Goal: Task Accomplishment & Management: Use online tool/utility

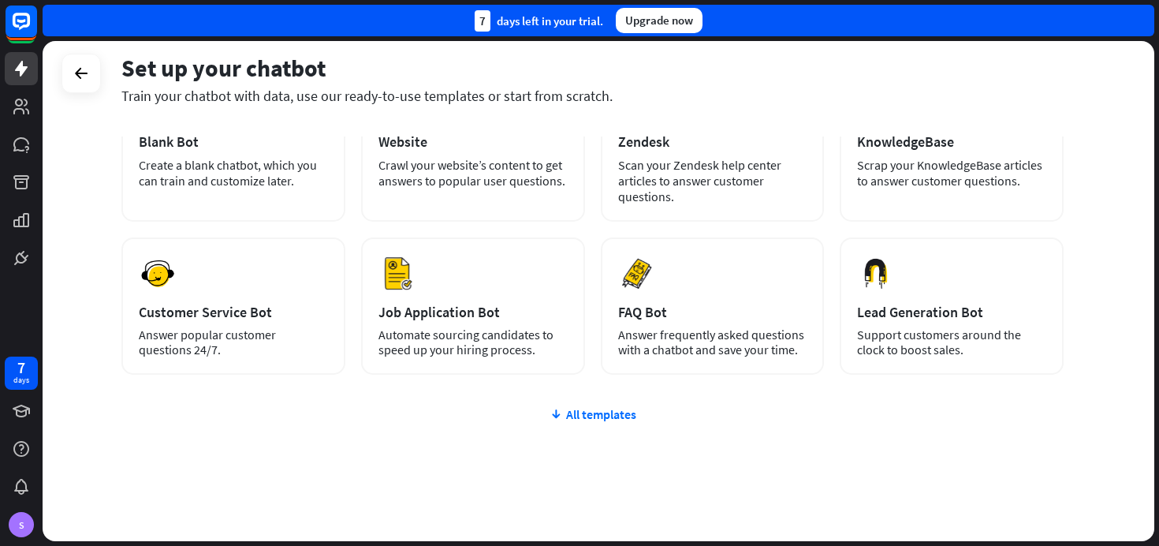
scroll to position [152, 0]
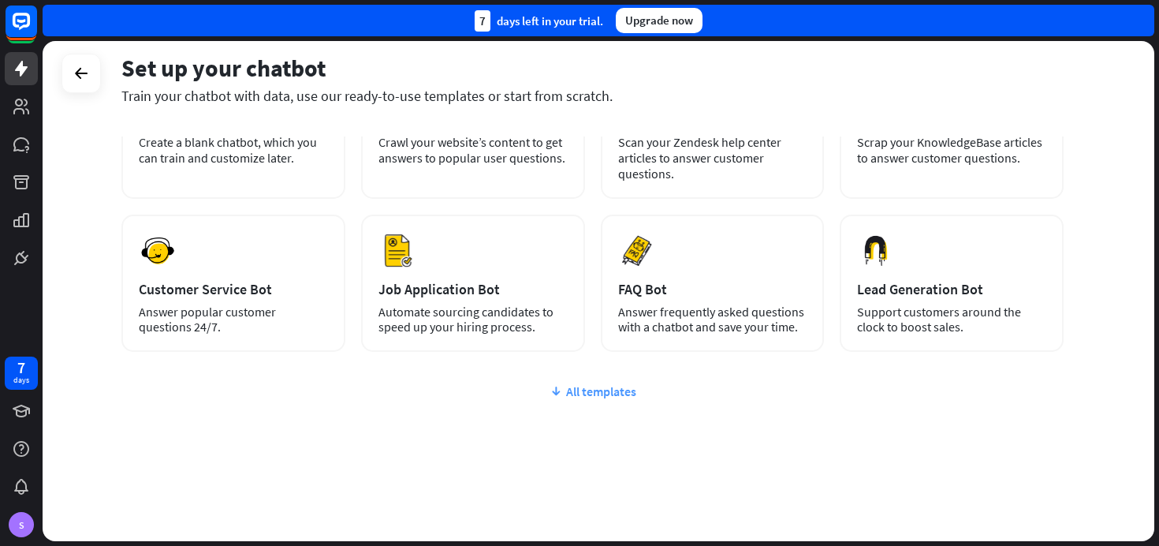
click at [562, 388] on icon at bounding box center [556, 391] width 13 height 16
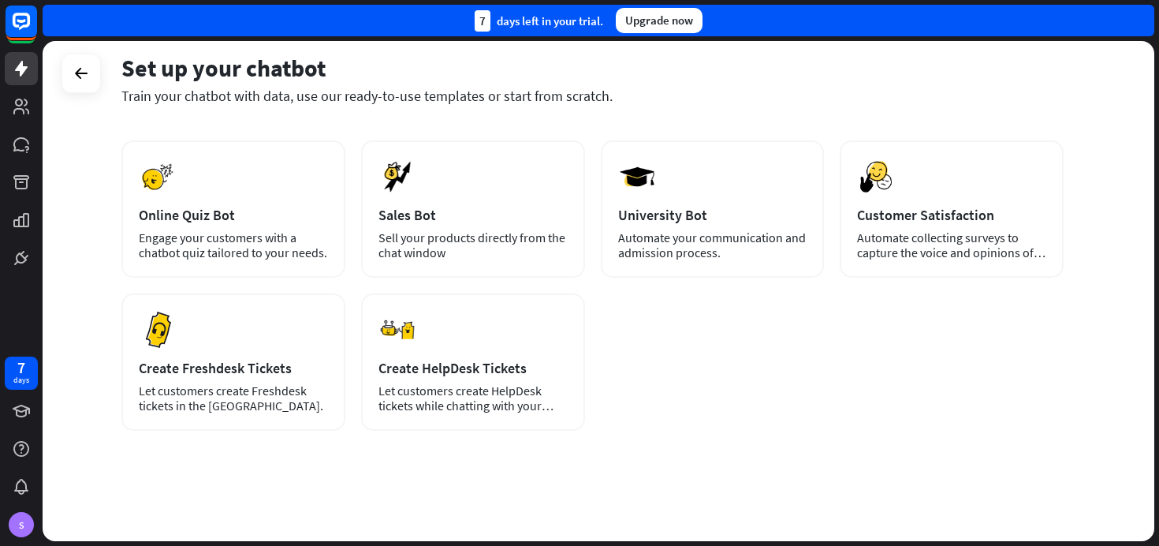
scroll to position [0, 0]
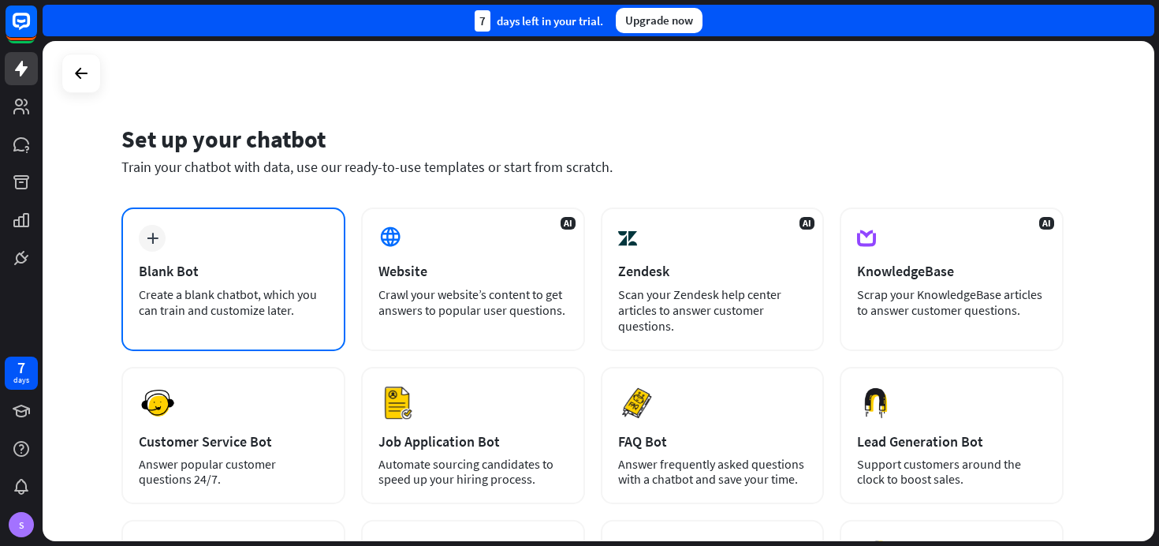
click at [243, 293] on div "Create a blank chatbot, which you can train and customize later." at bounding box center [233, 302] width 189 height 32
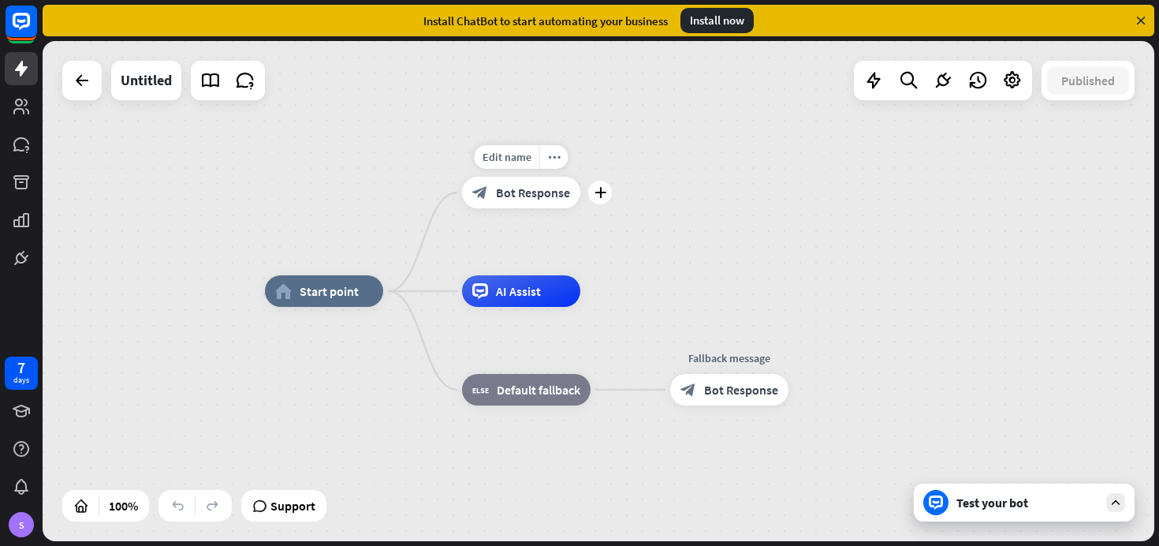
drag, startPoint x: 512, startPoint y: 207, endPoint x: 491, endPoint y: 210, distance: 21.5
click at [491, 208] on div "Edit name more_horiz plus block_bot_response Bot Response" at bounding box center [521, 193] width 118 height 32
drag, startPoint x: 495, startPoint y: 189, endPoint x: 495, endPoint y: 262, distance: 72.6
click at [495, 291] on div "home_2 Start point Edit name more_horiz Welcome message block_bot_response Bot …" at bounding box center [821, 541] width 1112 height 500
drag, startPoint x: 705, startPoint y: 381, endPoint x: 559, endPoint y: 298, distance: 167.8
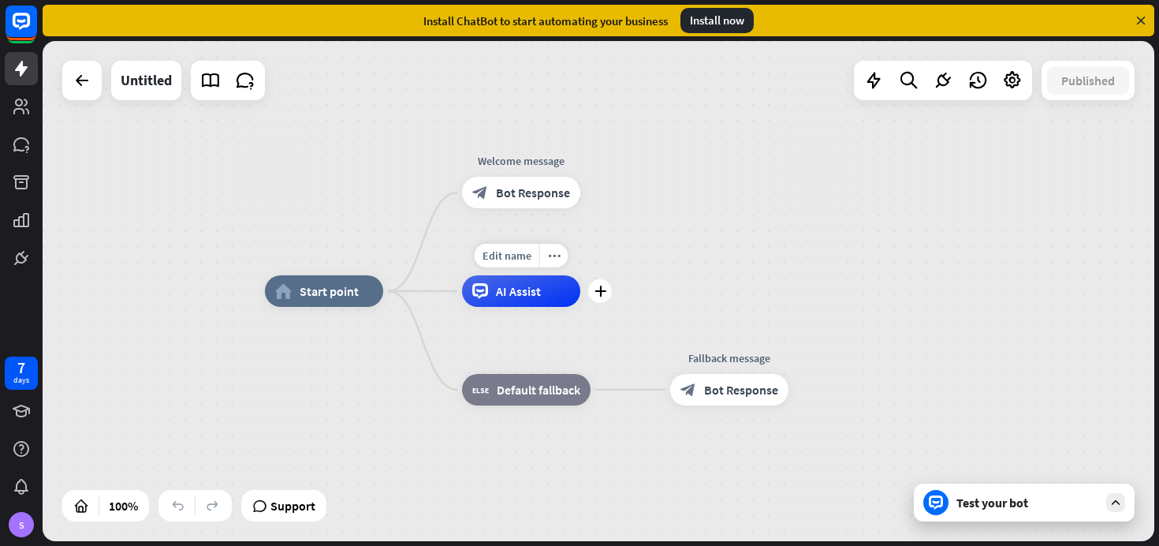
click at [559, 298] on div "home_2 Start point Welcome message block_bot_response Bot Response Edit name mo…" at bounding box center [821, 541] width 1112 height 500
click at [603, 289] on icon "plus" at bounding box center [601, 291] width 12 height 11
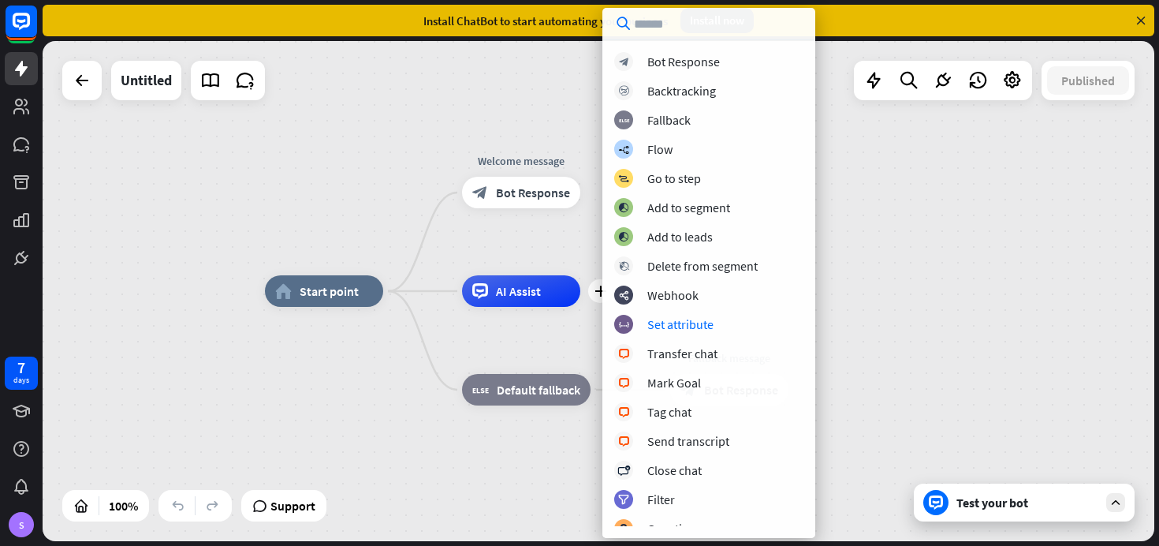
scroll to position [304, 0]
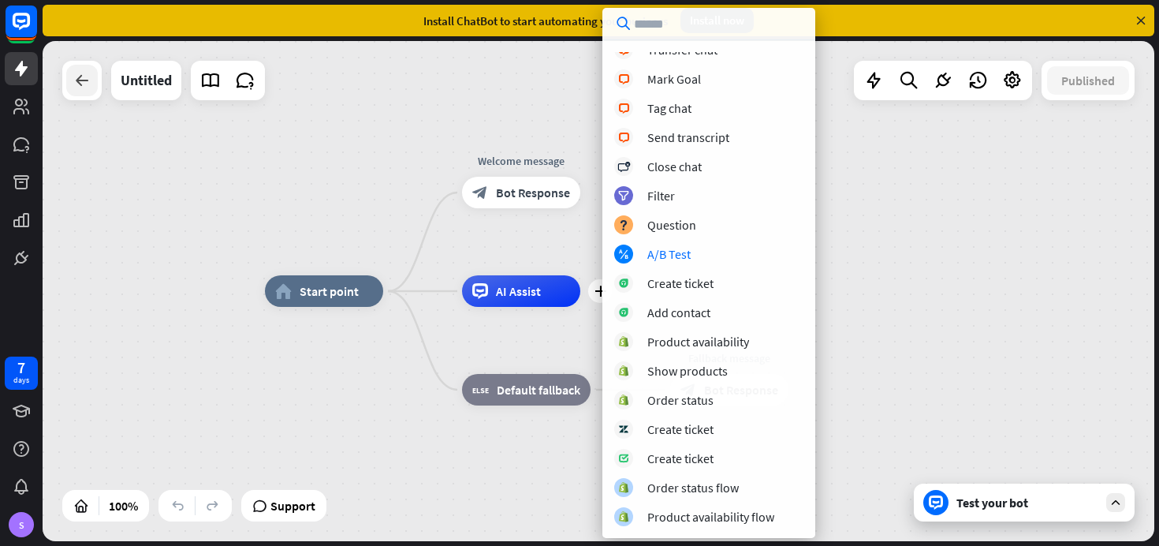
click at [89, 93] on div at bounding box center [82, 81] width 32 height 32
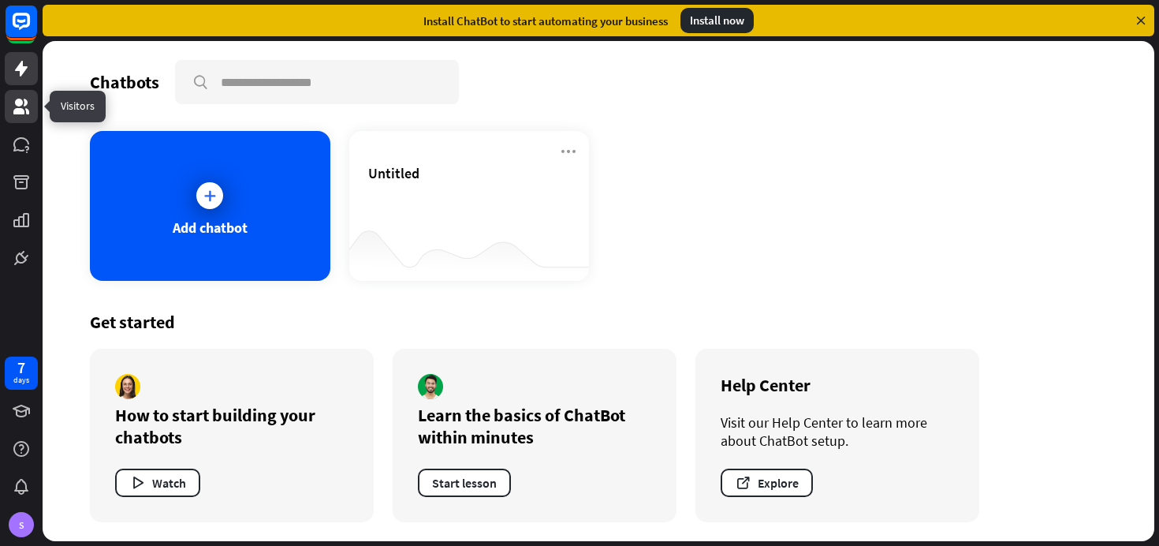
click at [16, 103] on icon at bounding box center [21, 107] width 16 height 16
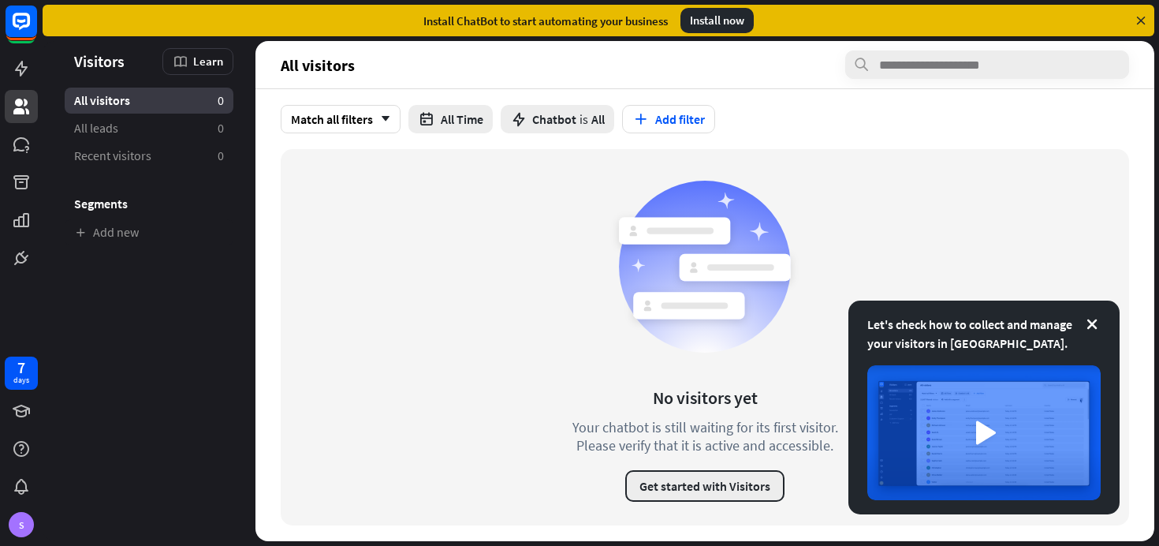
click at [682, 487] on button "Get started with Visitors" at bounding box center [704, 486] width 159 height 32
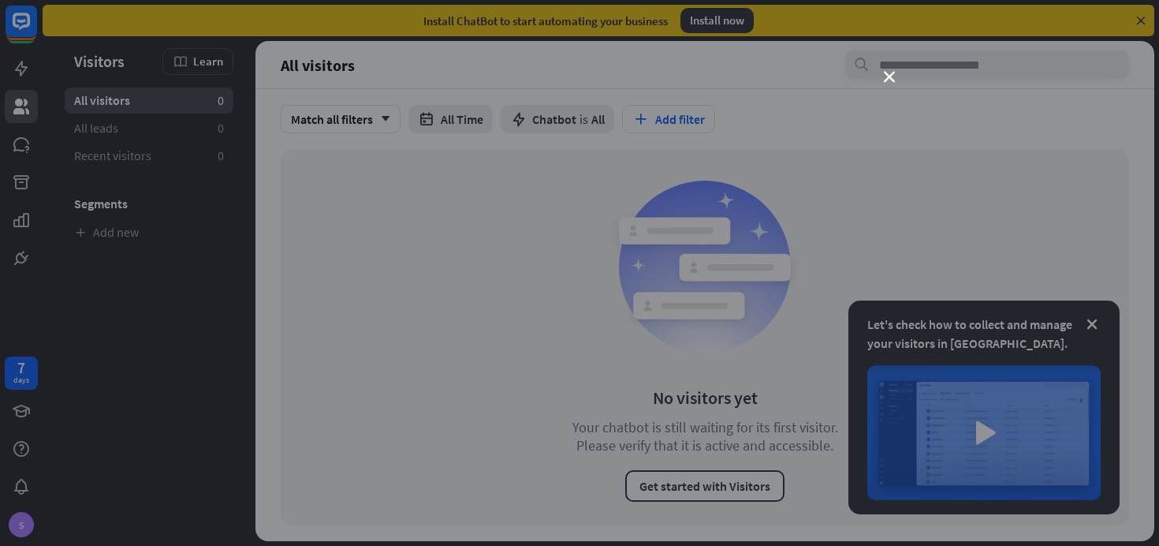
click at [887, 84] on div "close" at bounding box center [579, 273] width 1159 height 546
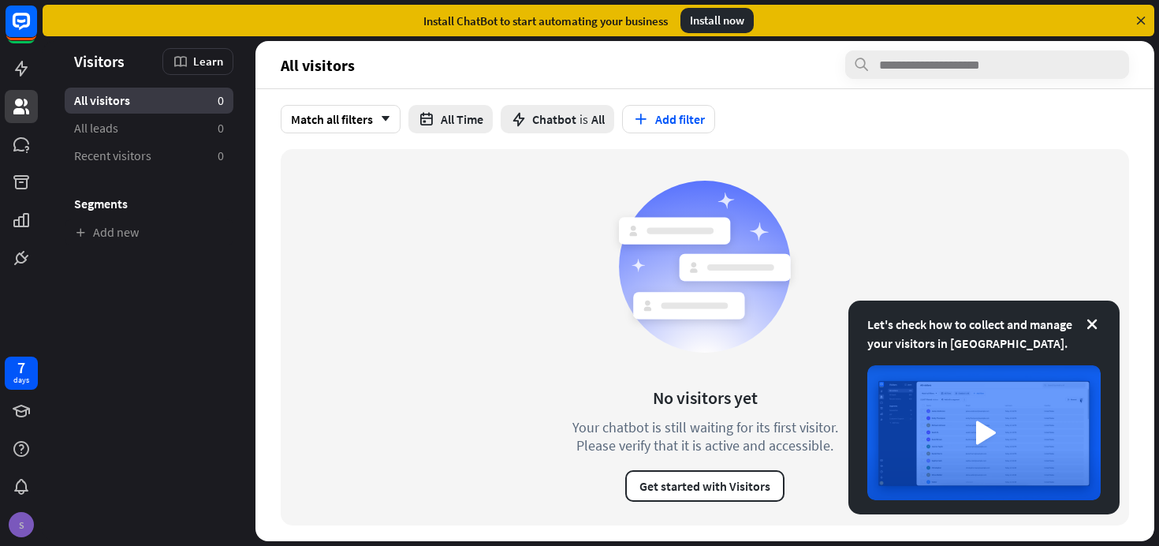
click at [21, 532] on div "S" at bounding box center [21, 524] width 25 height 25
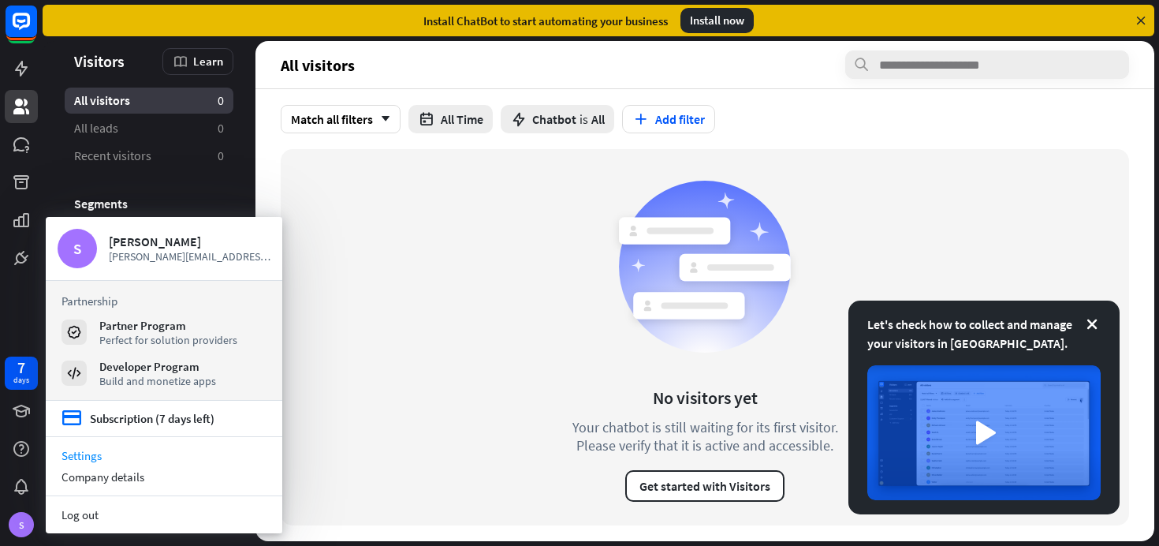
click at [88, 457] on link "Settings" at bounding box center [164, 455] width 237 height 21
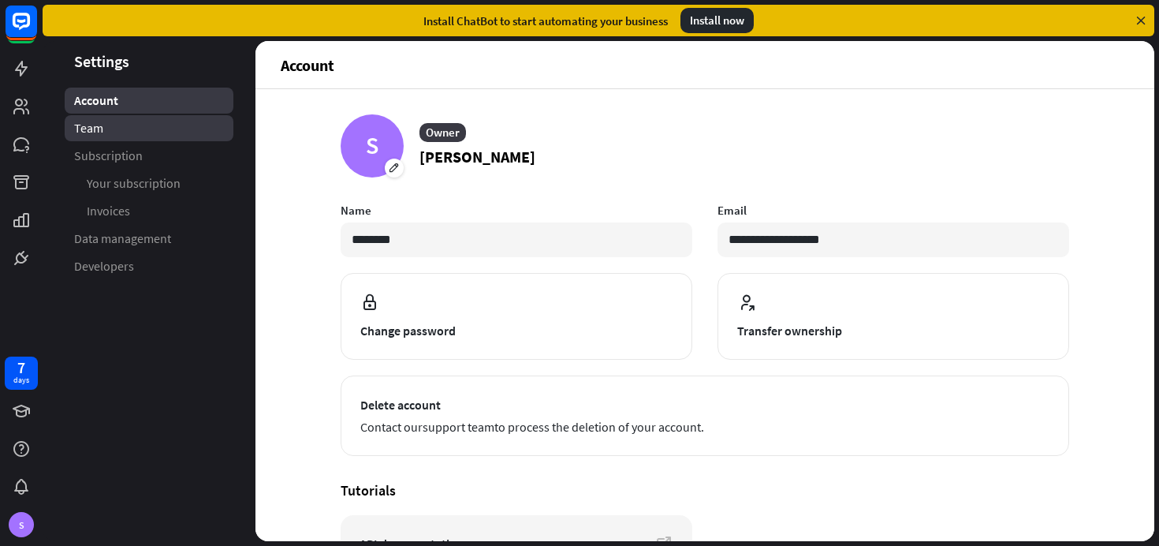
click at [112, 137] on link "Team" at bounding box center [149, 128] width 169 height 26
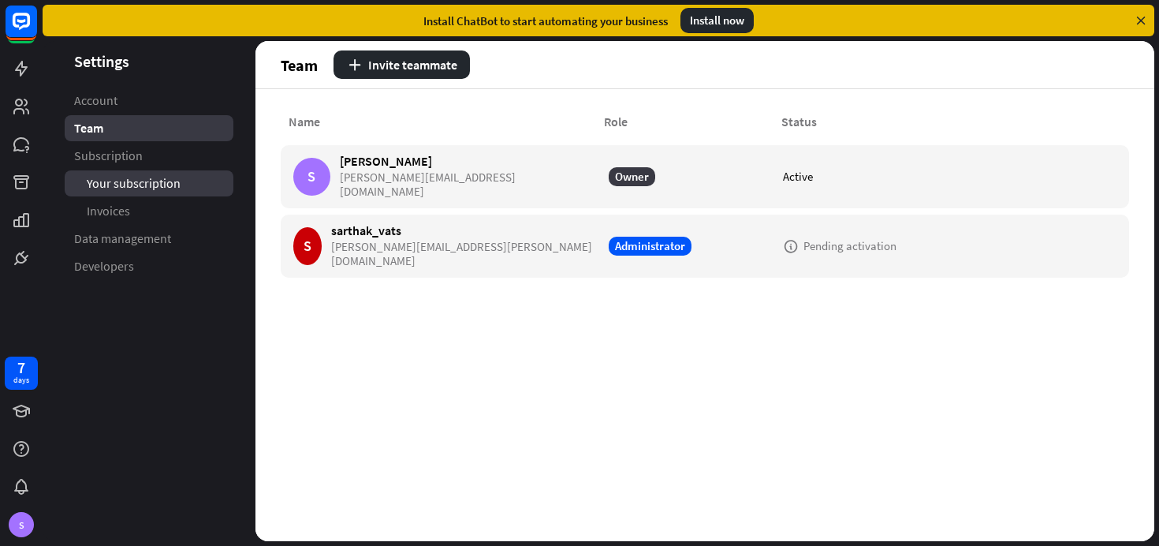
click at [115, 180] on span "Your subscription" at bounding box center [134, 183] width 94 height 17
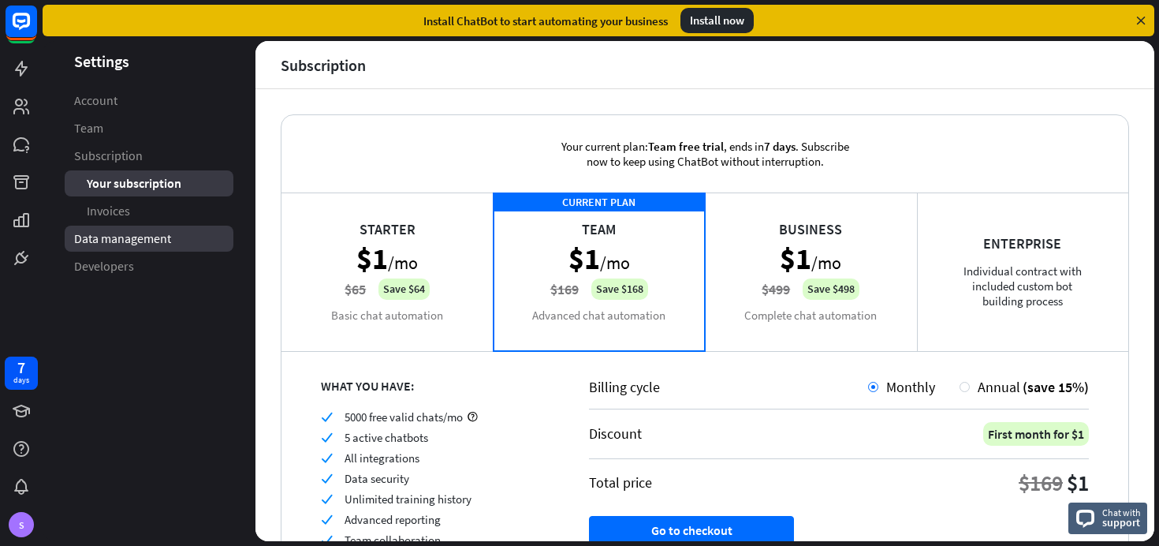
click at [152, 243] on span "Data management" at bounding box center [122, 238] width 97 height 17
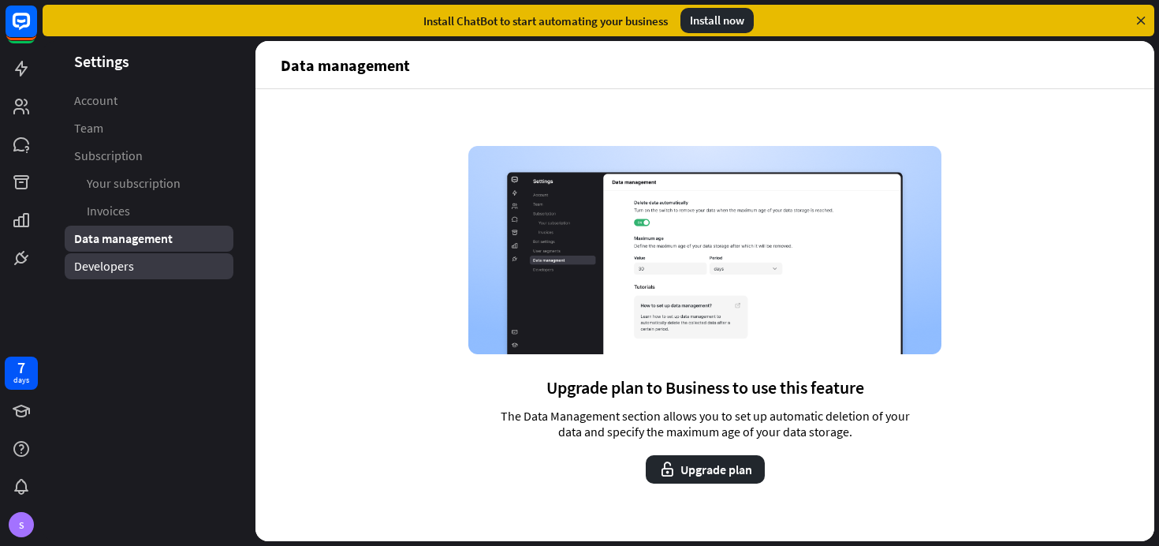
click at [135, 264] on link "Developers" at bounding box center [149, 266] width 169 height 26
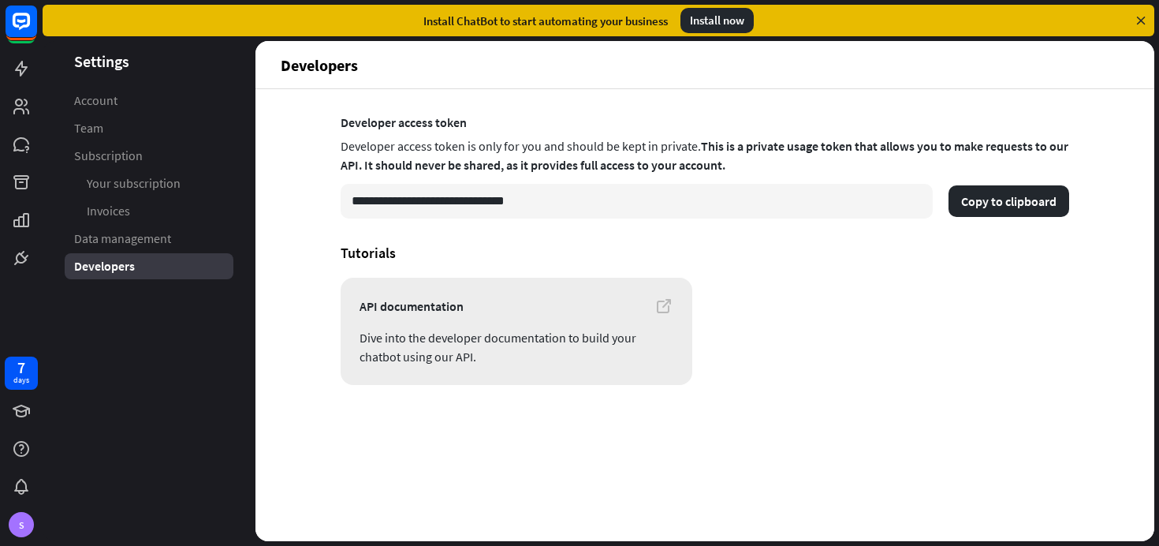
click at [656, 306] on icon at bounding box center [664, 306] width 19 height 19
click at [17, 483] on icon at bounding box center [21, 487] width 14 height 16
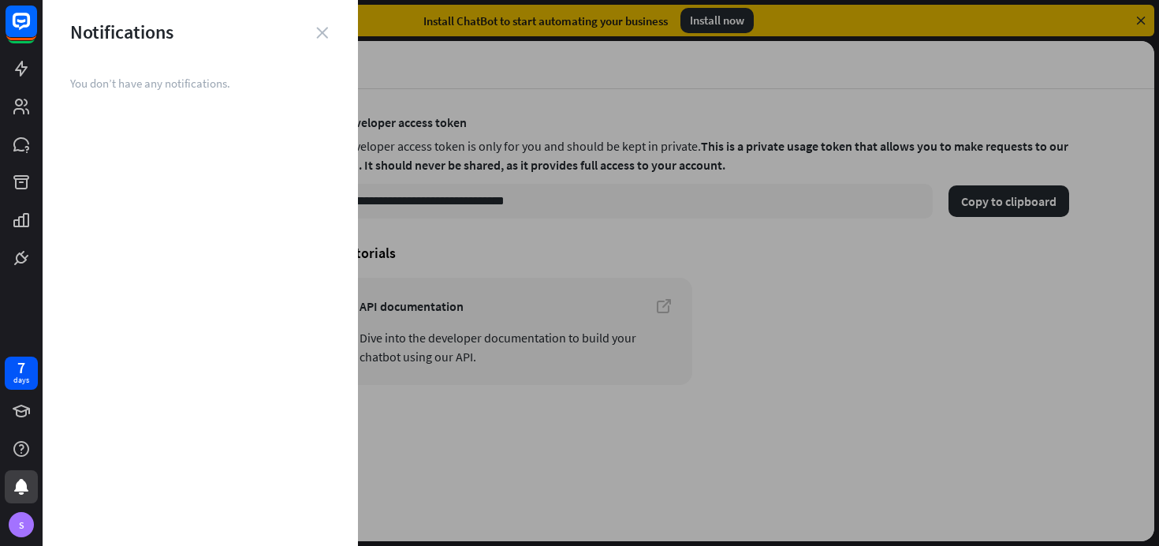
click at [319, 35] on icon "close" at bounding box center [322, 33] width 12 height 12
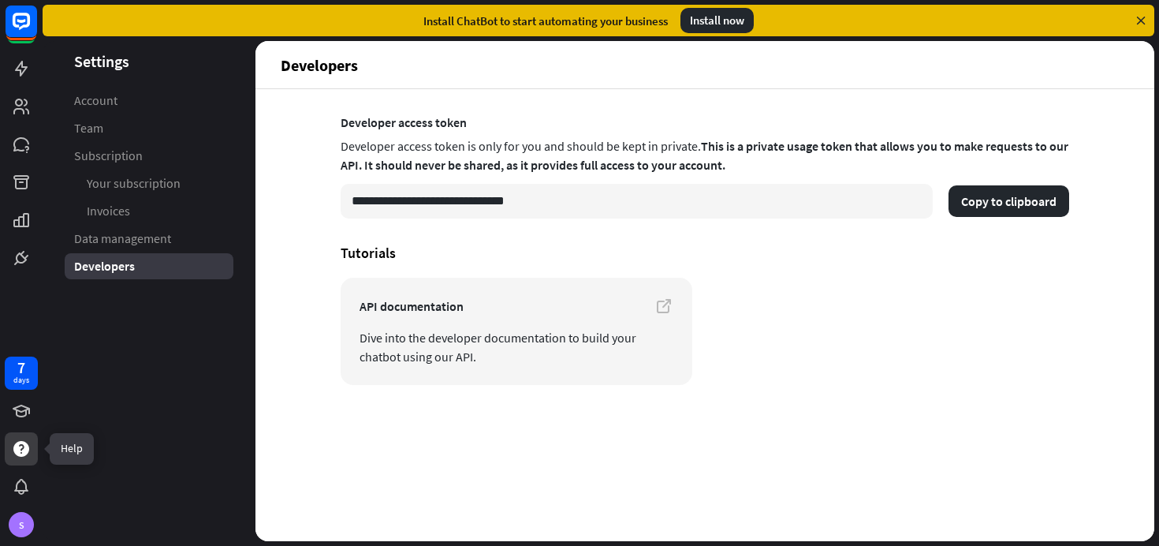
click at [23, 460] on div at bounding box center [21, 448] width 33 height 33
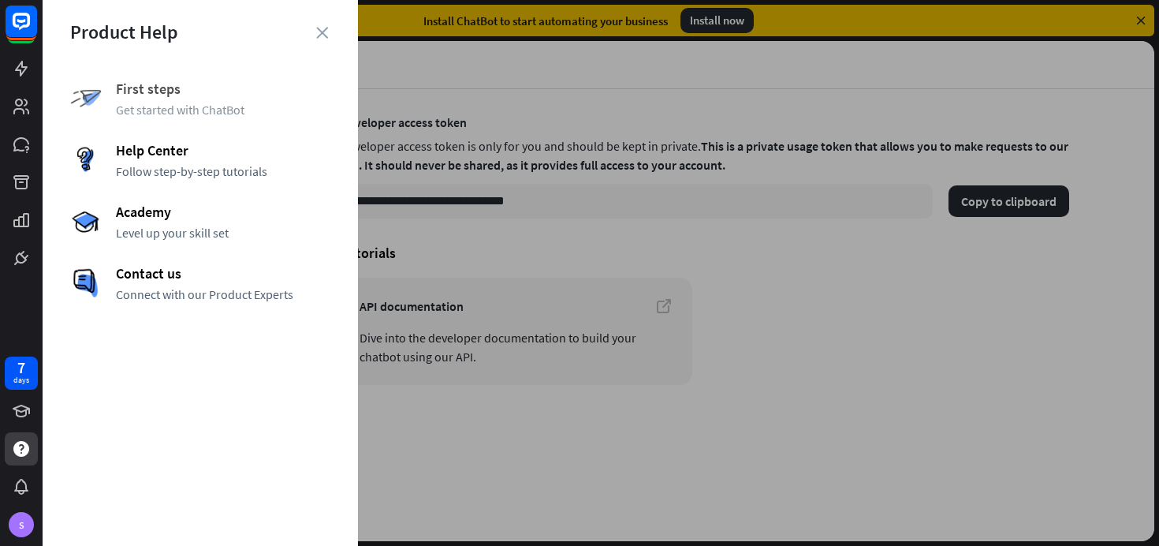
click at [195, 110] on span "Get started with ChatBot" at bounding box center [223, 110] width 215 height 16
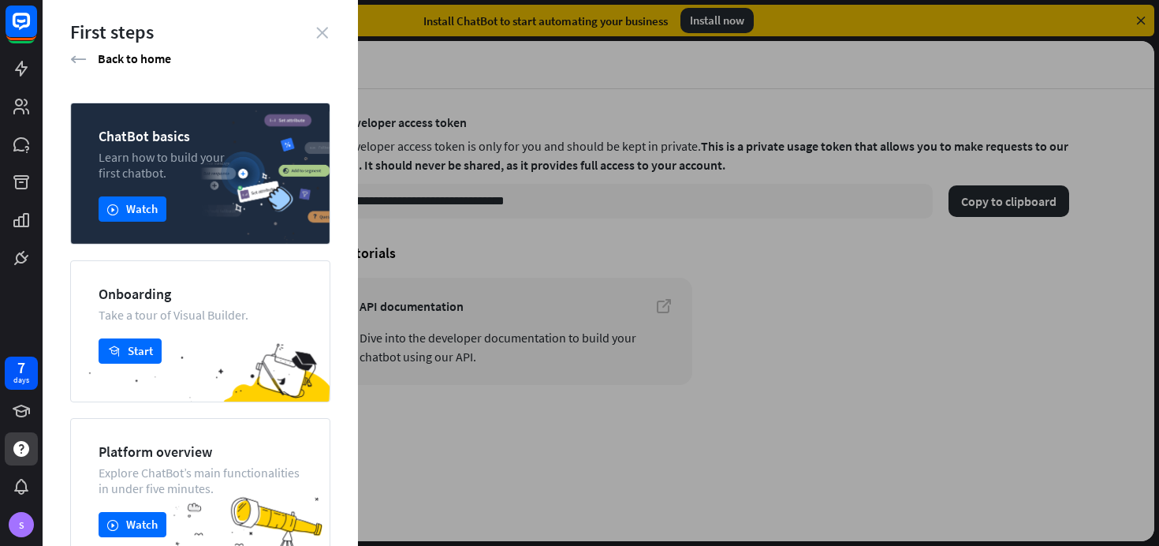
click at [324, 34] on icon "close" at bounding box center [322, 33] width 12 height 12
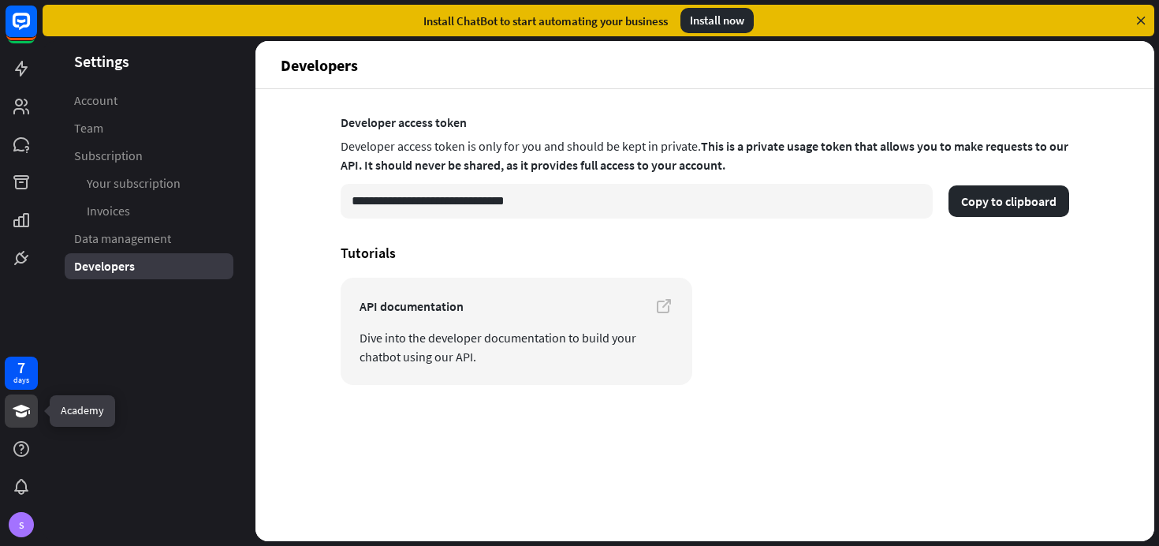
click at [25, 419] on icon at bounding box center [21, 410] width 19 height 19
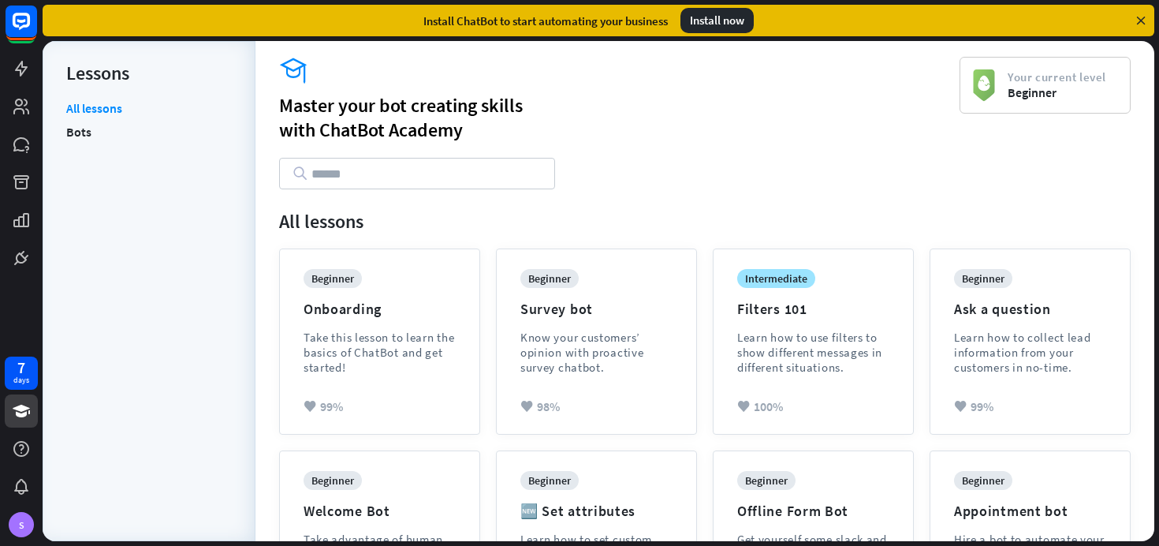
click at [94, 136] on li "Bots" at bounding box center [149, 132] width 166 height 24
click at [76, 133] on link "Bots" at bounding box center [78, 132] width 25 height 24
click at [21, 387] on div "7 days" at bounding box center [21, 373] width 33 height 33
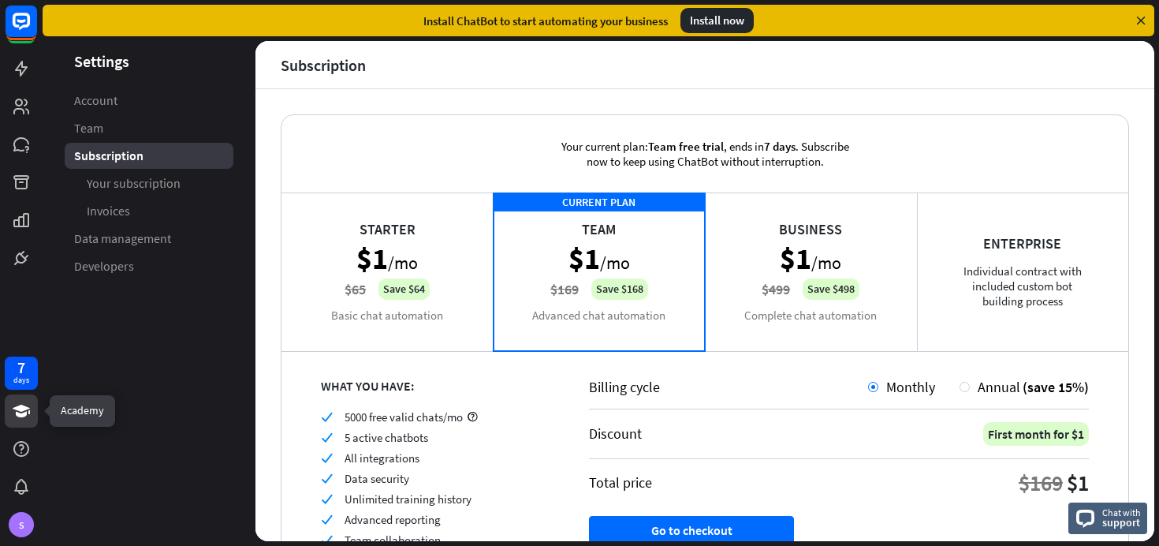
click at [21, 419] on icon at bounding box center [21, 410] width 19 height 19
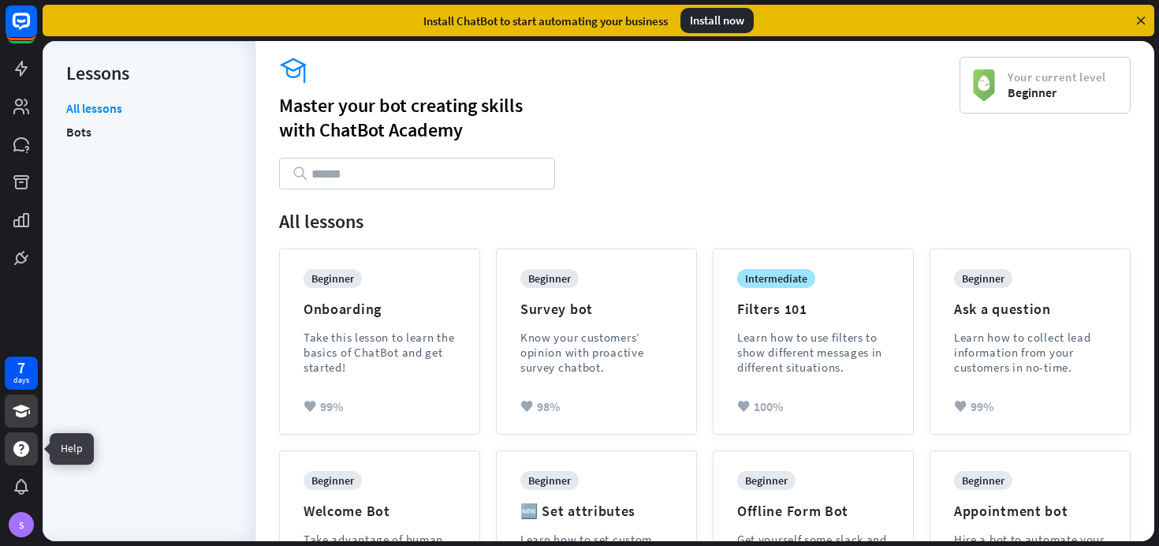
click at [23, 446] on icon at bounding box center [21, 448] width 19 height 19
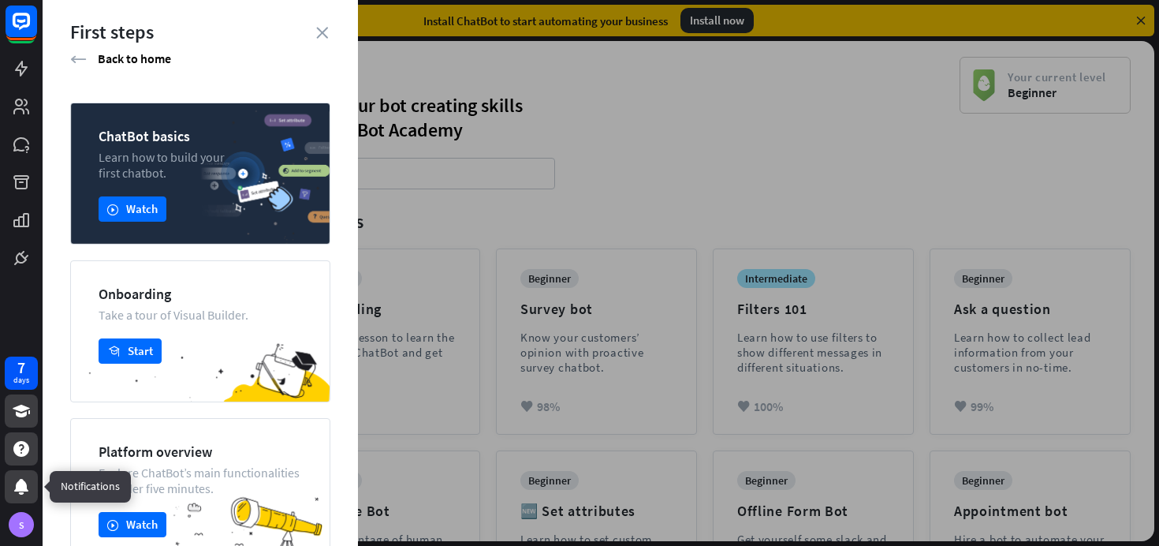
click at [21, 489] on icon at bounding box center [21, 487] width 14 height 16
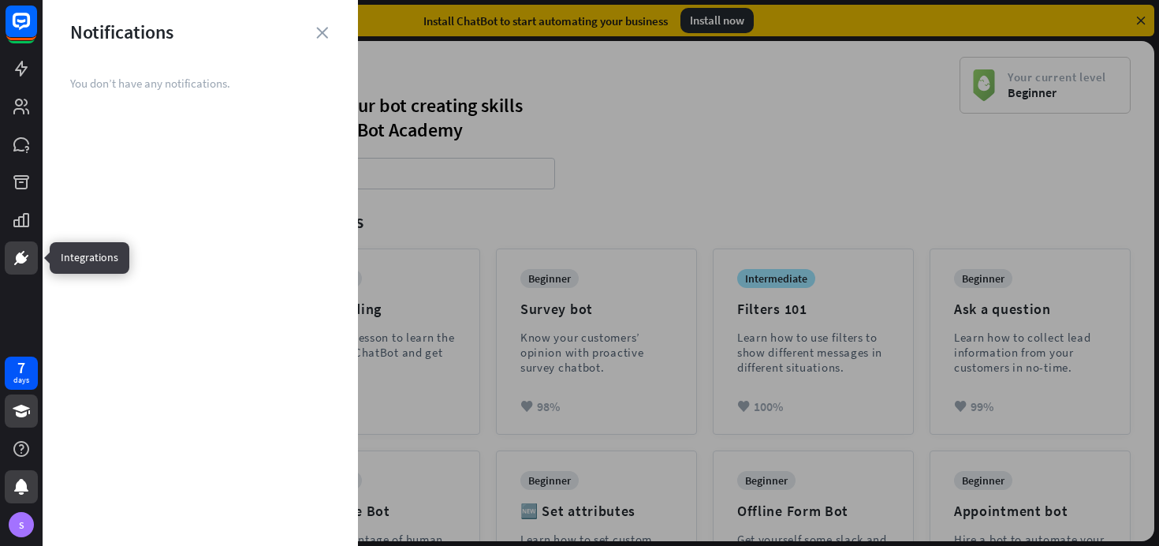
click at [17, 268] on link at bounding box center [21, 257] width 33 height 33
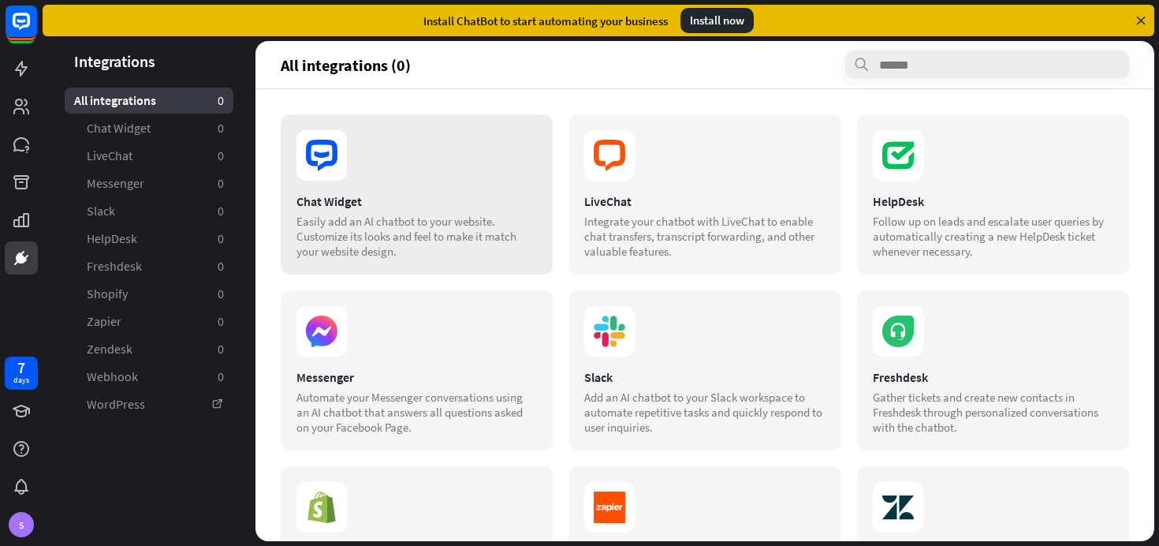
click at [315, 188] on div "Chat Widget Easily add an AI chatbot to your website. Customize its looks and f…" at bounding box center [417, 194] width 272 height 160
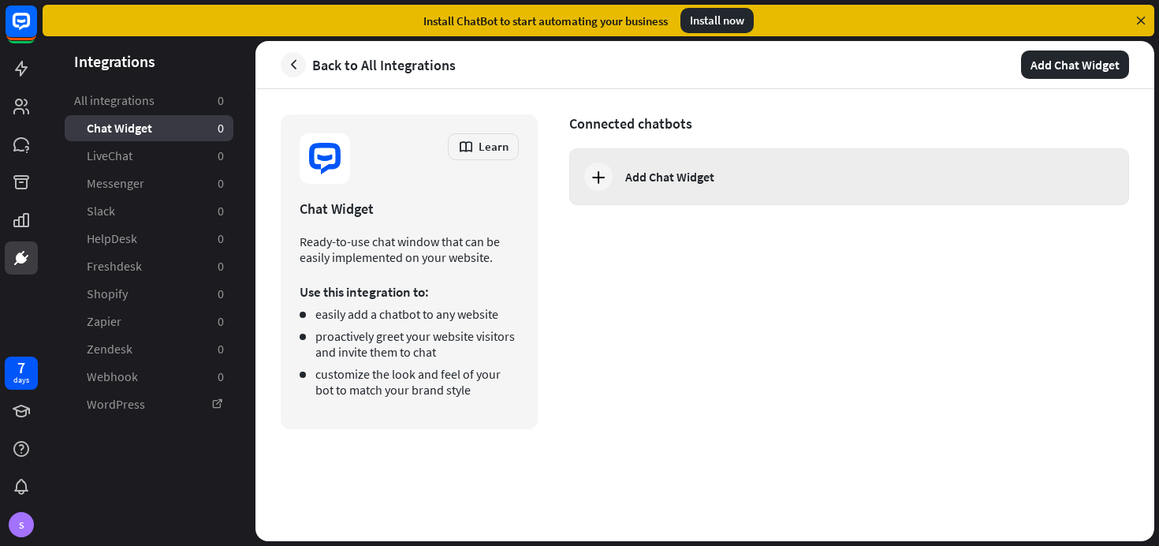
click at [603, 174] on icon at bounding box center [598, 176] width 19 height 19
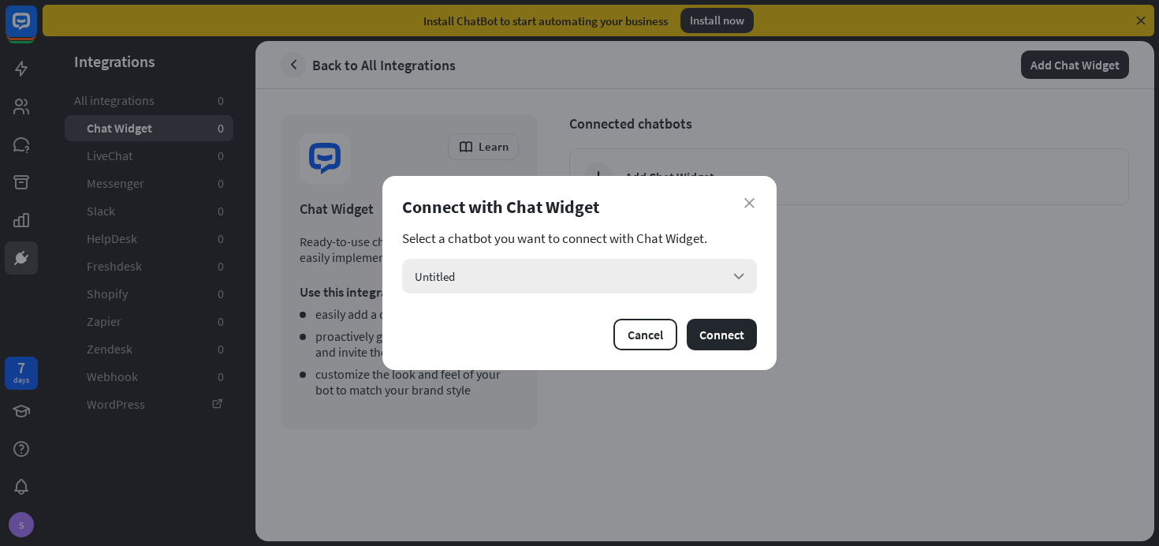
click at [646, 271] on div "Untitled arrow_down" at bounding box center [579, 276] width 355 height 35
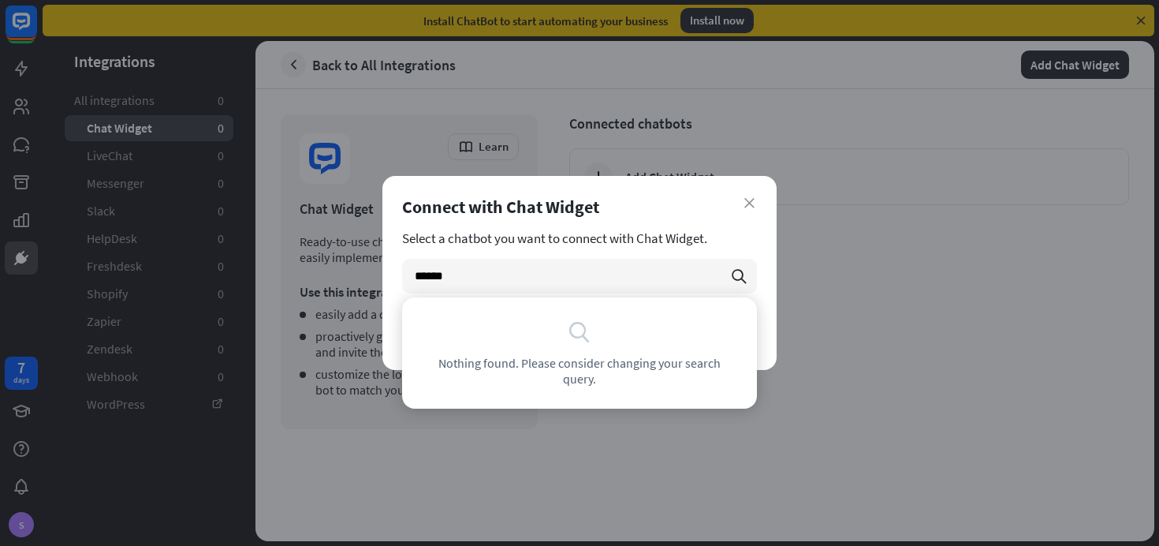
type input "******"
click at [751, 211] on div "Connect with Chat Widget" at bounding box center [579, 207] width 355 height 22
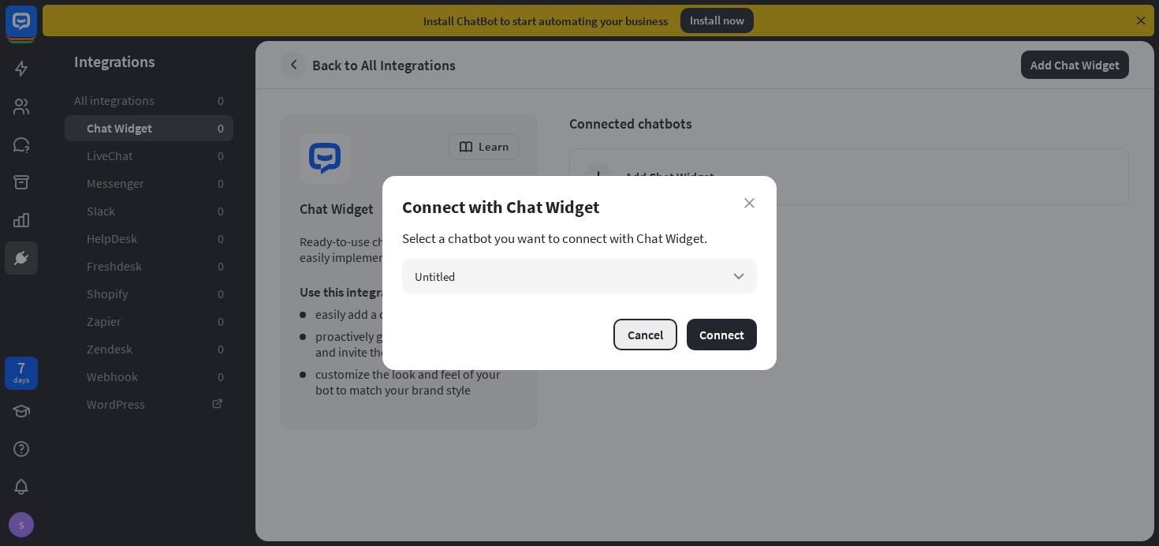
click at [659, 328] on button "Cancel" at bounding box center [646, 335] width 64 height 32
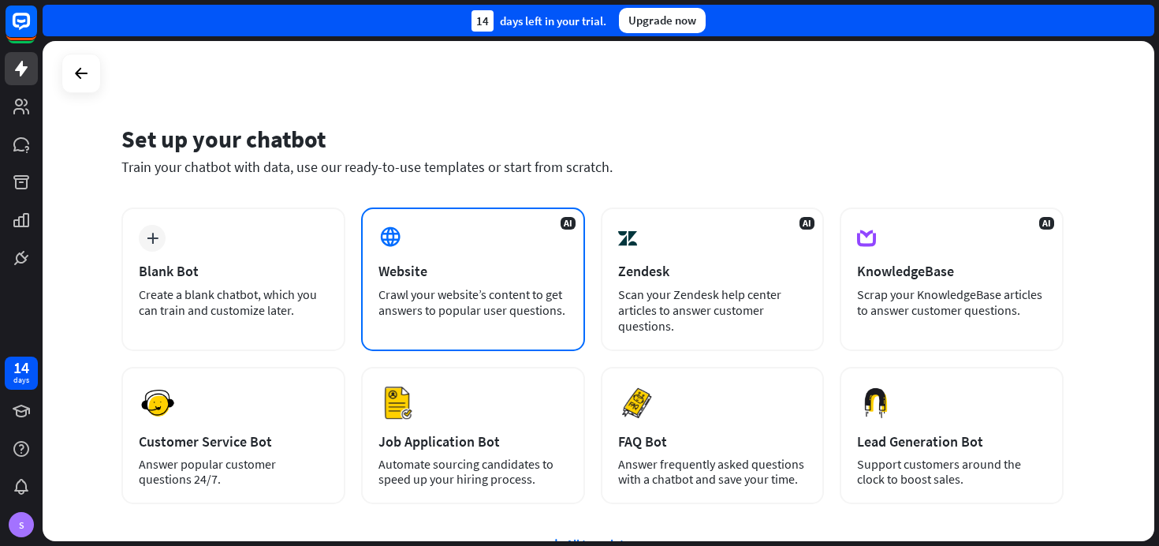
click at [402, 280] on div "AI Website Crawl your website’s content to get answers to popular user question…" at bounding box center [473, 279] width 224 height 144
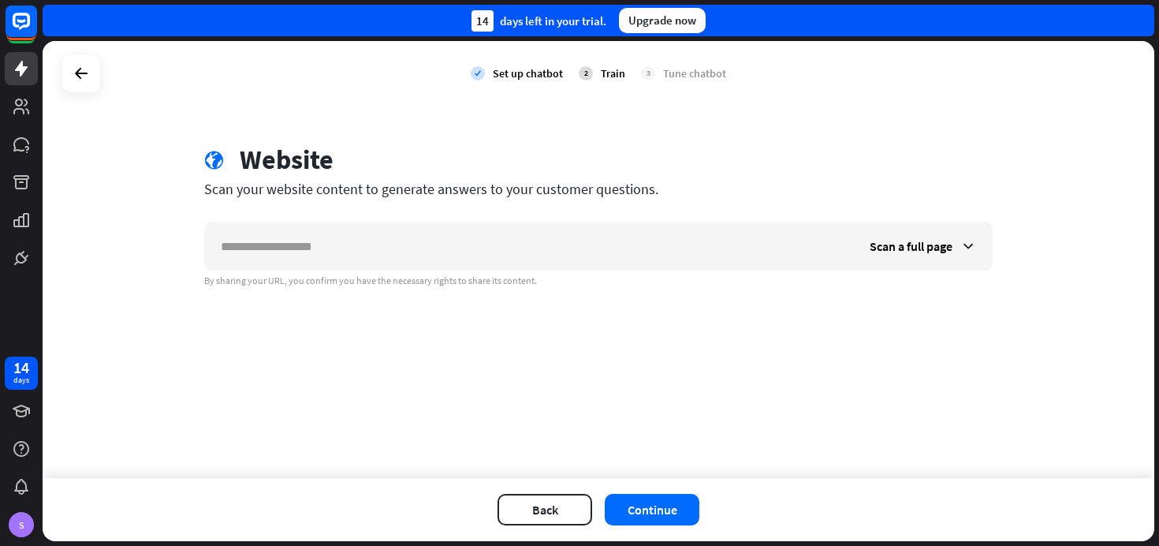
click at [402, 280] on div "By sharing your URL, you confirm you have the necessary rights to share its con…" at bounding box center [598, 280] width 789 height 13
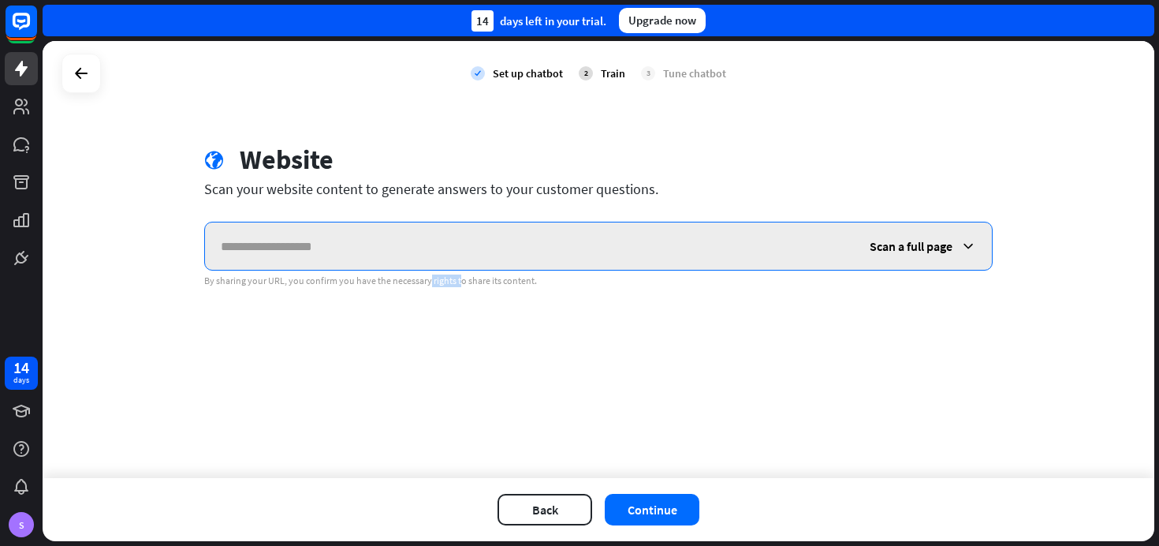
click at [359, 259] on input "text" at bounding box center [529, 245] width 649 height 47
type input "*"
paste input "**********"
type input "**********"
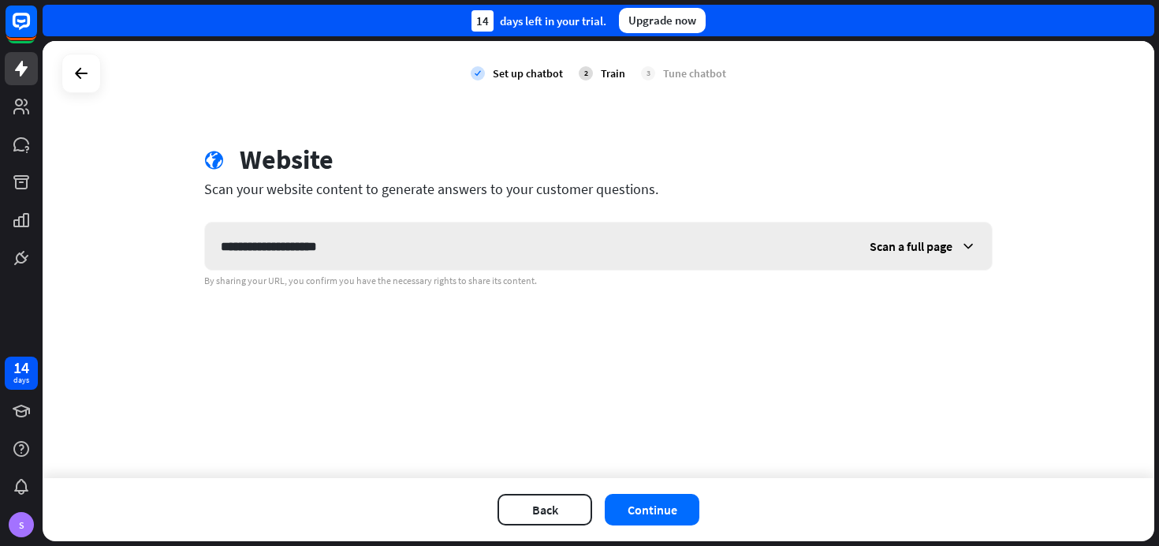
click at [894, 242] on span "Scan a full page" at bounding box center [911, 246] width 83 height 16
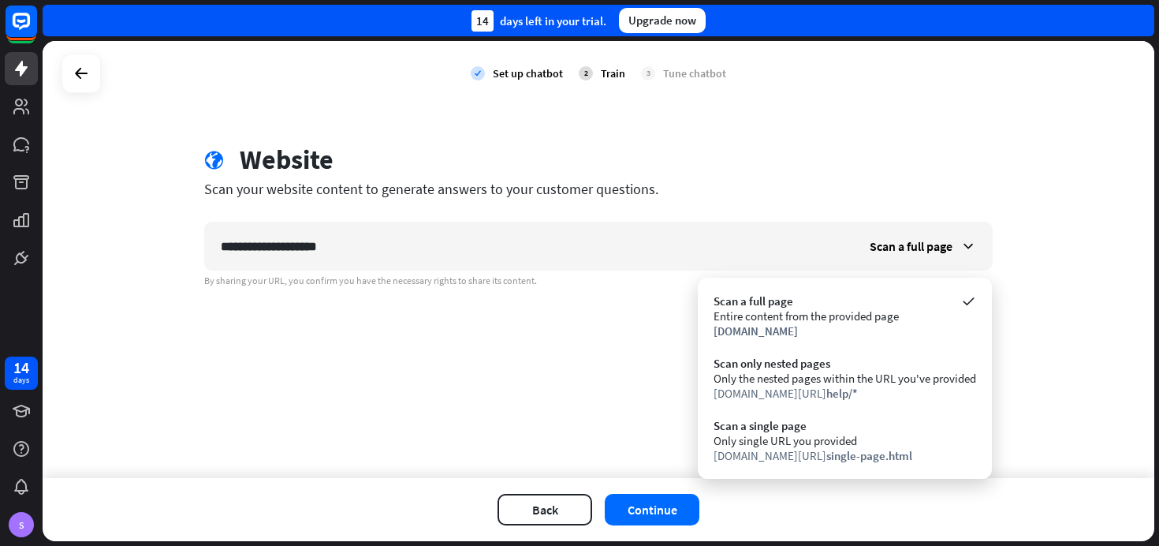
click at [602, 351] on div "**********" at bounding box center [599, 259] width 1112 height 437
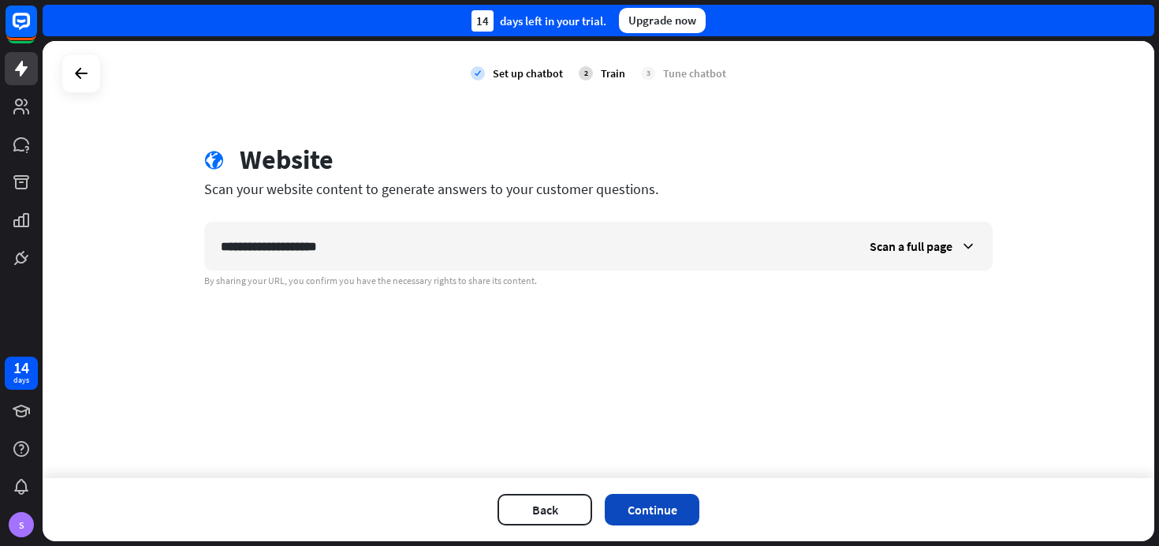
click at [641, 506] on button "Continue" at bounding box center [652, 510] width 95 height 32
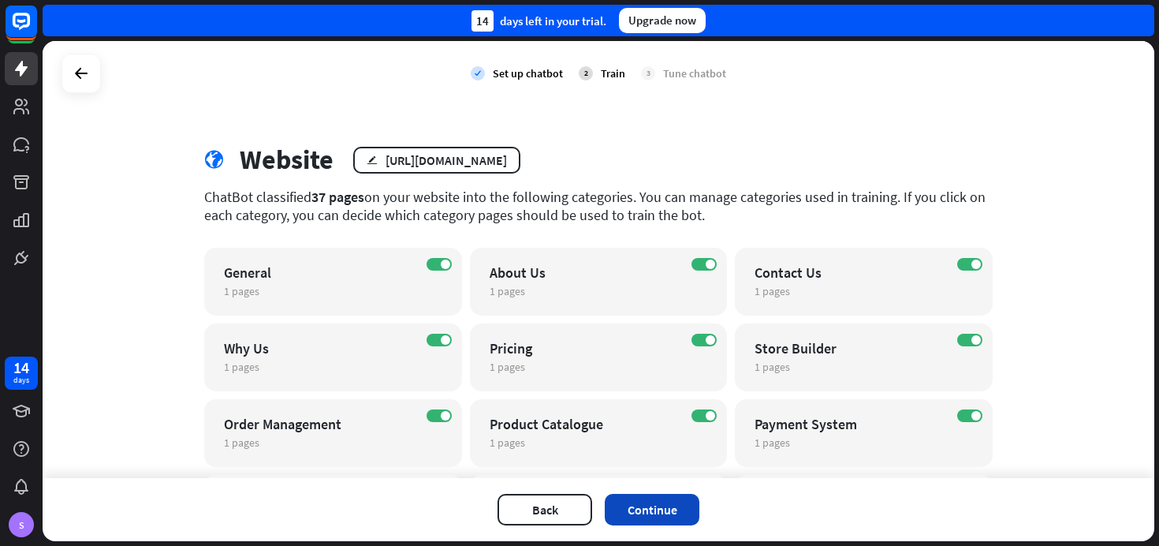
click at [637, 514] on button "Continue" at bounding box center [652, 510] width 95 height 32
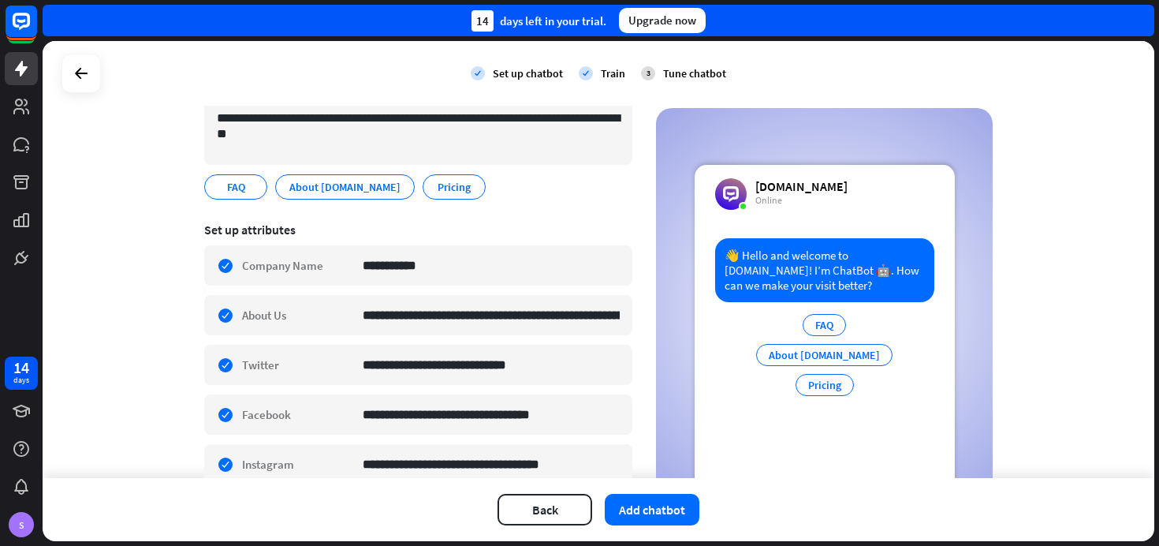
scroll to position [153, 0]
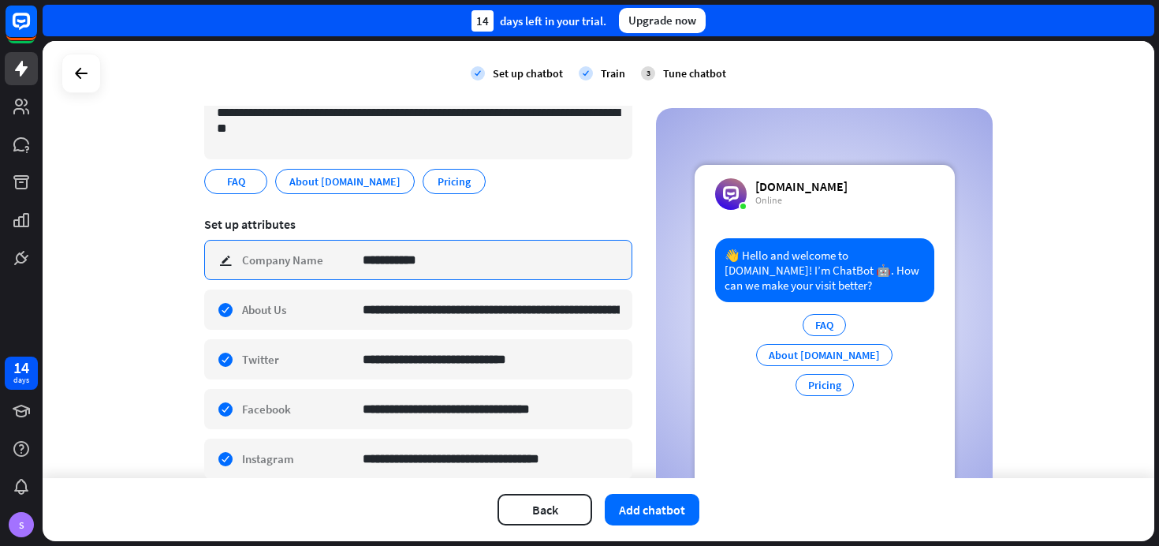
click at [479, 263] on input "**********" at bounding box center [491, 260] width 257 height 39
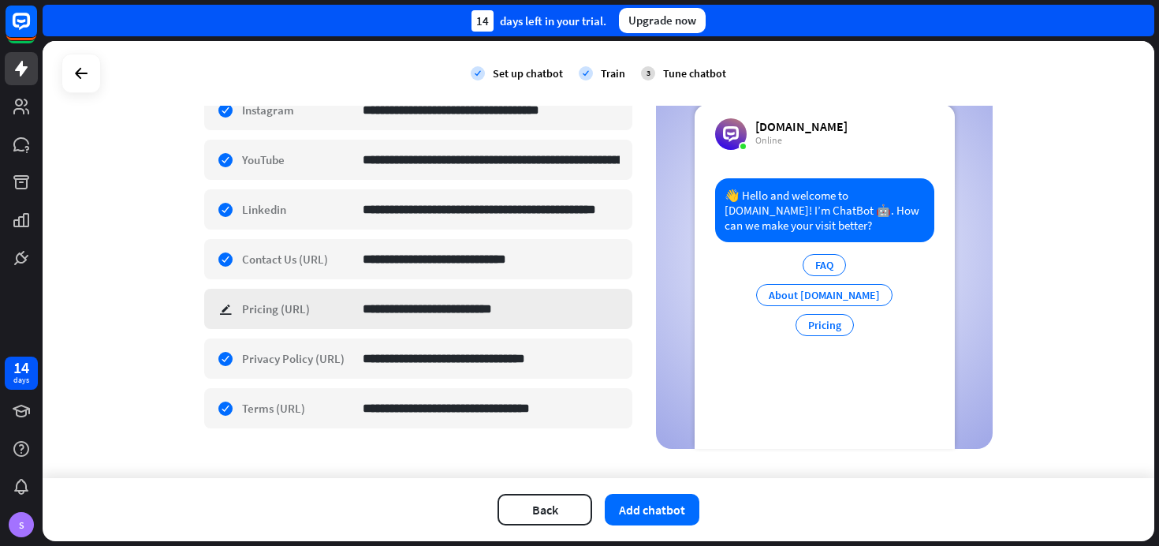
scroll to position [523, 0]
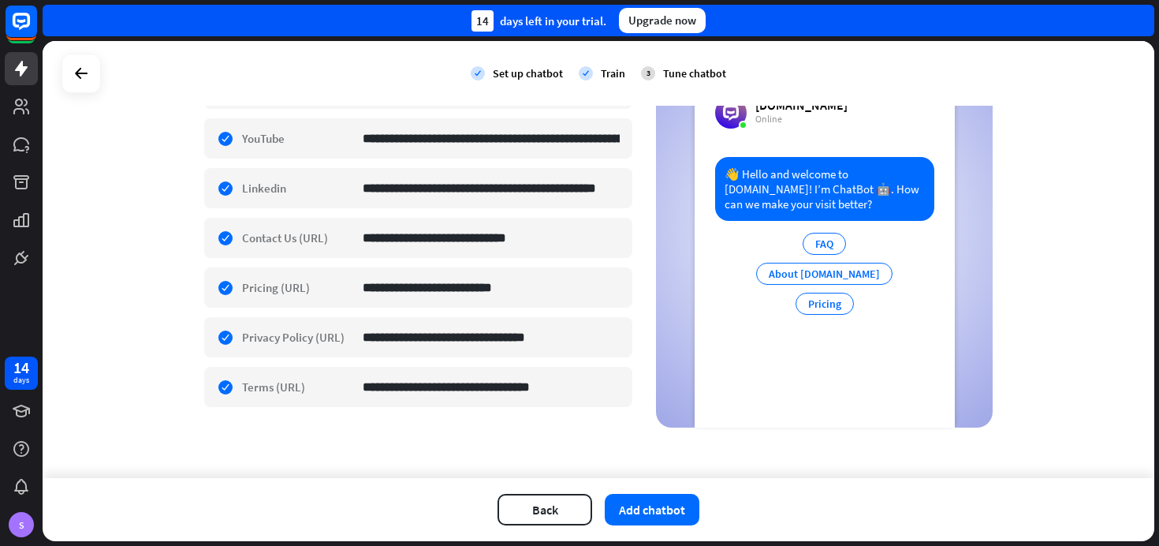
click at [821, 310] on div "Pricing" at bounding box center [825, 304] width 58 height 22
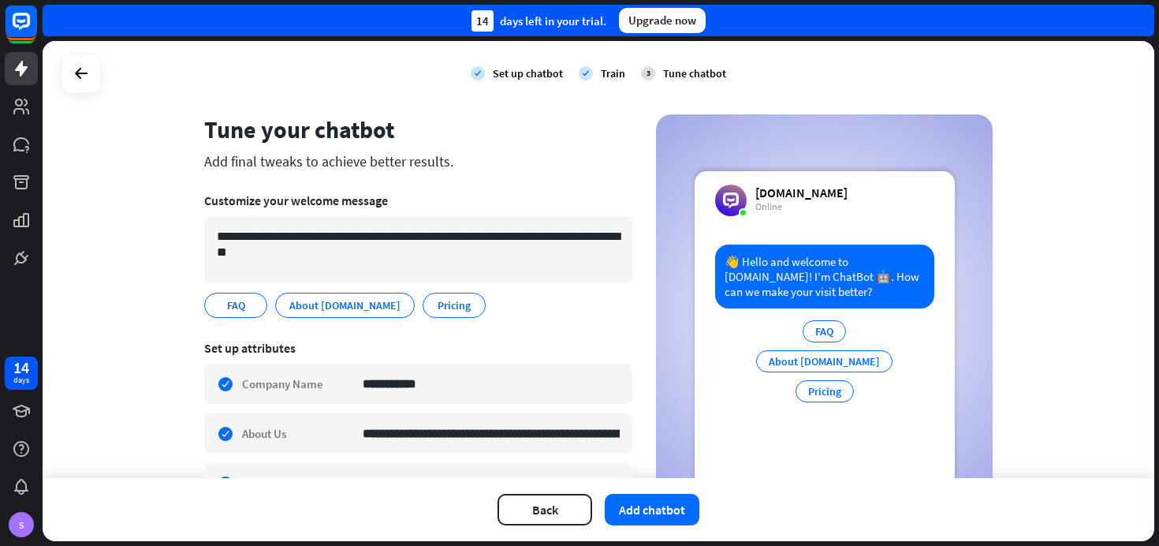
scroll to position [0, 0]
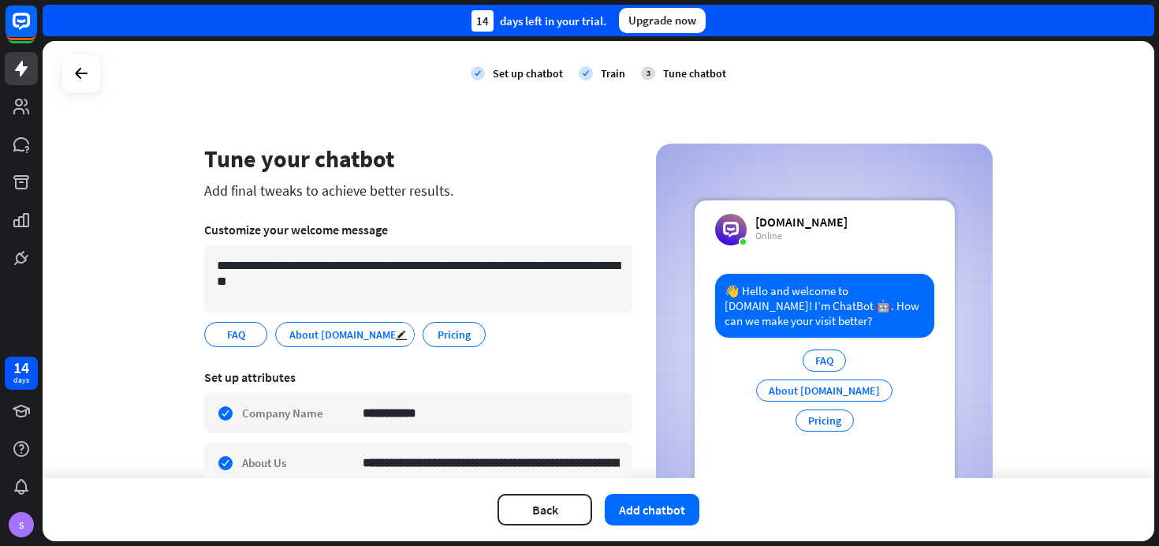
click at [361, 332] on span "About zopping.com" at bounding box center [345, 334] width 114 height 17
click at [436, 330] on span "Pricing" at bounding box center [454, 334] width 36 height 17
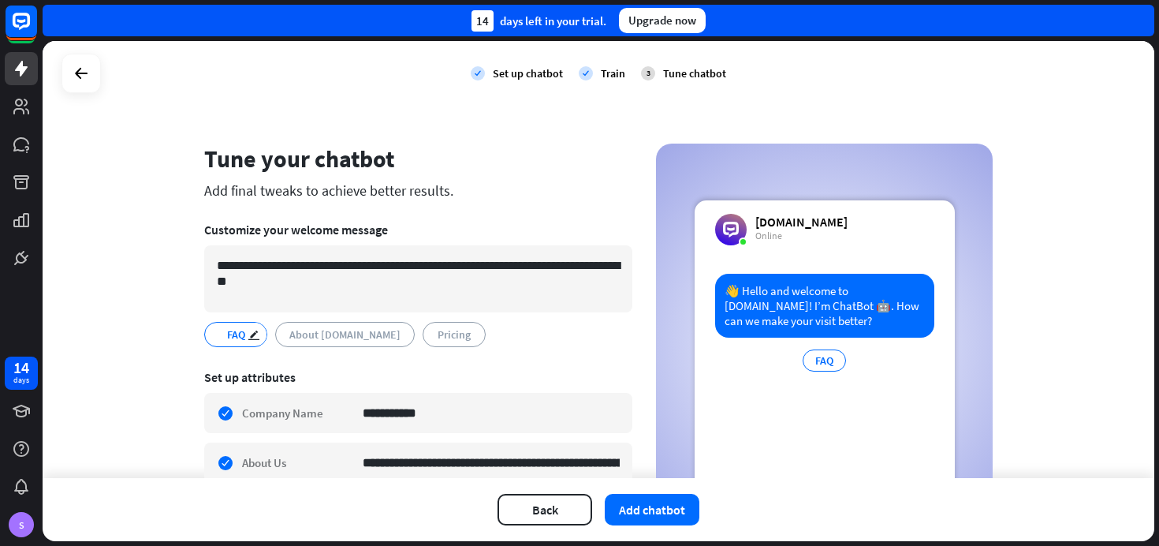
click at [239, 336] on span "FAQ" at bounding box center [236, 334] width 21 height 17
click at [307, 331] on span "About zopping.com" at bounding box center [345, 334] width 114 height 17
click at [437, 336] on span "Pricing" at bounding box center [454, 334] width 36 height 17
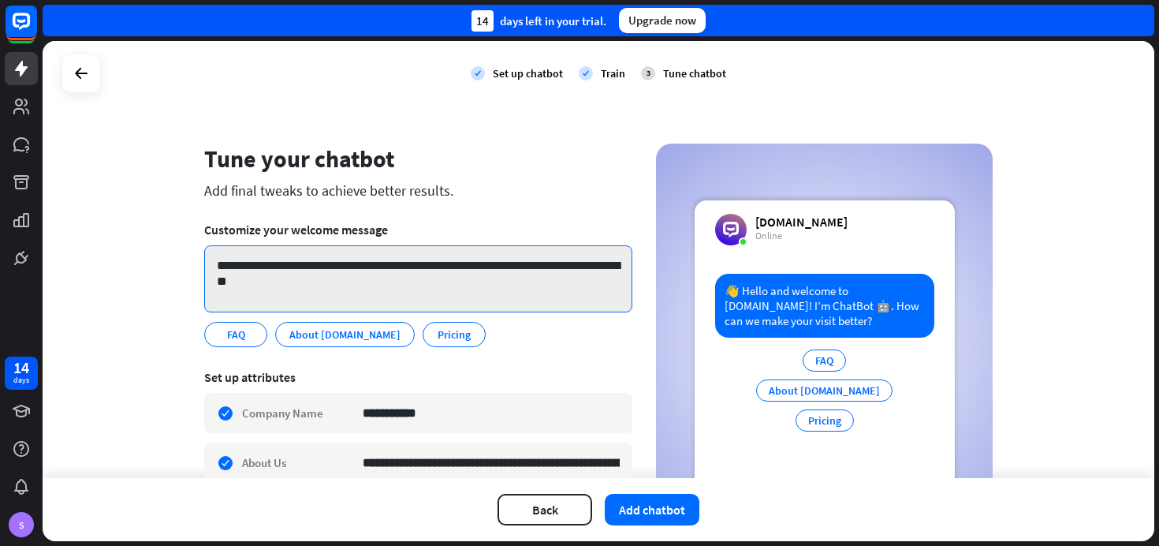
click at [501, 271] on textarea "**********" at bounding box center [418, 278] width 428 height 67
click at [314, 284] on textarea "**********" at bounding box center [418, 278] width 428 height 67
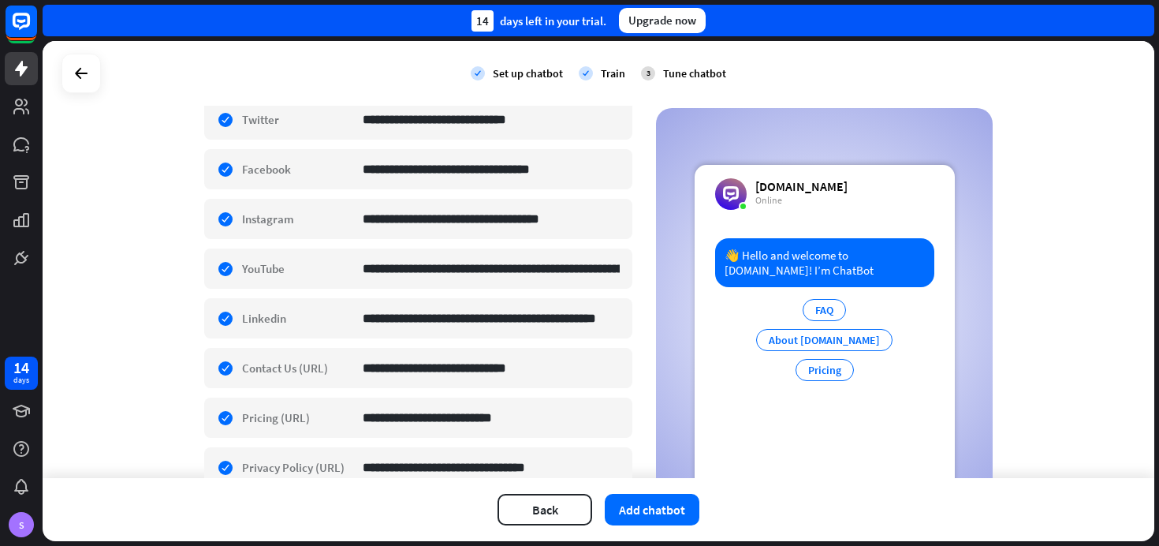
scroll to position [523, 0]
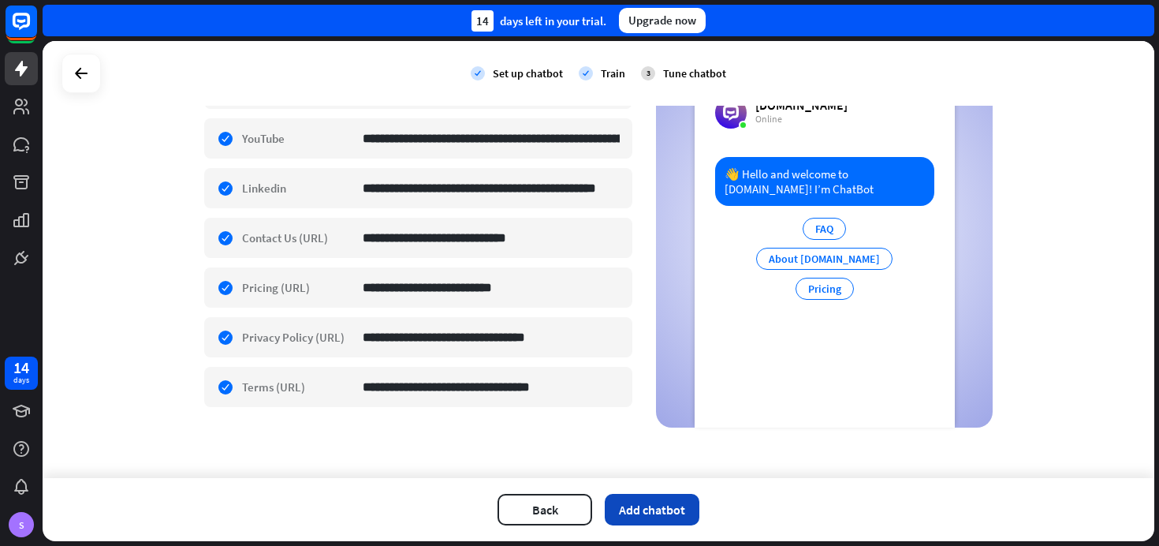
type textarea "**********"
click at [663, 502] on button "Add chatbot" at bounding box center [652, 510] width 95 height 32
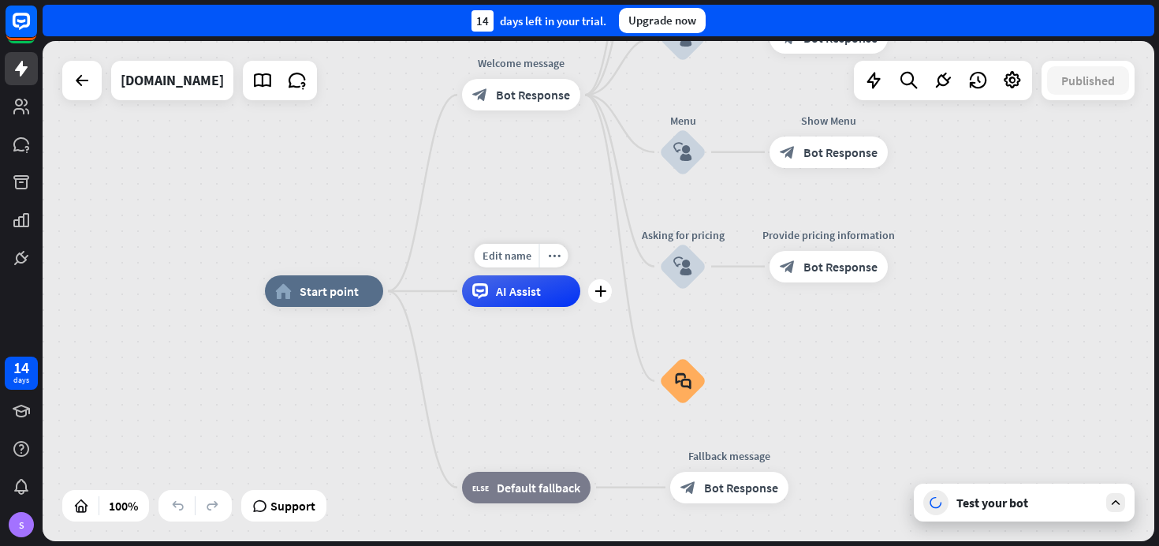
click at [518, 293] on span "AI Assist" at bounding box center [518, 291] width 45 height 16
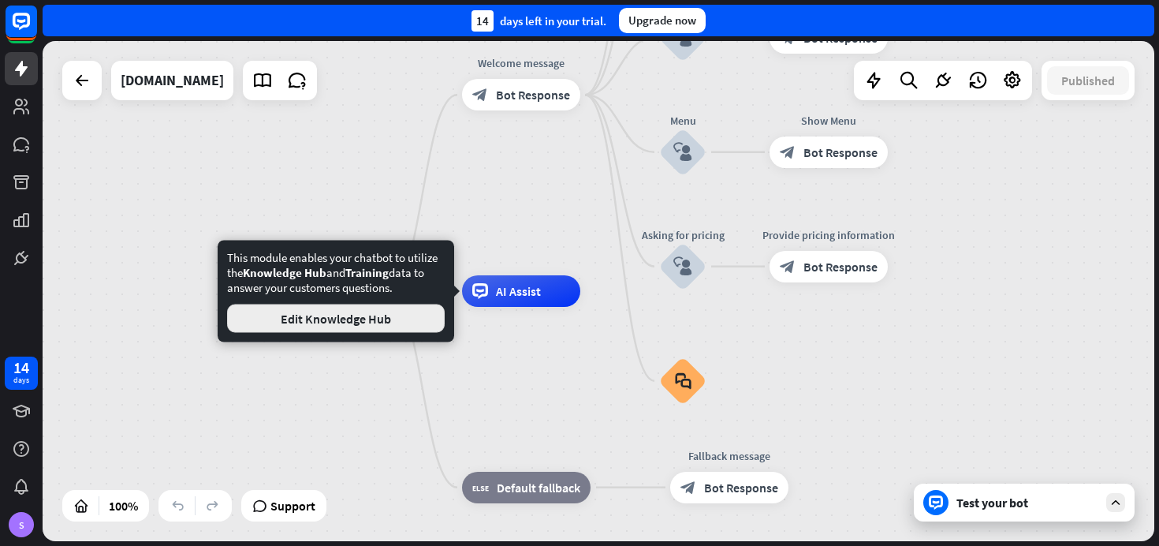
click at [381, 316] on button "Edit Knowledge Hub" at bounding box center [336, 318] width 218 height 28
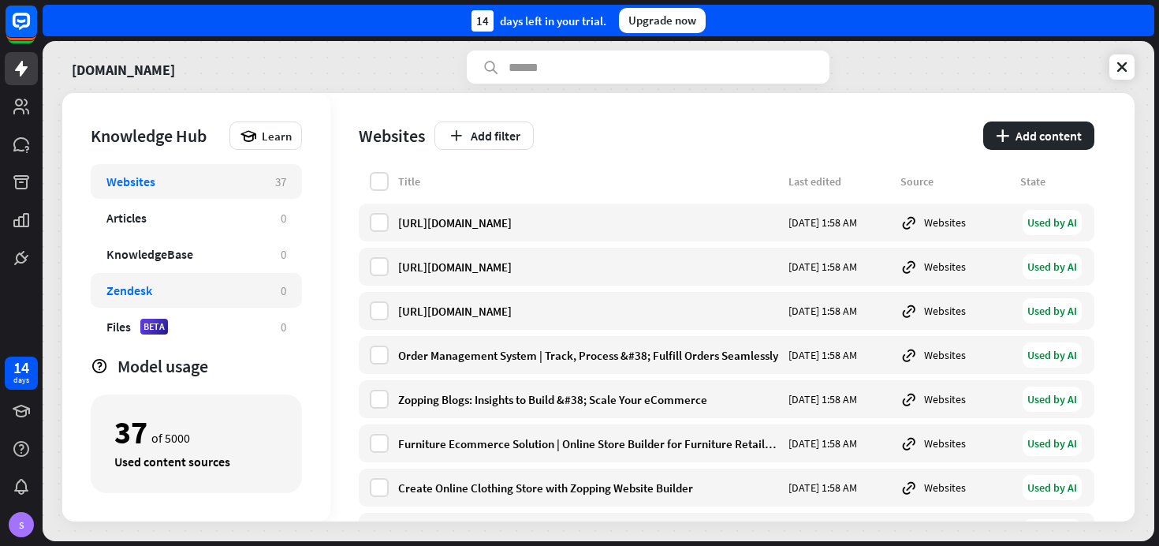
scroll to position [3, 0]
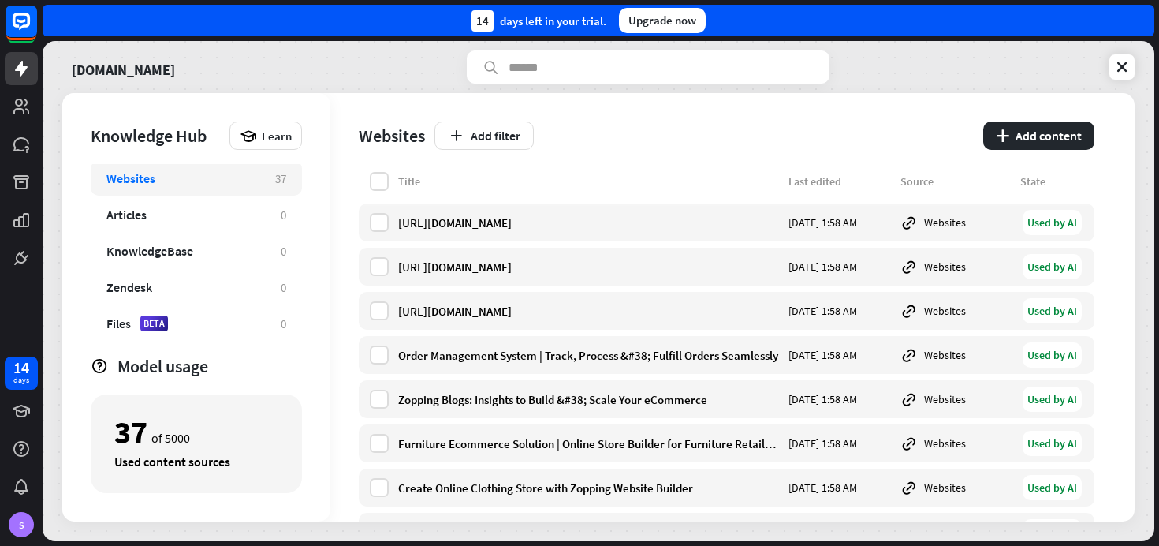
click at [187, 196] on div "Websites 37 Articles 0 KnowledgeBase 0 Zendesk 0 Files BETA 0" at bounding box center [196, 252] width 211 height 177
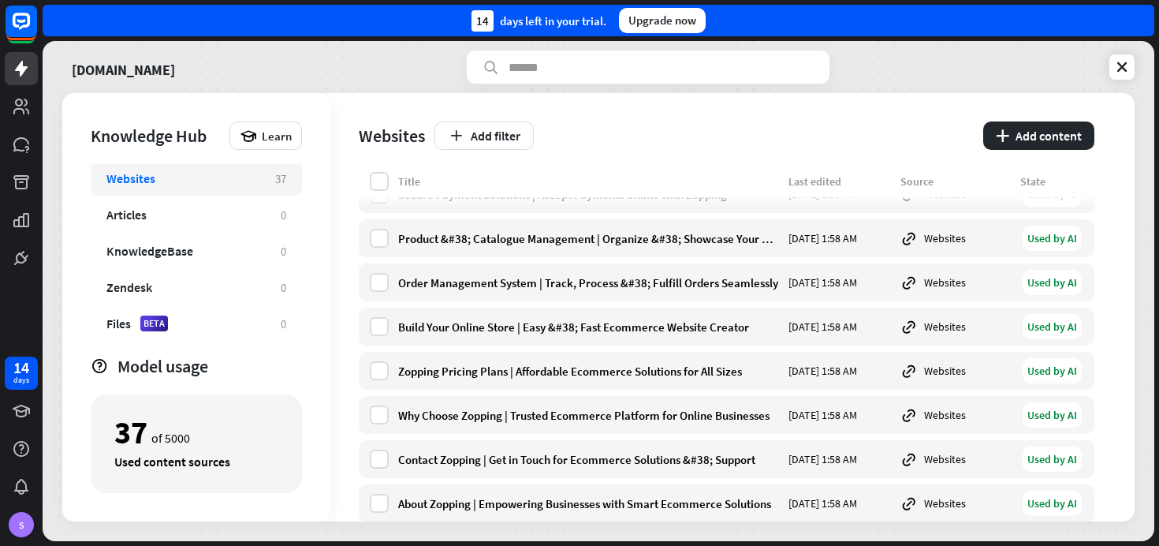
scroll to position [1345, 0]
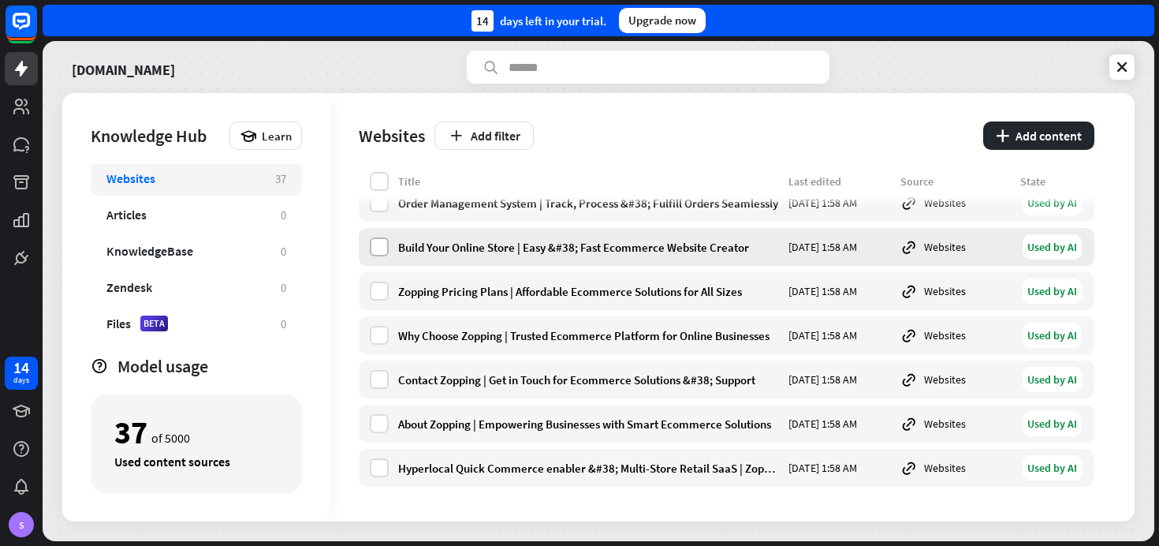
click at [386, 243] on label at bounding box center [379, 246] width 19 height 19
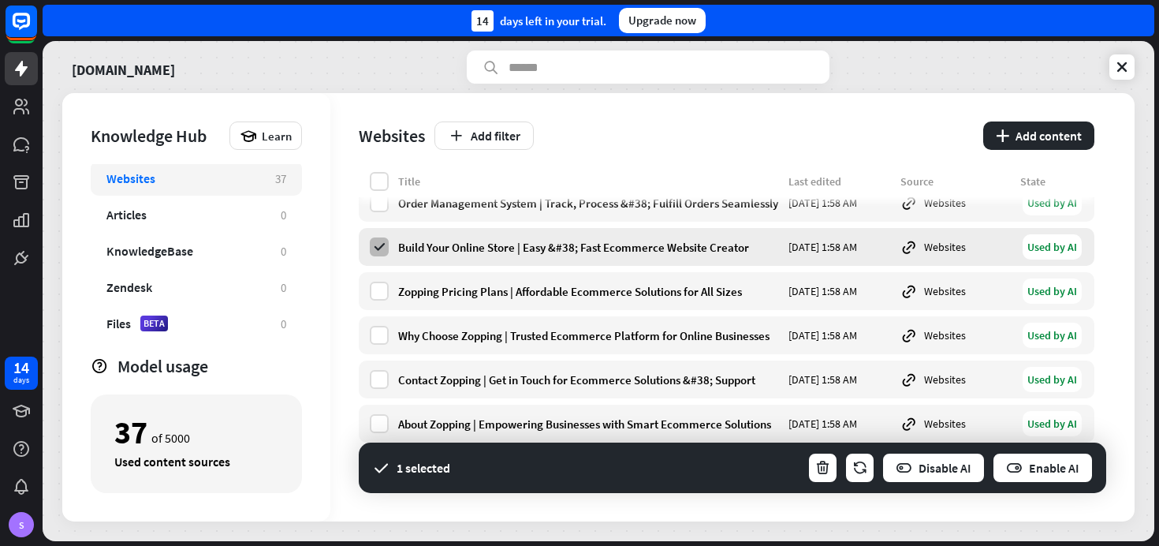
click at [386, 243] on label at bounding box center [379, 246] width 19 height 19
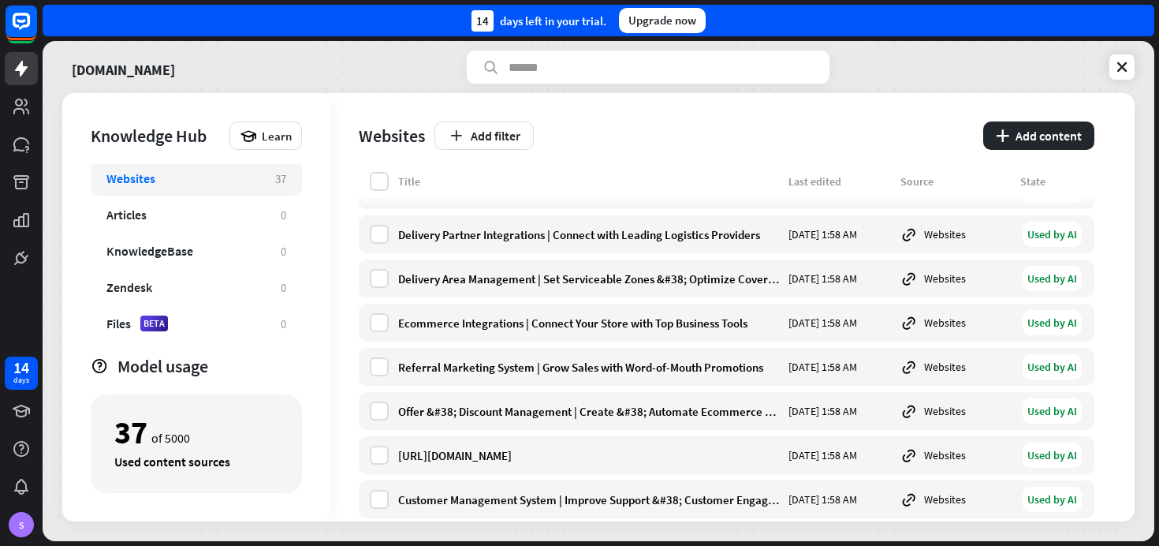
scroll to position [765, 0]
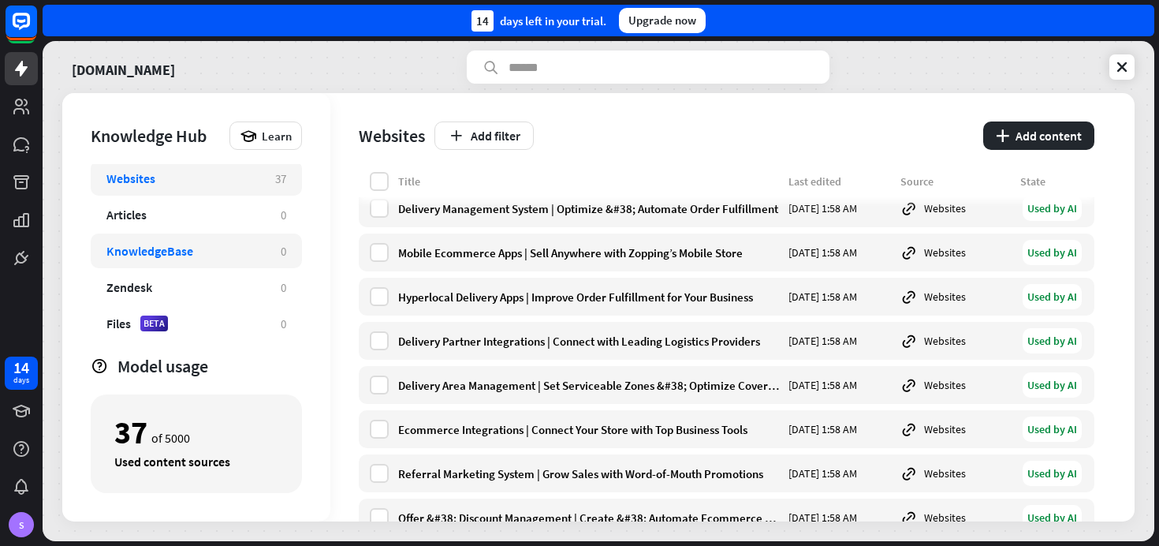
click at [173, 237] on div "KnowledgeBase 0" at bounding box center [196, 250] width 211 height 35
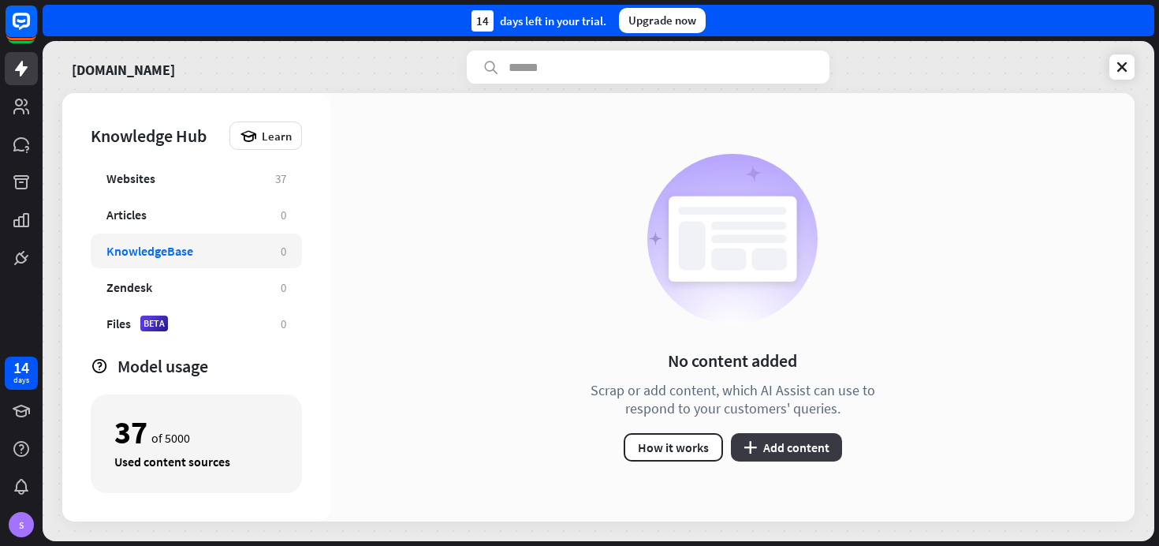
click at [753, 454] on button "plus Add content" at bounding box center [786, 447] width 111 height 28
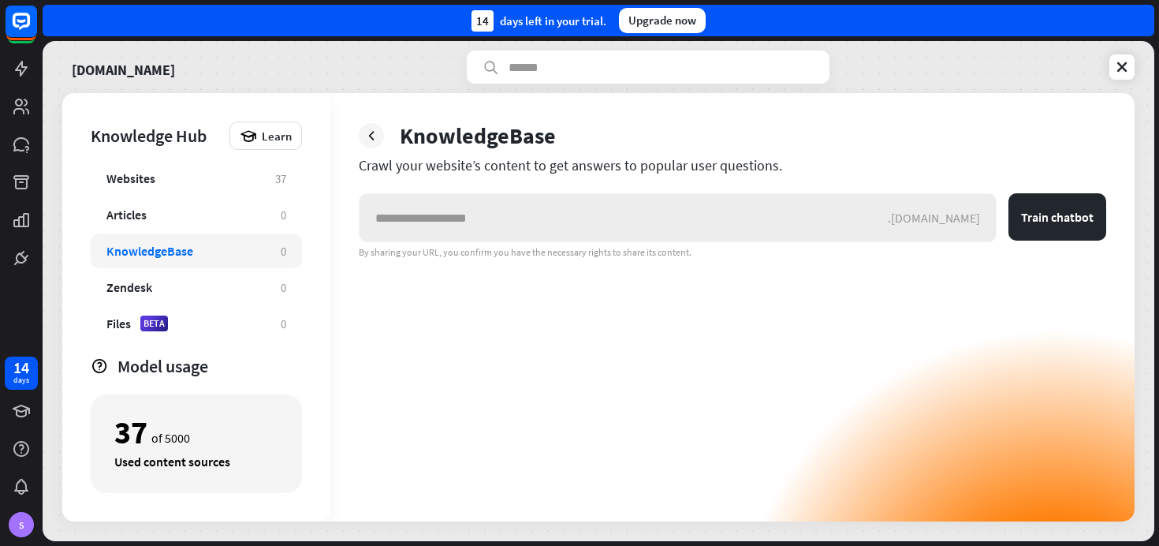
click at [575, 224] on input "text" at bounding box center [624, 217] width 528 height 47
type input "**********"
click at [1040, 222] on button "Train chatbot" at bounding box center [1058, 216] width 98 height 47
click at [271, 132] on span "Learn" at bounding box center [277, 136] width 30 height 15
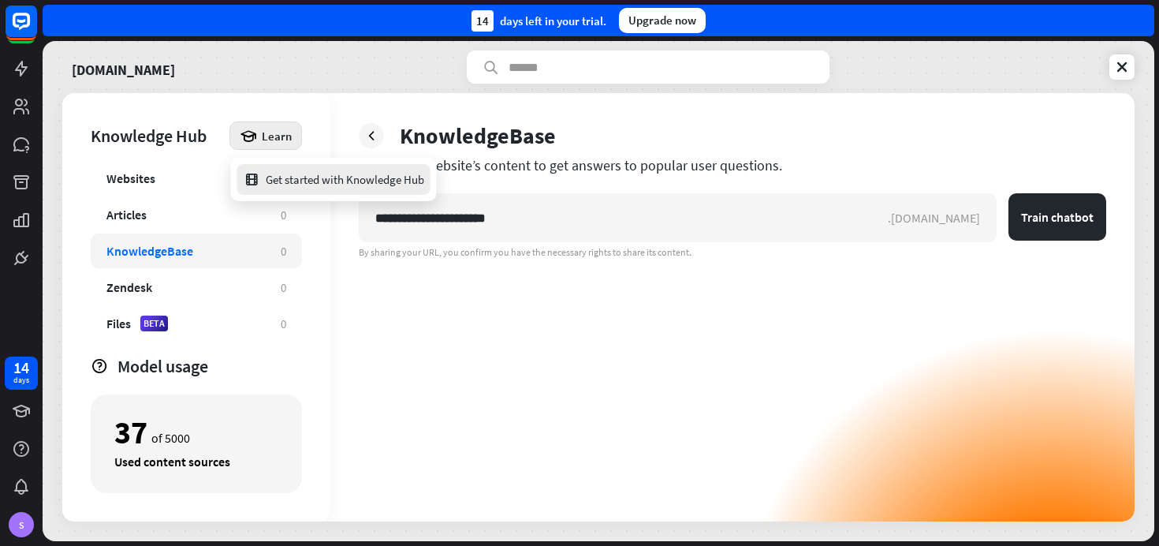
click at [321, 193] on div "Get started with Knowledge Hub" at bounding box center [334, 179] width 181 height 31
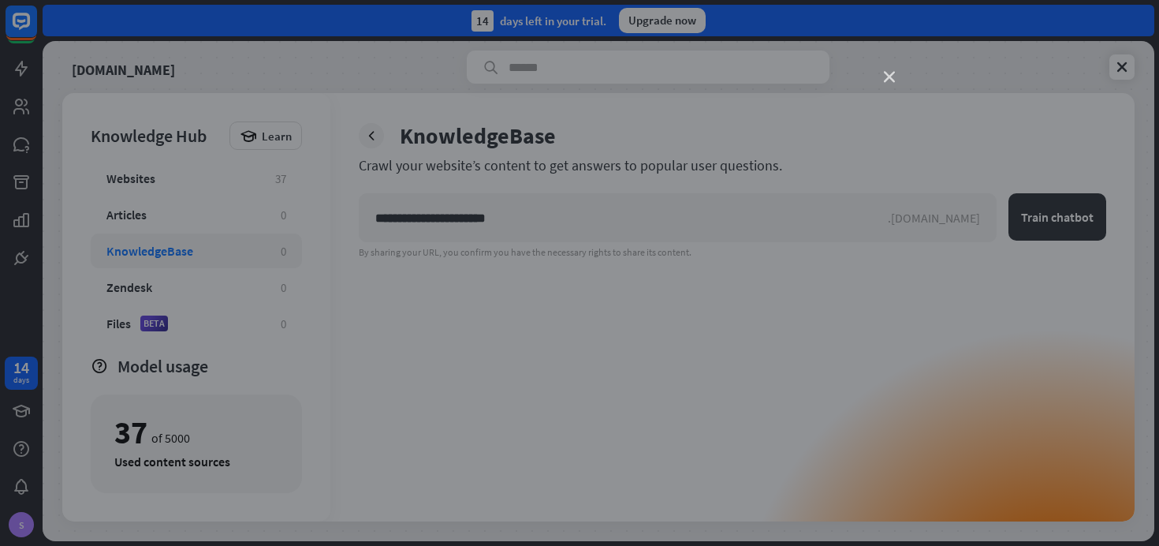
click at [890, 82] on icon "close" at bounding box center [889, 77] width 11 height 11
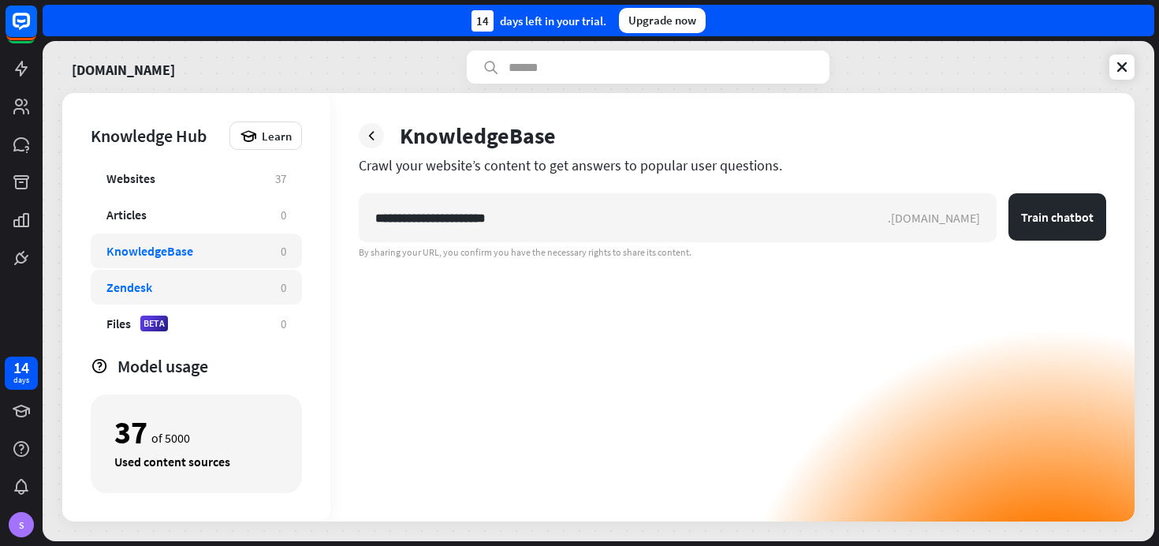
click at [202, 275] on div "Zendesk 0" at bounding box center [196, 287] width 211 height 35
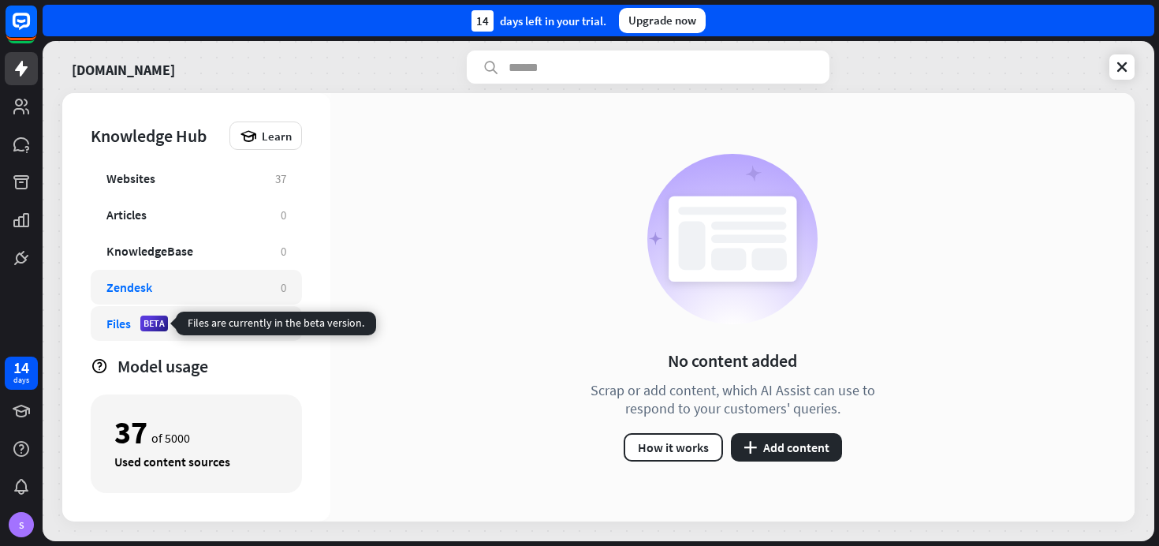
click at [152, 323] on div "BETA" at bounding box center [154, 323] width 28 height 16
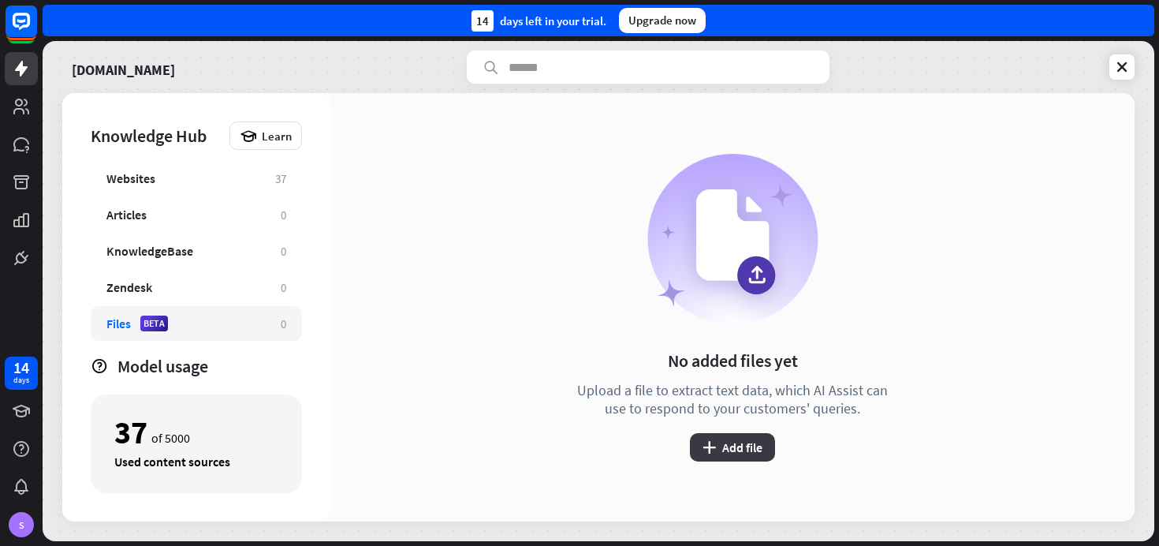
click at [727, 442] on button "plus Add file" at bounding box center [732, 447] width 85 height 28
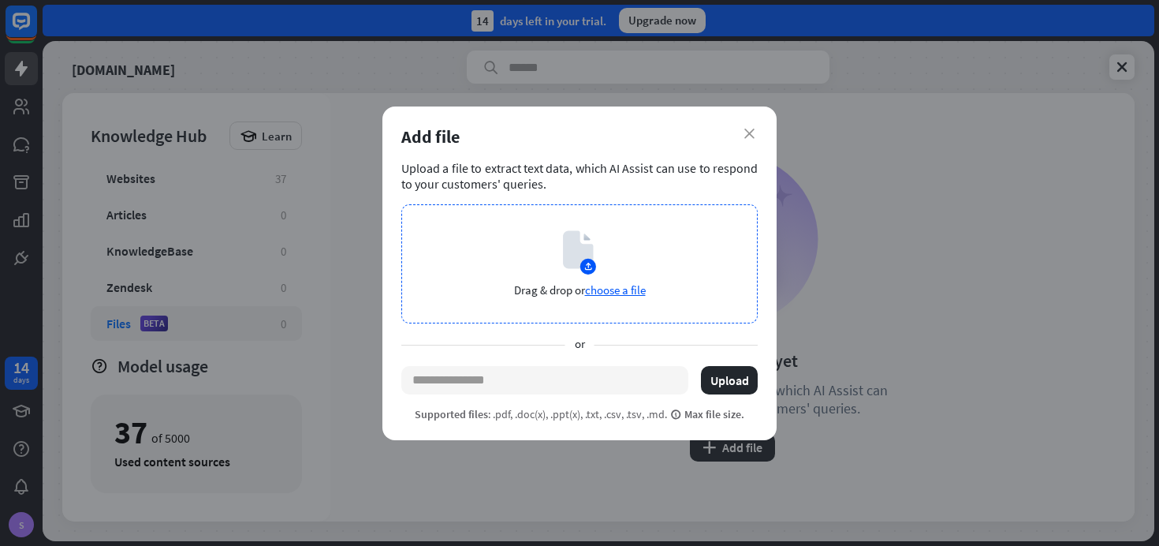
click at [611, 287] on span "choose a file" at bounding box center [615, 289] width 61 height 15
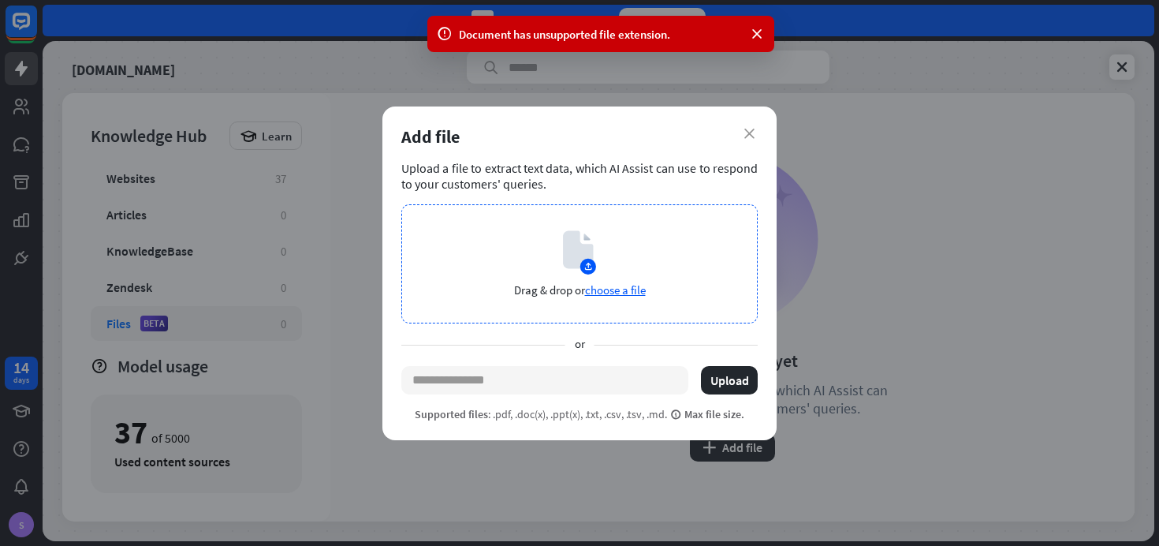
click at [614, 293] on span "choose a file" at bounding box center [615, 289] width 61 height 15
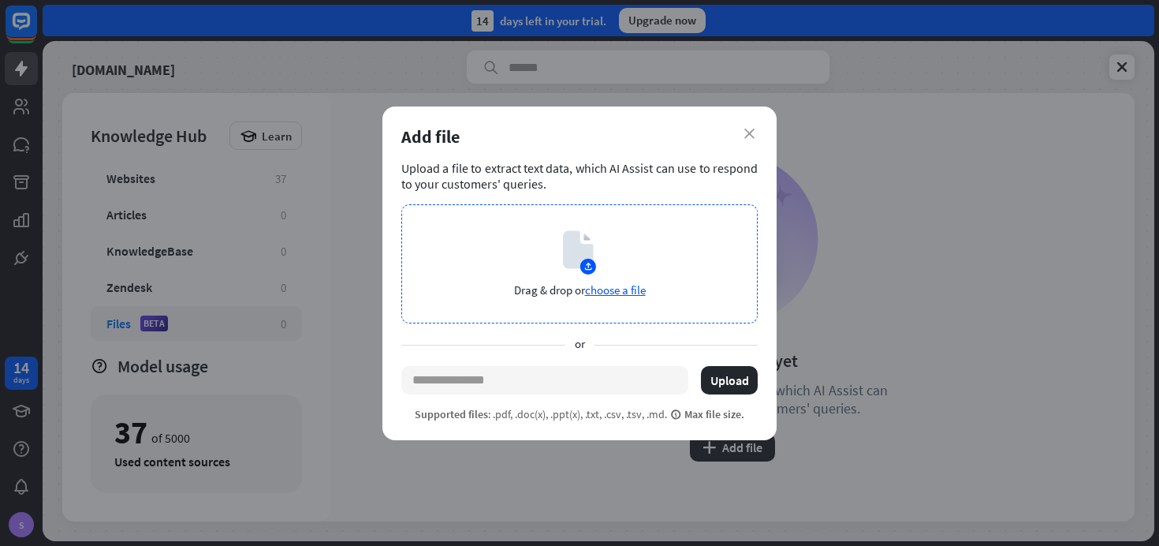
click at [628, 291] on span "choose a file" at bounding box center [615, 289] width 61 height 15
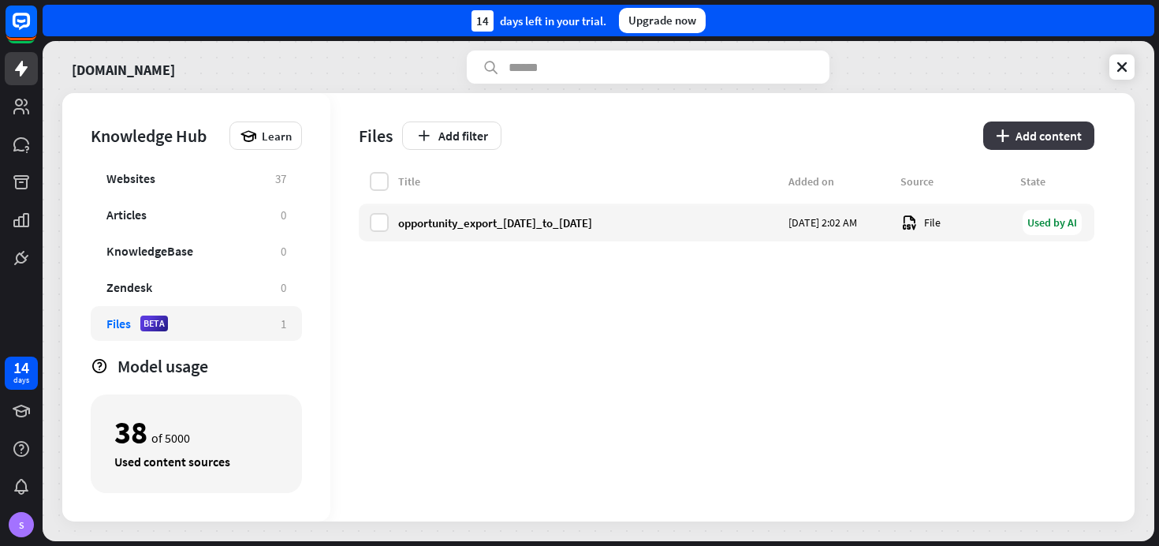
click at [1010, 131] on icon "plus" at bounding box center [1002, 135] width 13 height 13
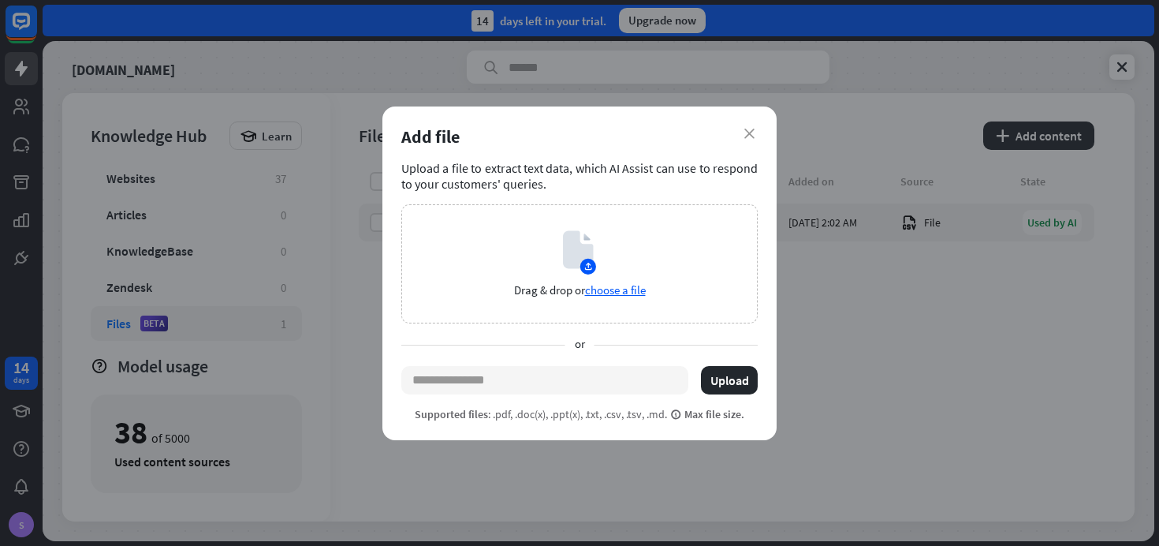
click at [755, 135] on div "Add file" at bounding box center [579, 136] width 357 height 22
click at [754, 130] on icon "close" at bounding box center [750, 134] width 10 height 10
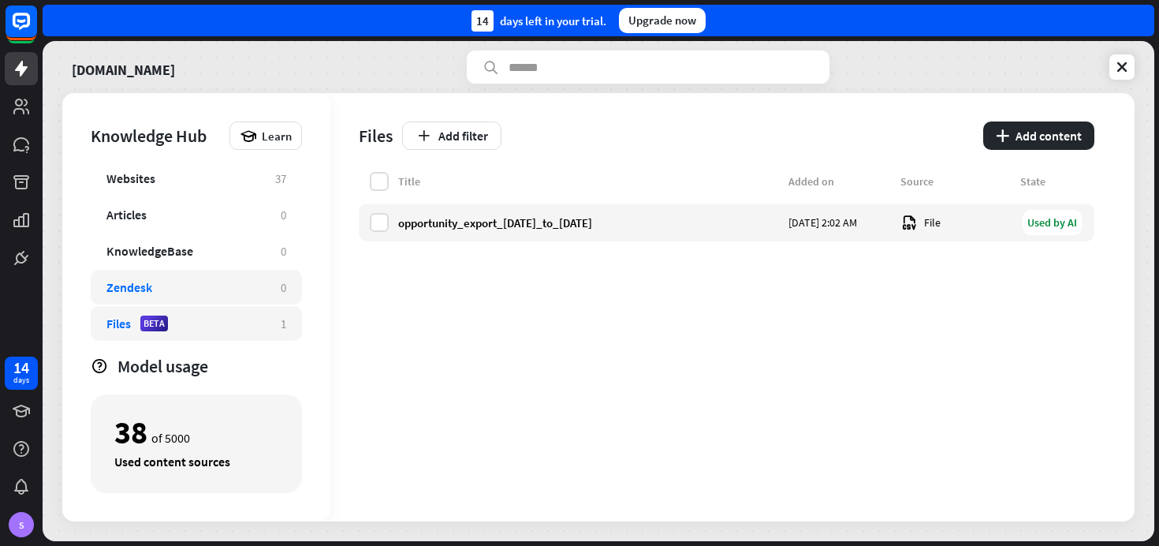
click at [172, 282] on div "Zendesk" at bounding box center [185, 287] width 159 height 16
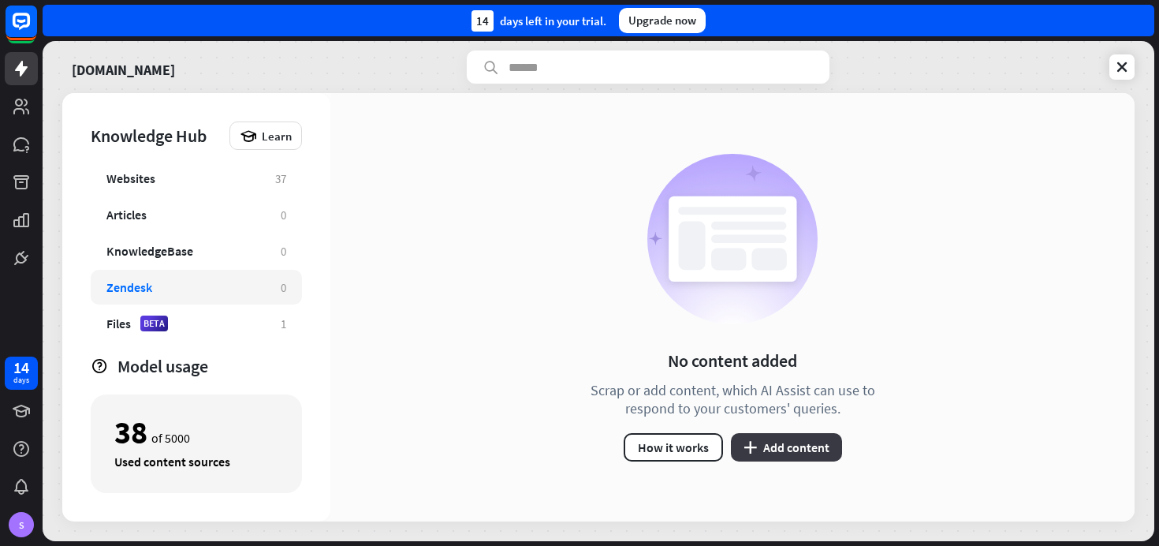
click at [751, 444] on icon "plus" at bounding box center [750, 447] width 13 height 13
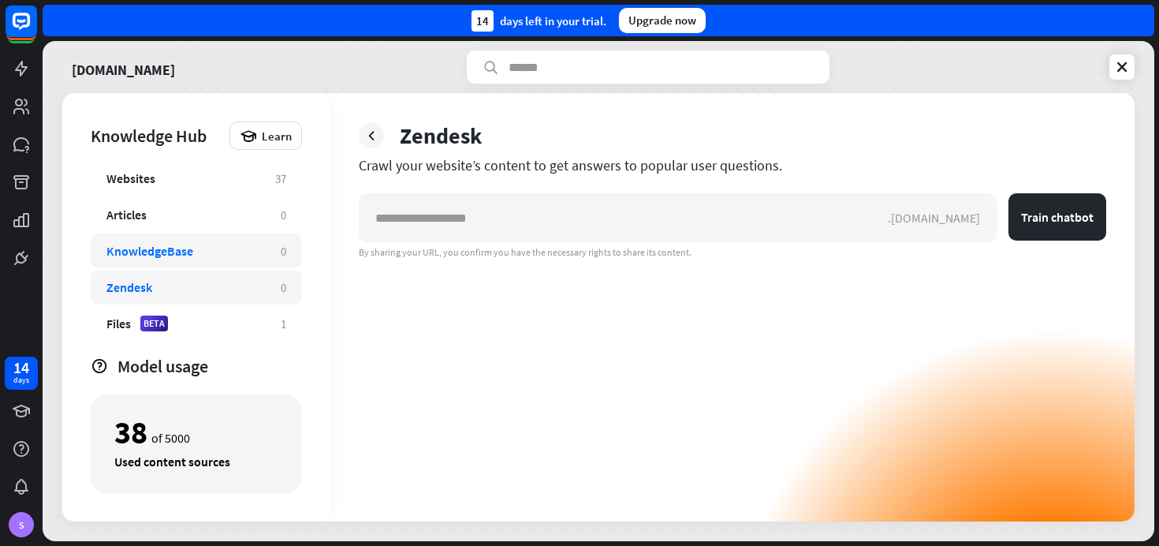
click at [192, 256] on div "KnowledgeBase" at bounding box center [149, 251] width 87 height 16
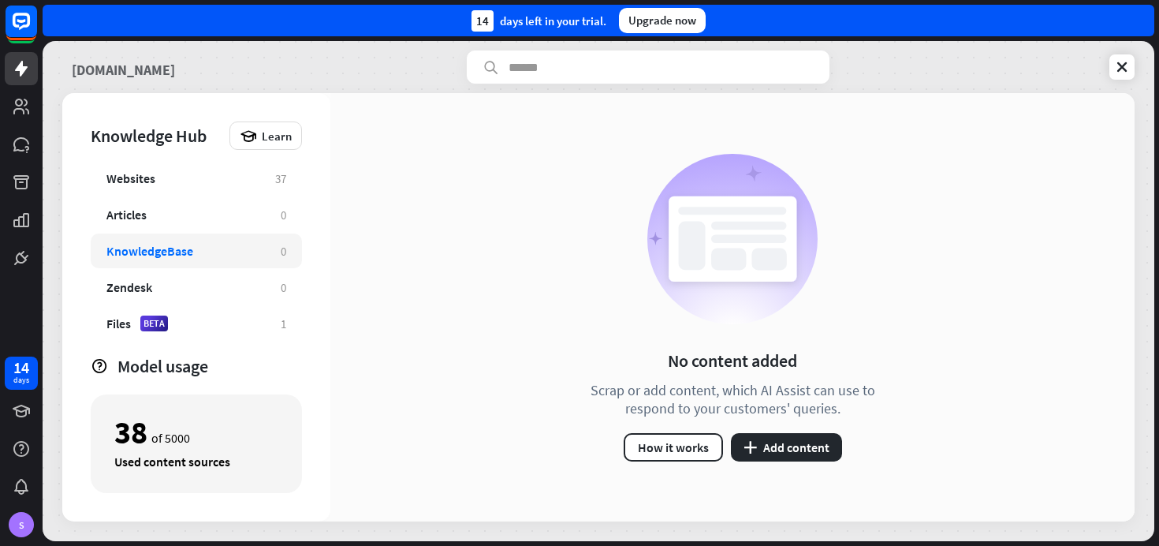
click at [106, 69] on link "zopping.com" at bounding box center [123, 66] width 103 height 33
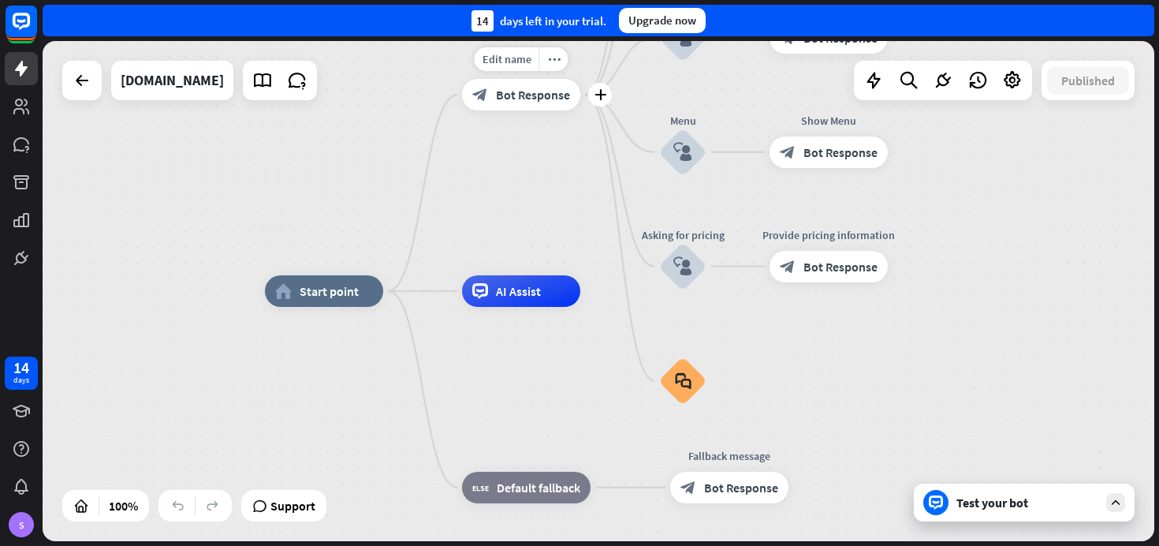
click at [513, 99] on span "Bot Response" at bounding box center [533, 95] width 74 height 16
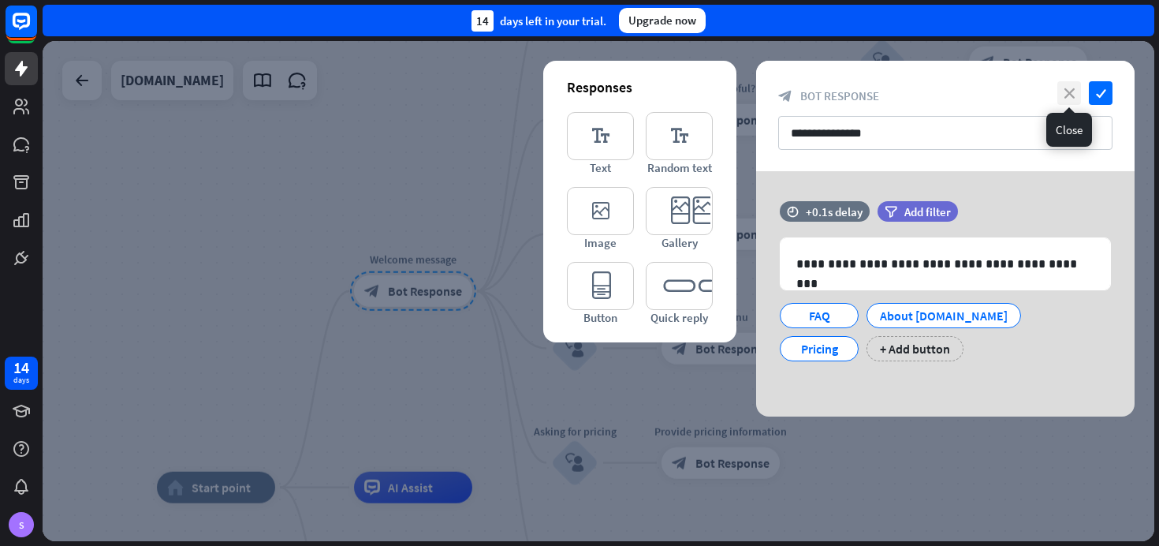
click at [1069, 88] on icon "close" at bounding box center [1070, 93] width 24 height 24
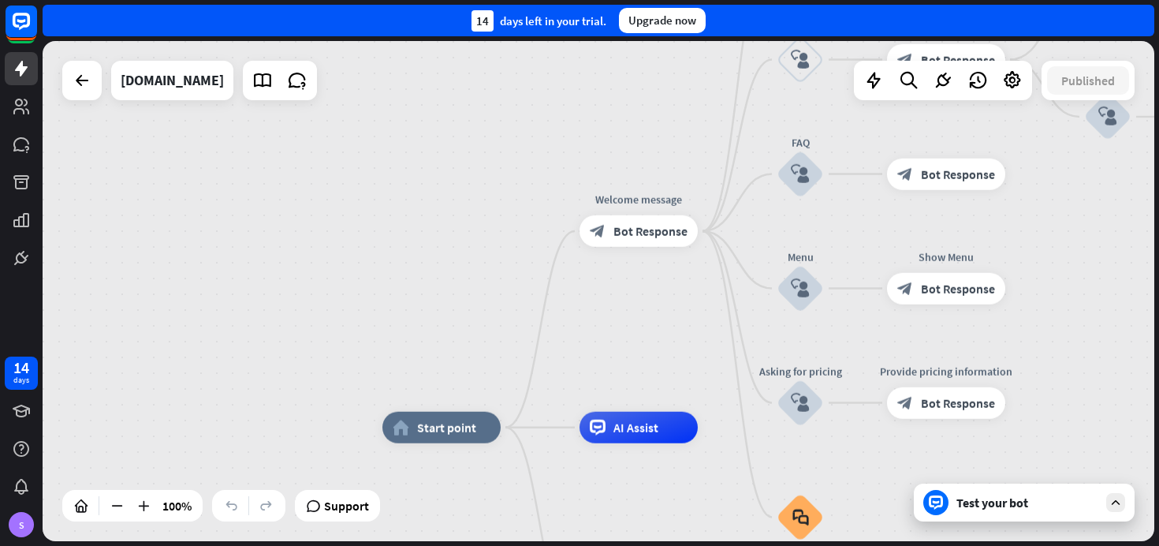
click at [129, 512] on div "100%" at bounding box center [132, 506] width 140 height 32
click at [125, 510] on div at bounding box center [116, 505] width 25 height 25
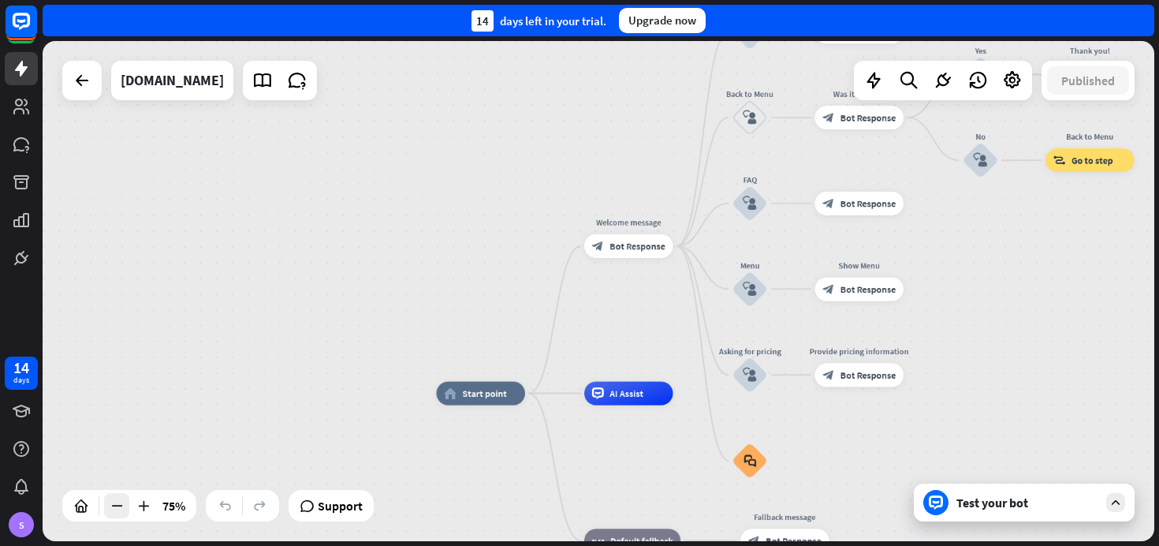
click at [125, 510] on div at bounding box center [116, 505] width 25 height 25
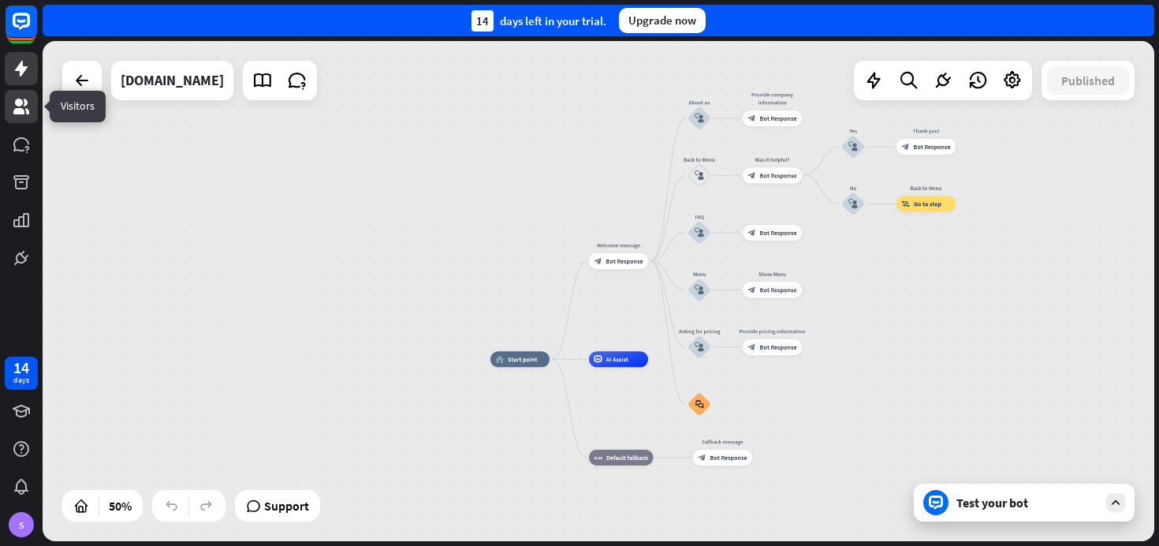
click at [11, 104] on link at bounding box center [21, 106] width 33 height 33
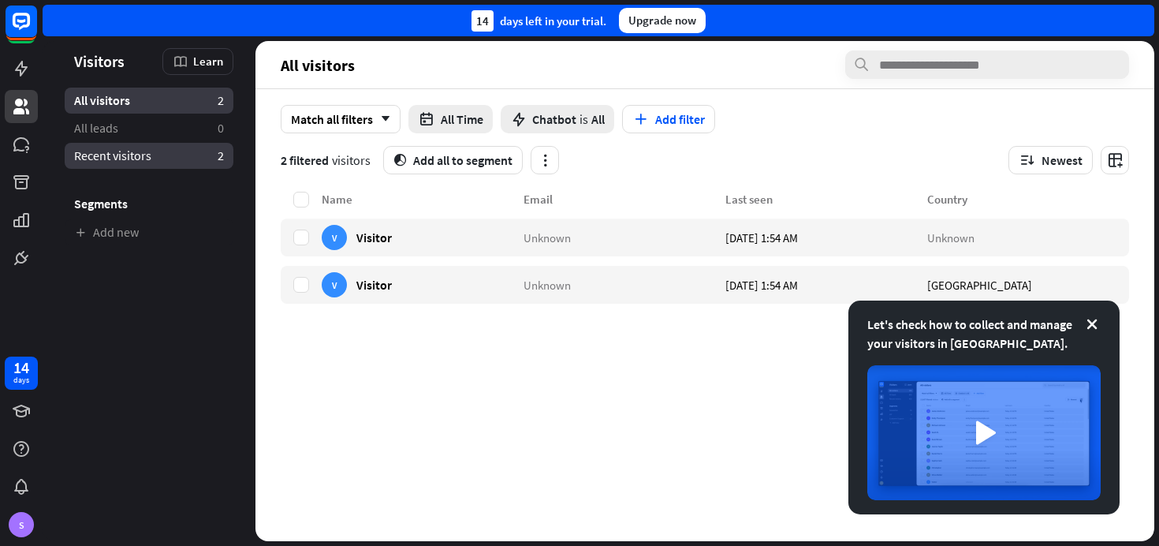
click at [168, 161] on link "Recent visitors 2" at bounding box center [149, 156] width 169 height 26
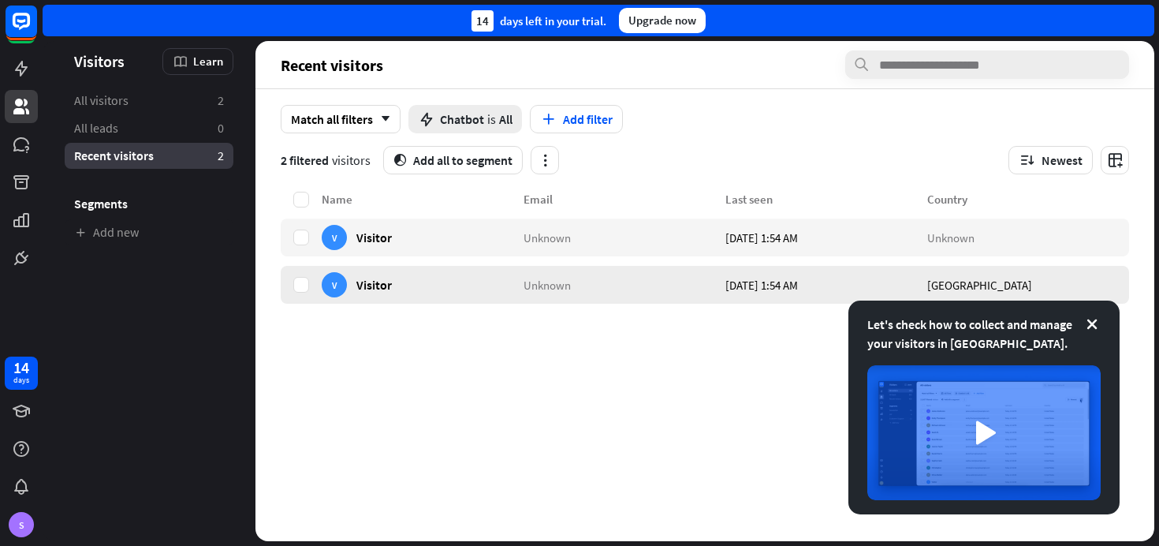
click at [392, 272] on div "V Visitor" at bounding box center [423, 285] width 202 height 38
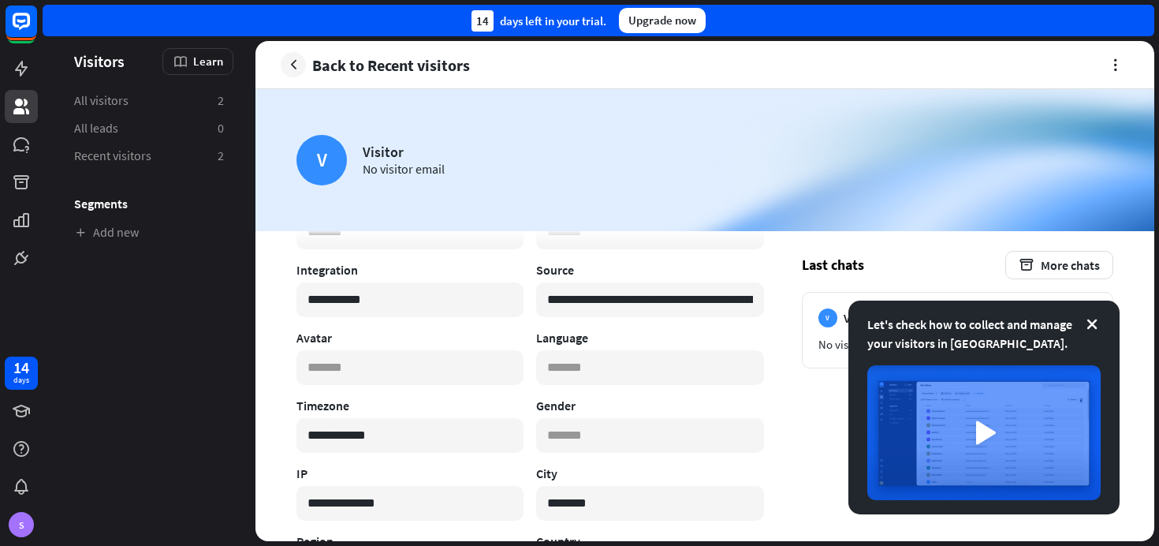
scroll to position [98, 0]
click at [1092, 321] on icon at bounding box center [1092, 324] width 16 height 16
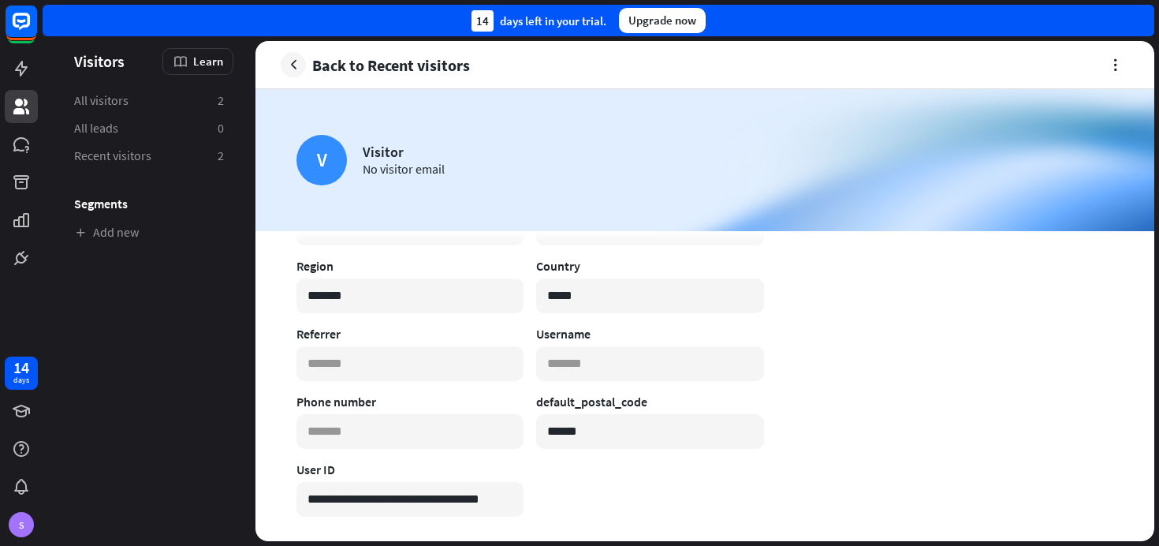
scroll to position [0, 0]
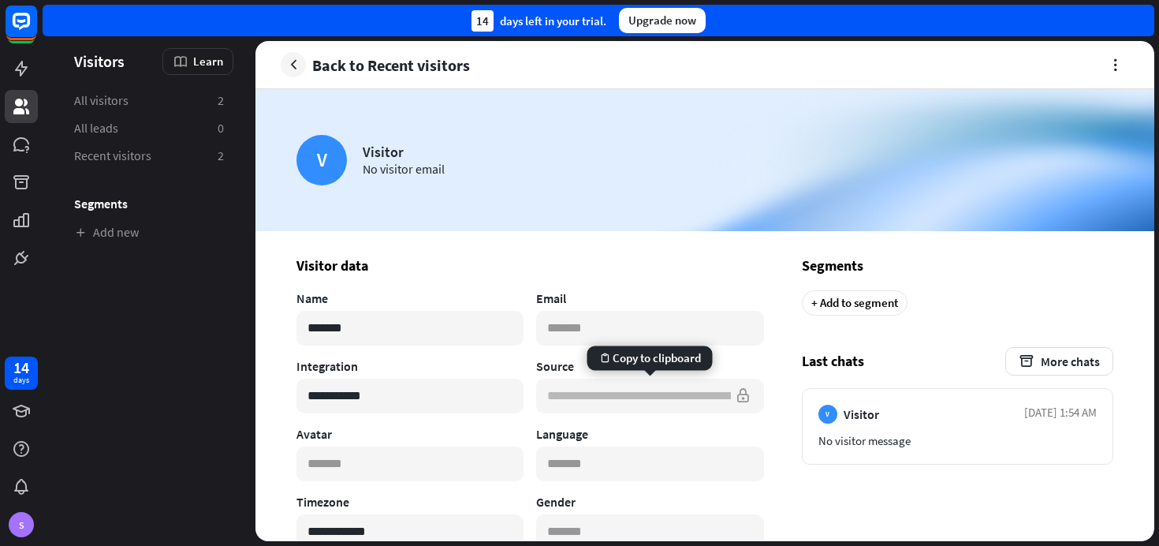
click at [749, 394] on input "**********" at bounding box center [649, 396] width 227 height 35
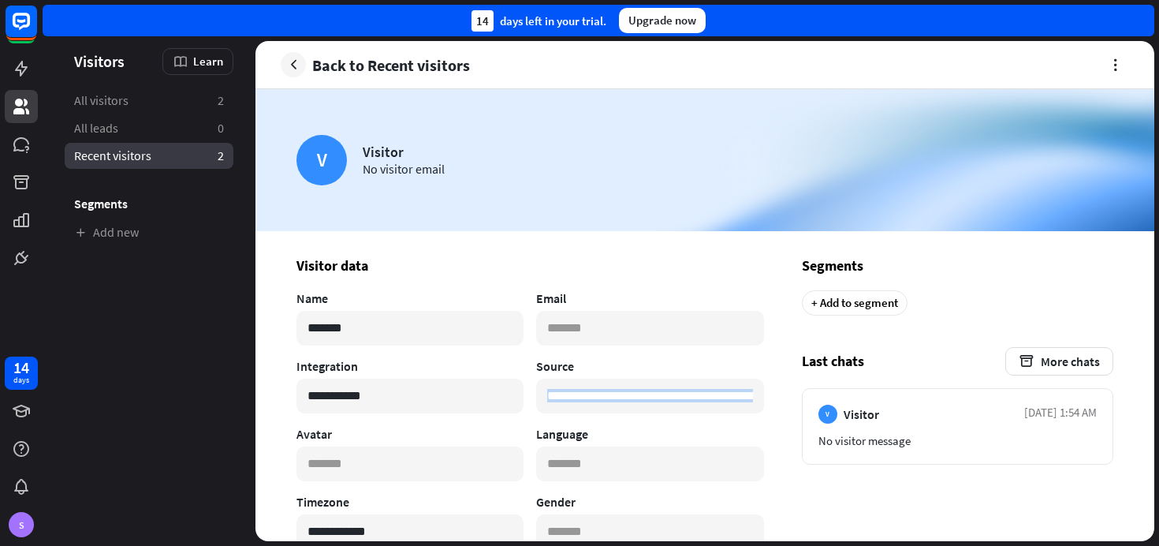
click at [169, 164] on link "Recent visitors 2" at bounding box center [149, 156] width 169 height 26
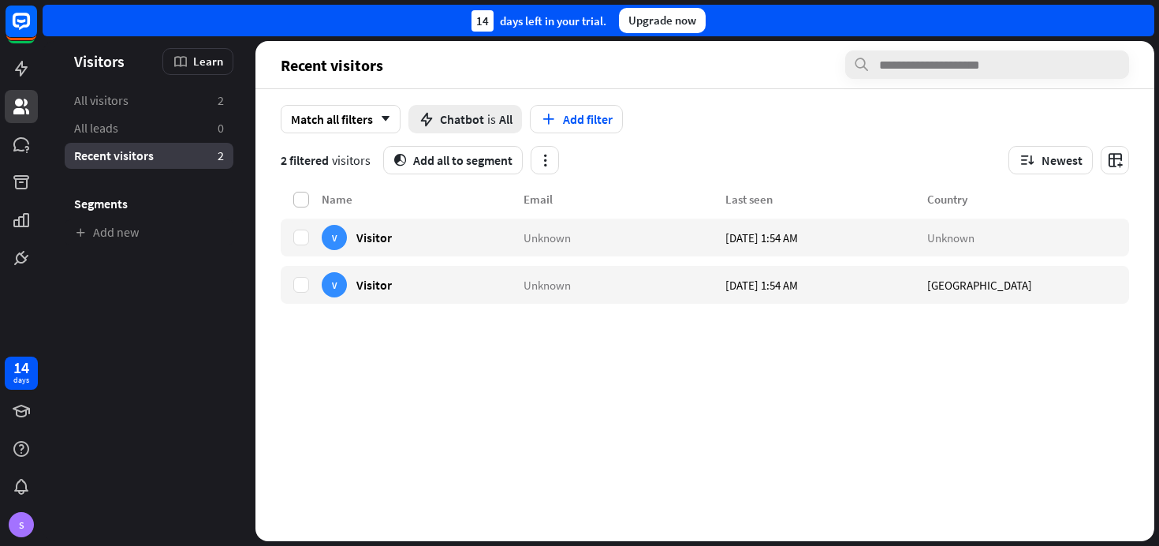
click at [303, 201] on label at bounding box center [301, 200] width 16 height 16
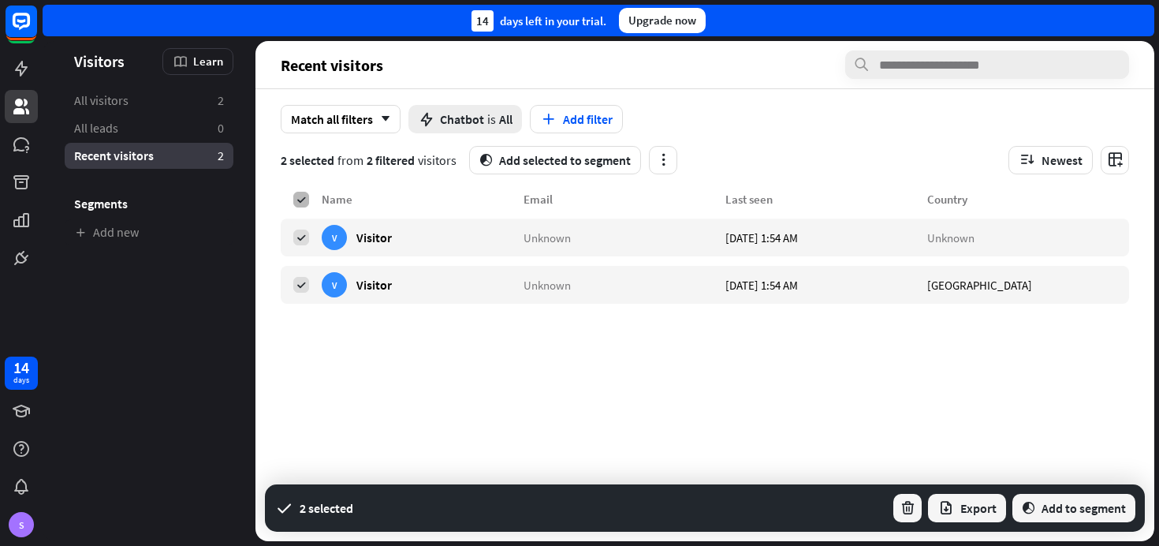
click at [303, 201] on icon at bounding box center [301, 199] width 11 height 11
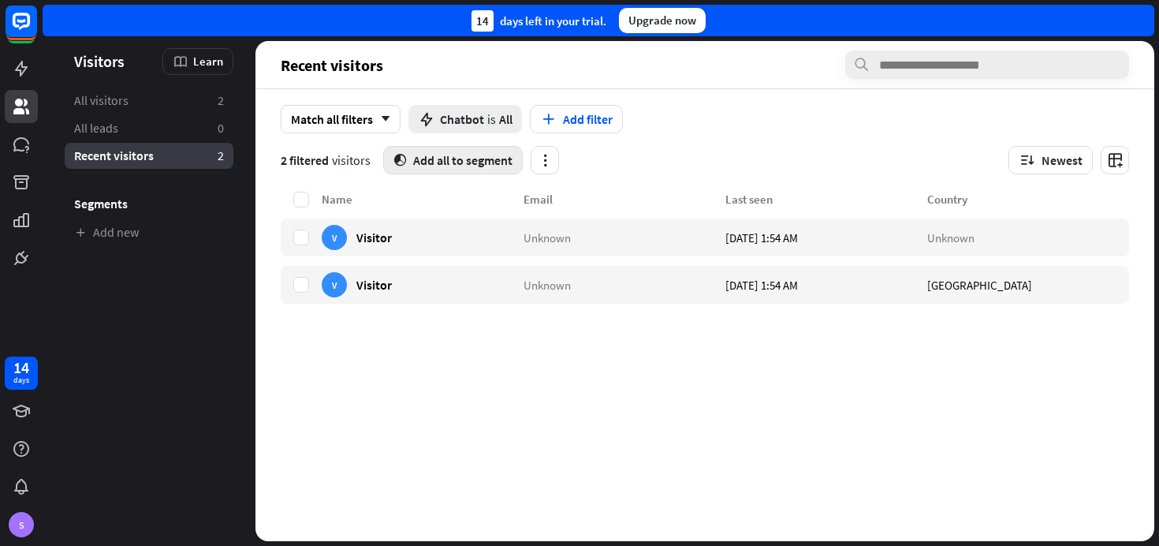
click at [455, 158] on button "segment Add all to segment" at bounding box center [453, 160] width 140 height 28
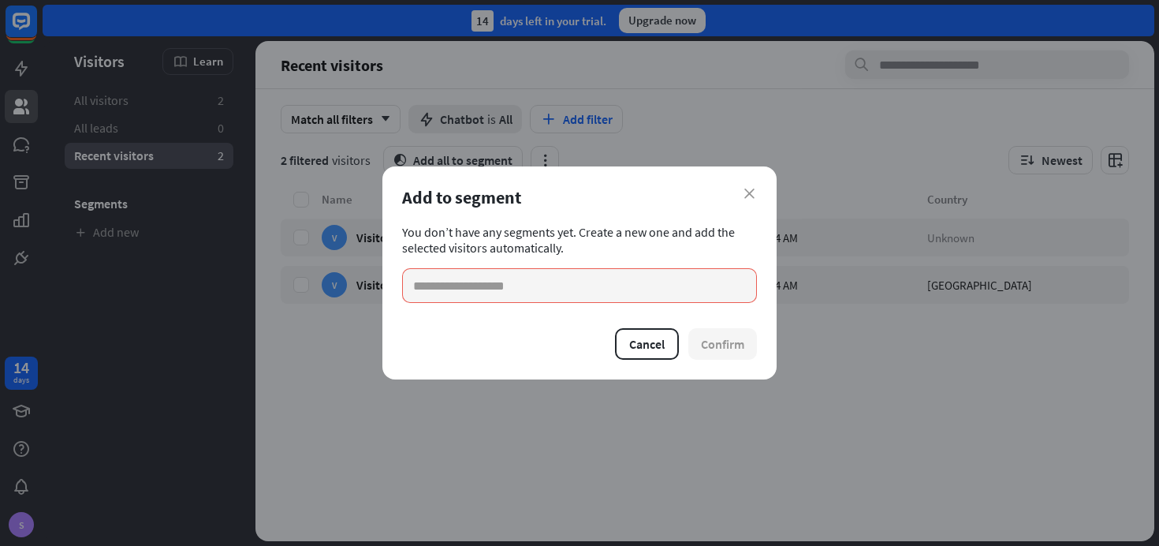
click at [547, 164] on div "close Add to segment You don’t have any segments yet. Create a new one and add …" at bounding box center [579, 273] width 1159 height 546
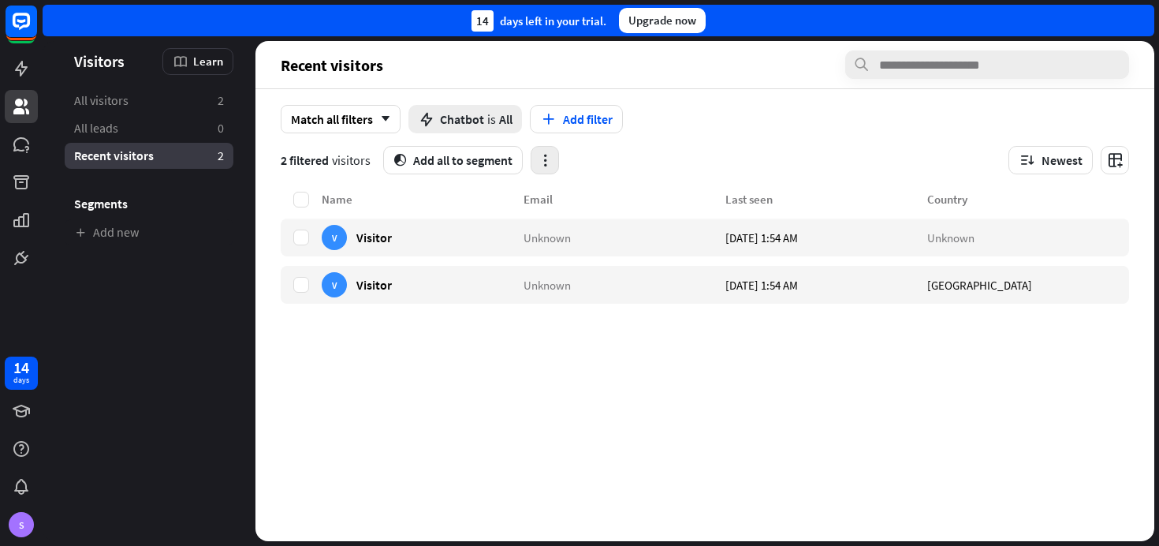
click at [544, 161] on icon "button" at bounding box center [545, 160] width 17 height 17
click at [607, 163] on section "2 filtered visitors segment Add all to segment Newest" at bounding box center [705, 160] width 849 height 28
click at [384, 129] on div "Match all filters arrow_down" at bounding box center [341, 119] width 120 height 28
click at [371, 192] on div "Match any" at bounding box center [341, 190] width 111 height 32
click at [569, 114] on button "Add filter" at bounding box center [578, 119] width 93 height 28
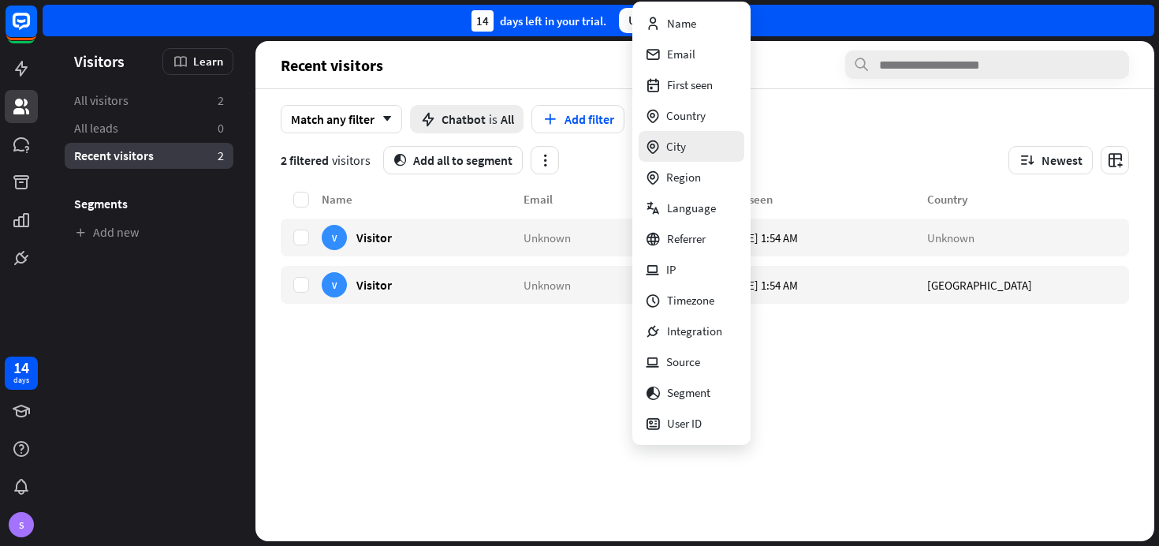
click at [659, 139] on icon at bounding box center [652, 147] width 15 height 16
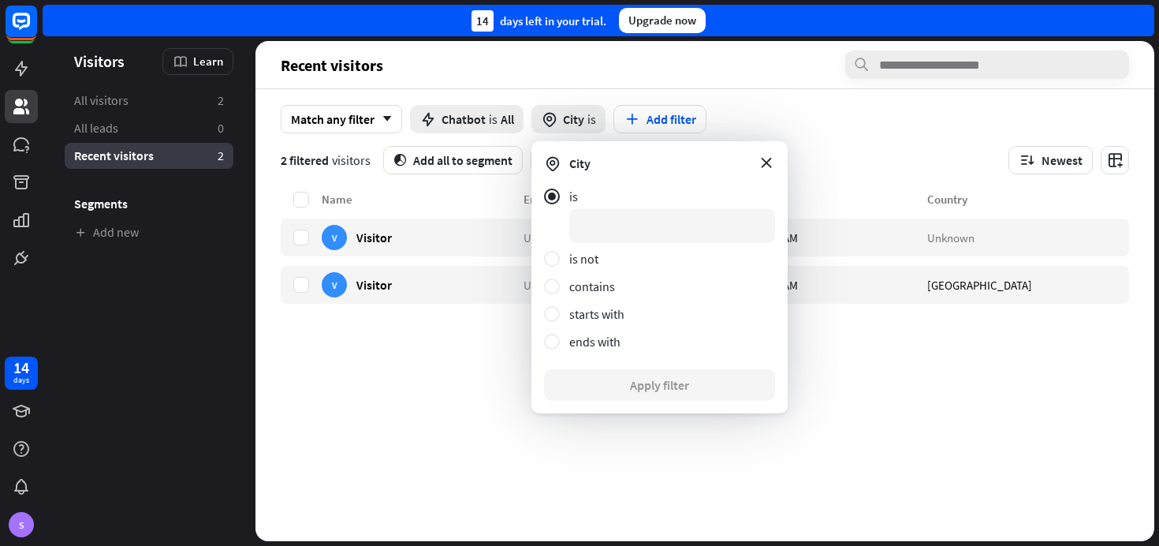
click at [477, 466] on div "Name Email Last seen Country V Visitor Unknown Today 1:54 AM Unknown V Visitor …" at bounding box center [705, 365] width 849 height 351
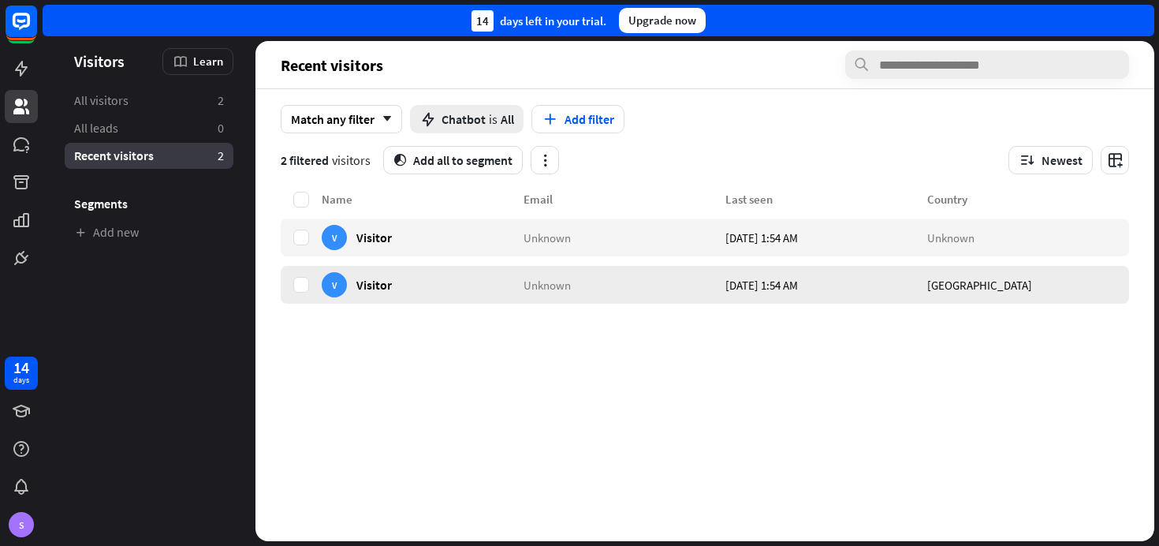
click at [435, 285] on div "V Visitor" at bounding box center [423, 285] width 202 height 38
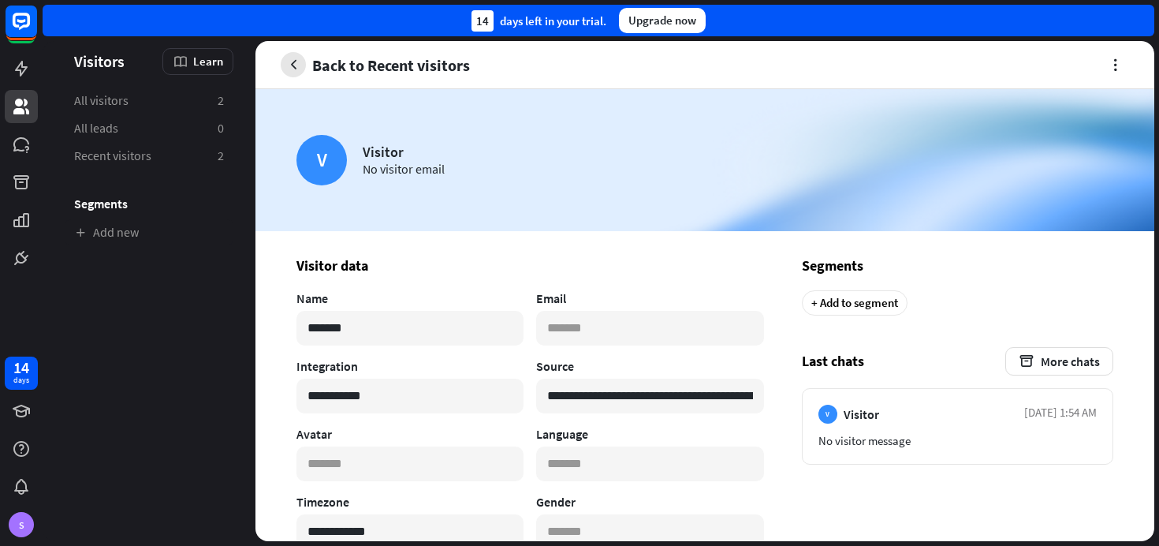
click at [295, 66] on icon "button" at bounding box center [294, 65] width 17 height 17
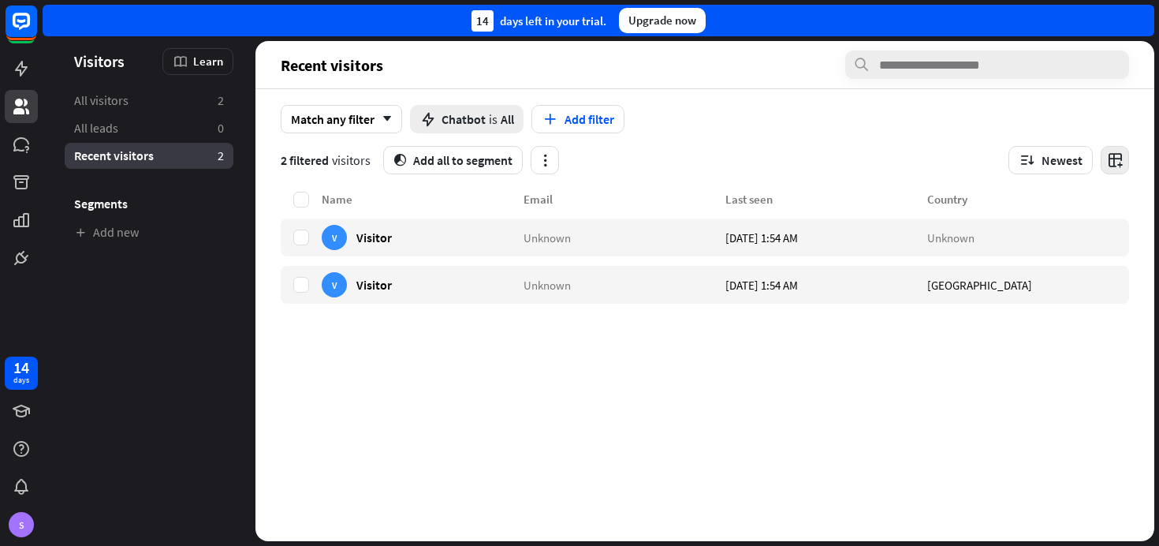
click at [1118, 159] on icon "button" at bounding box center [1115, 160] width 17 height 17
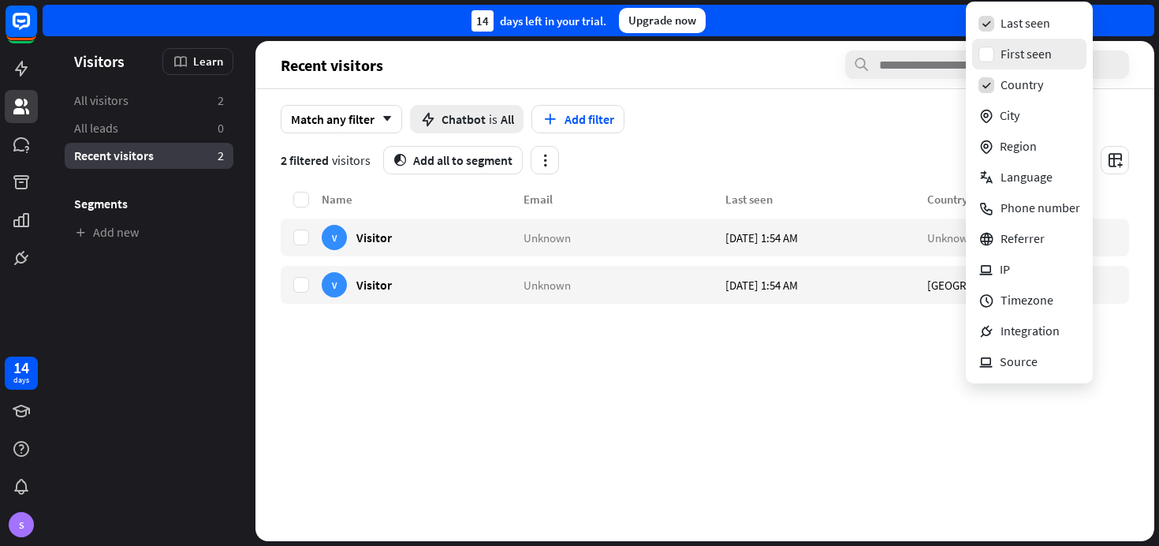
click at [1011, 53] on div "First seen" at bounding box center [1041, 54] width 80 height 17
click at [854, 140] on div "Match any filter arrow_down Chatbot is All Add filter 2 filtered visitors segme…" at bounding box center [705, 139] width 899 height 101
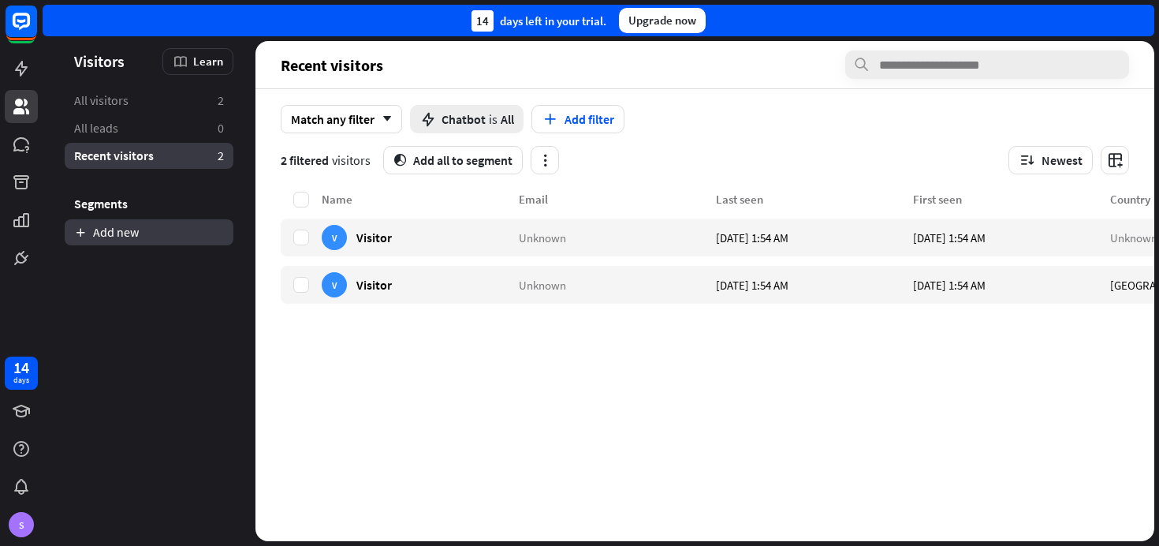
click at [122, 237] on link "Add new" at bounding box center [149, 232] width 169 height 26
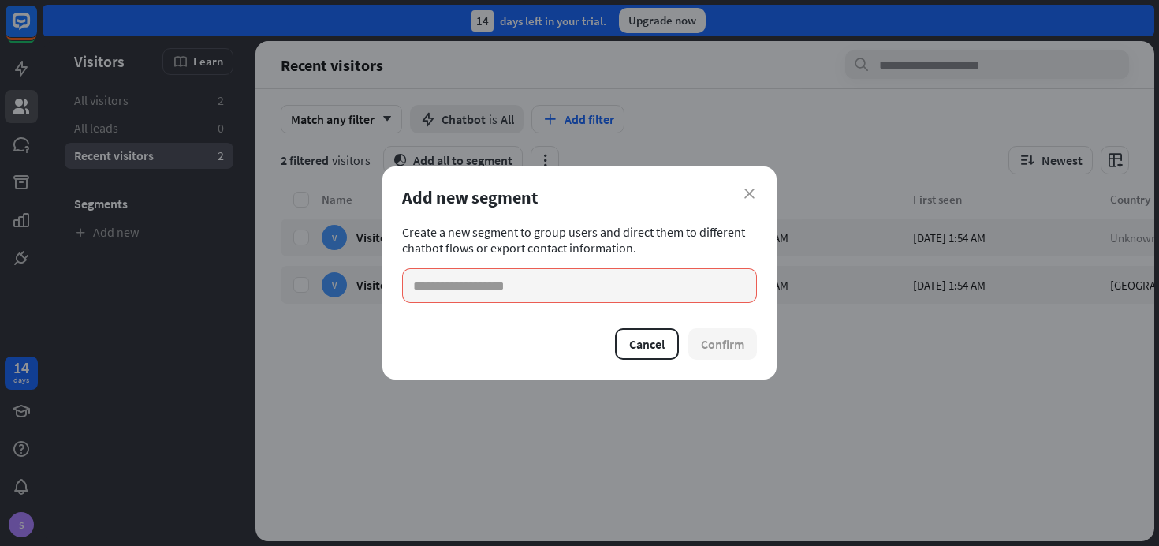
click at [143, 278] on div "close Add new segment Create a new segment to group users and direct them to di…" at bounding box center [579, 273] width 1159 height 546
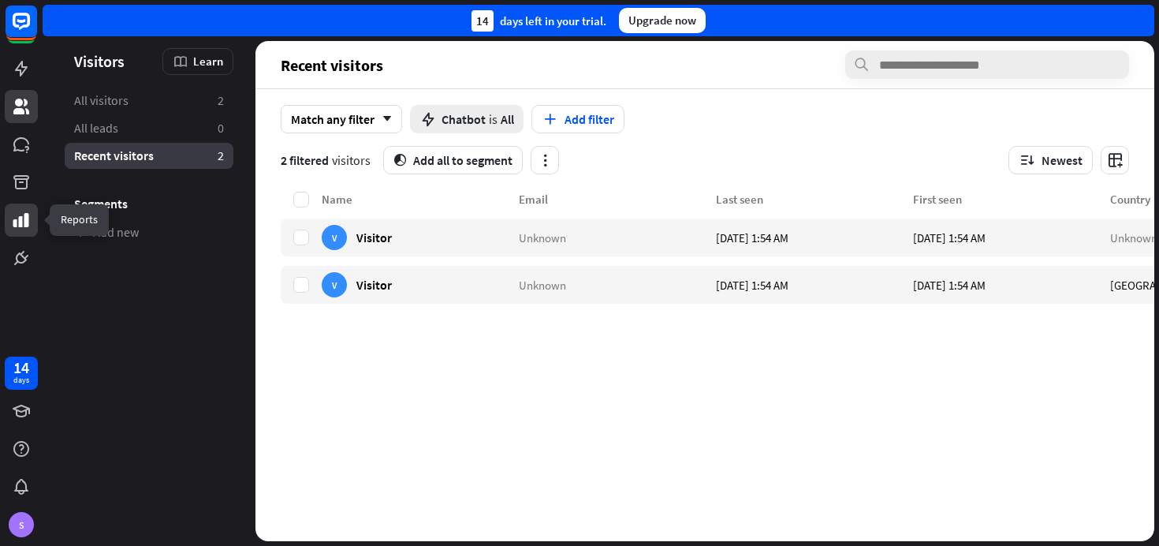
click at [9, 211] on link at bounding box center [21, 219] width 33 height 33
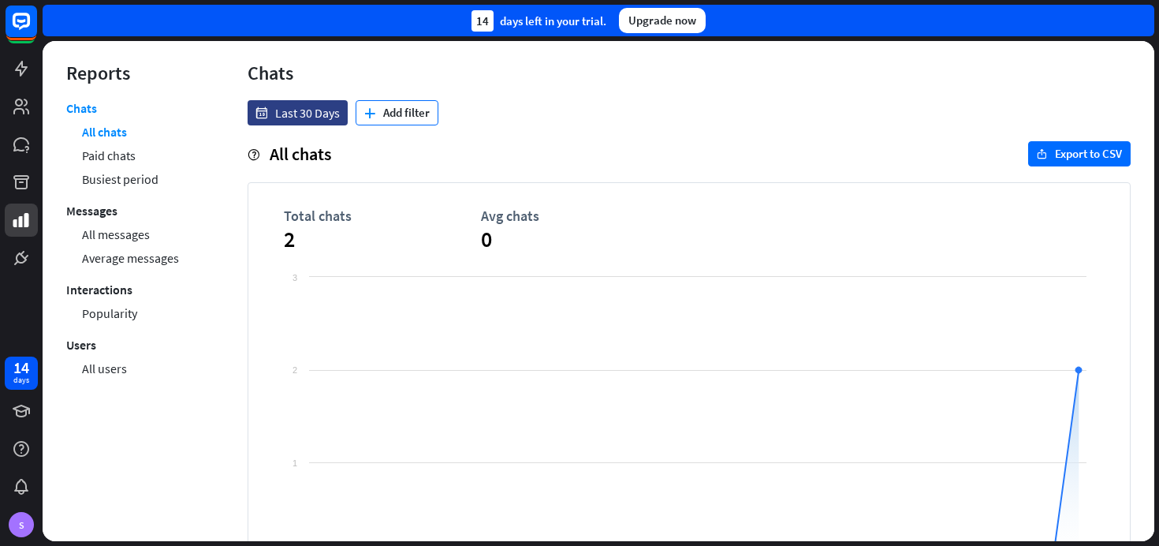
click at [426, 111] on button "plus Add filter" at bounding box center [397, 112] width 83 height 25
click at [426, 148] on div "stories Story" at bounding box center [405, 150] width 91 height 28
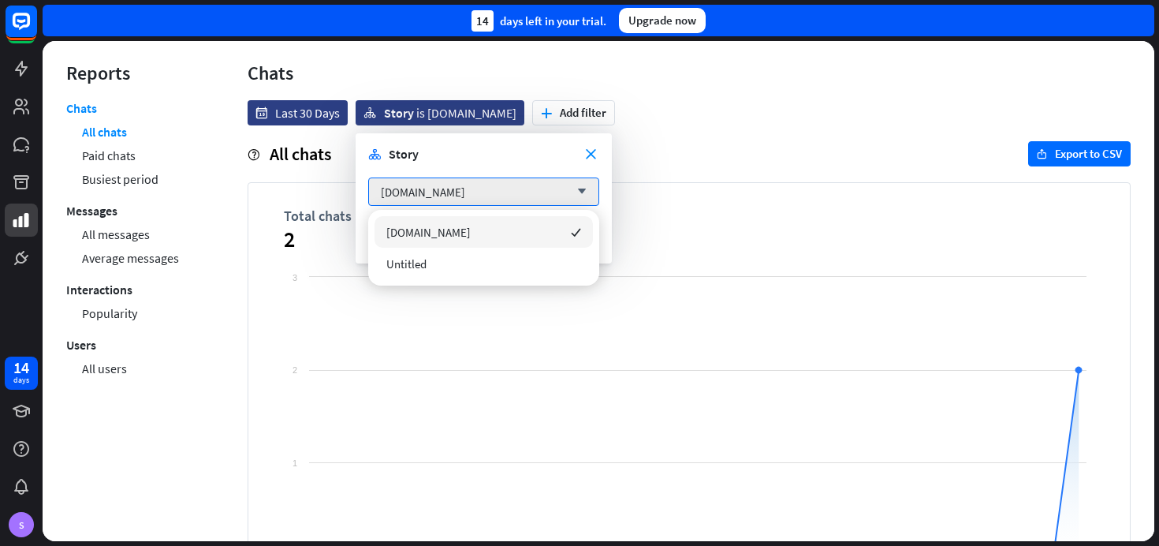
click at [474, 225] on div "zopping.com checked" at bounding box center [484, 232] width 218 height 32
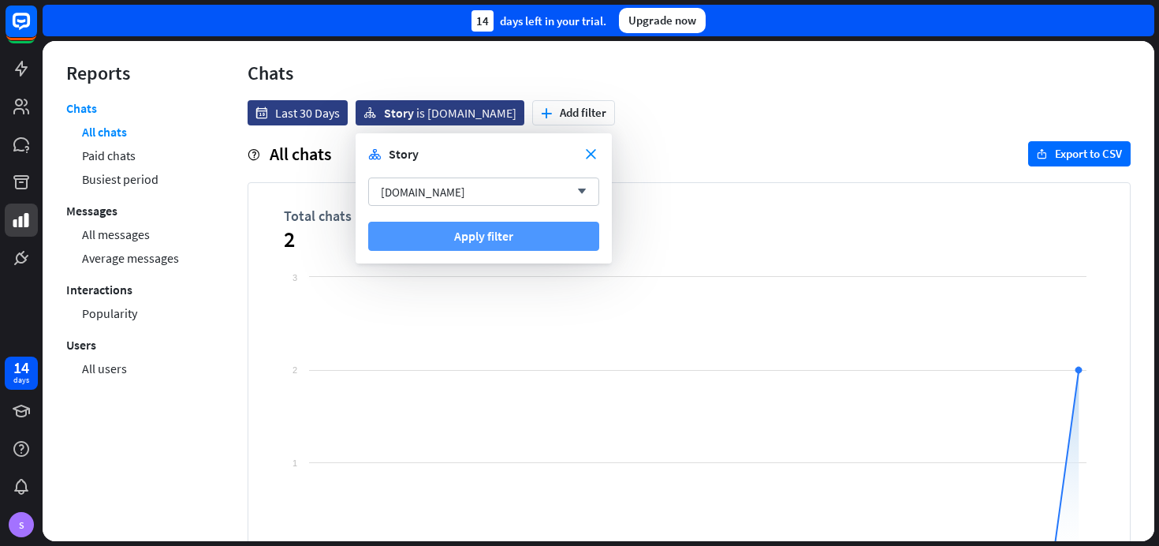
click at [483, 233] on button "Apply filter" at bounding box center [483, 236] width 231 height 29
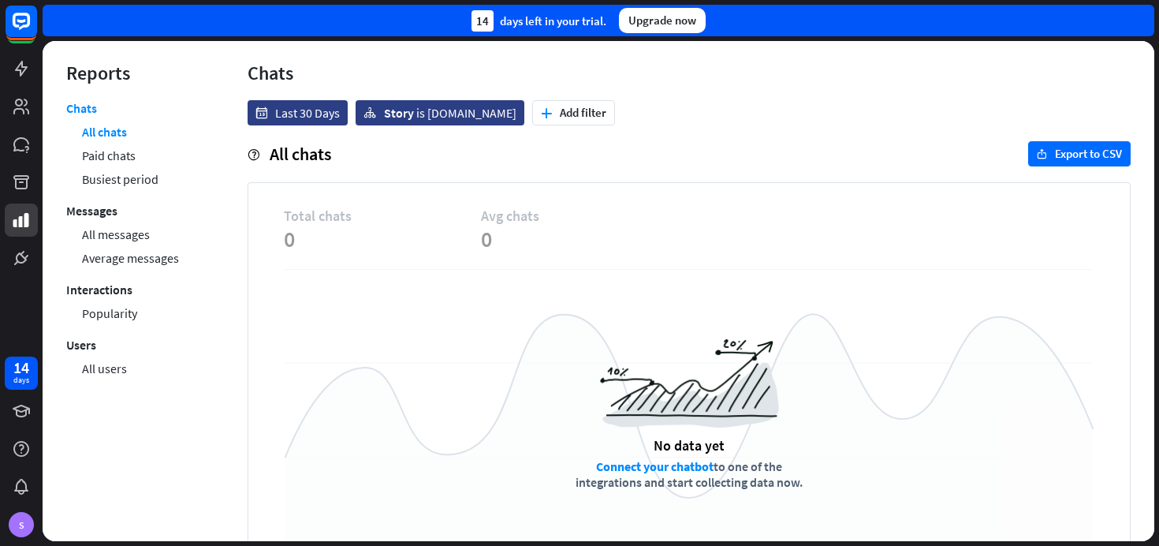
scroll to position [58, 0]
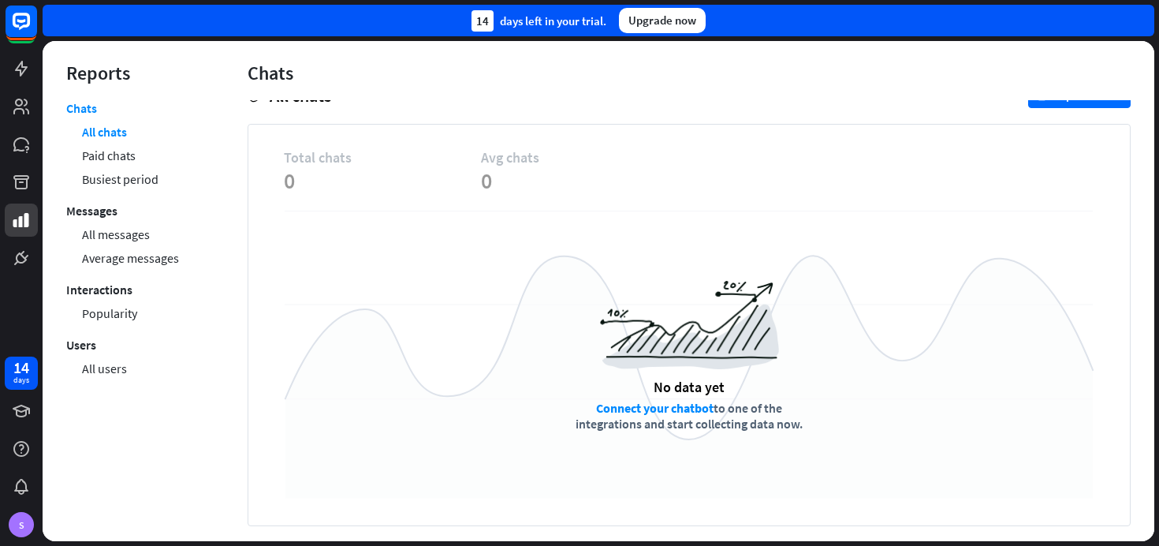
click at [665, 403] on link "Connect your chatbot" at bounding box center [655, 408] width 118 height 16
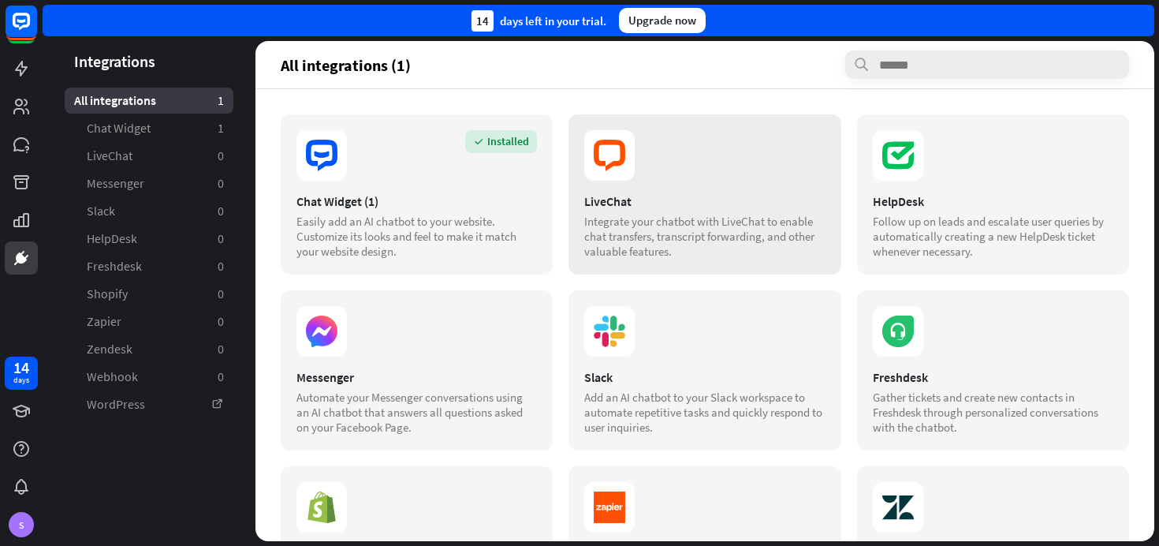
click at [626, 231] on div "Integrate your chatbot with LiveChat to enable chat transfers, transcript forwa…" at bounding box center [704, 236] width 241 height 45
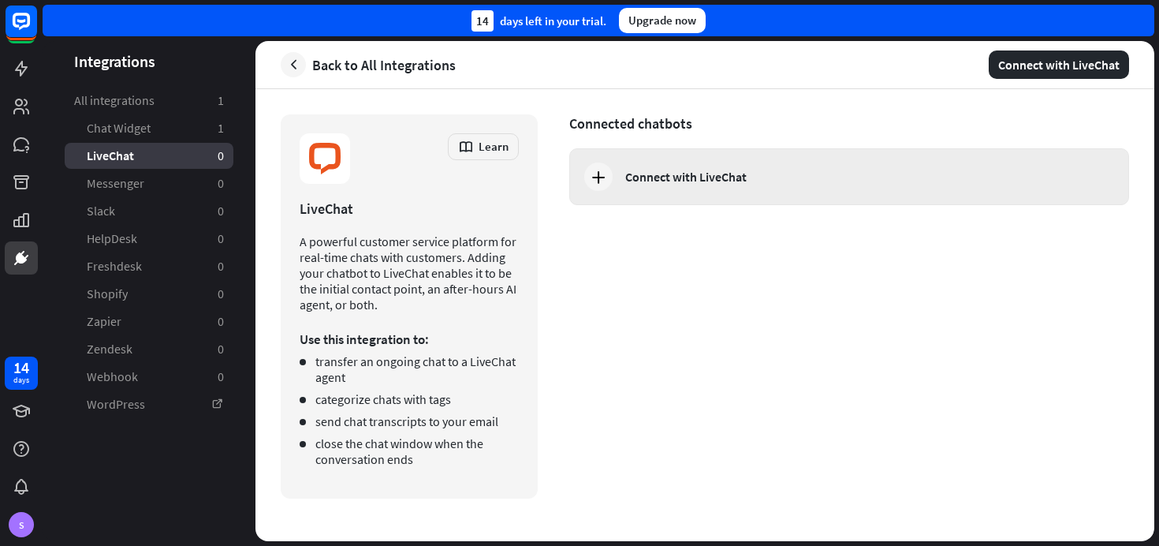
click at [630, 202] on div "Connect with LiveChat" at bounding box center [849, 176] width 560 height 57
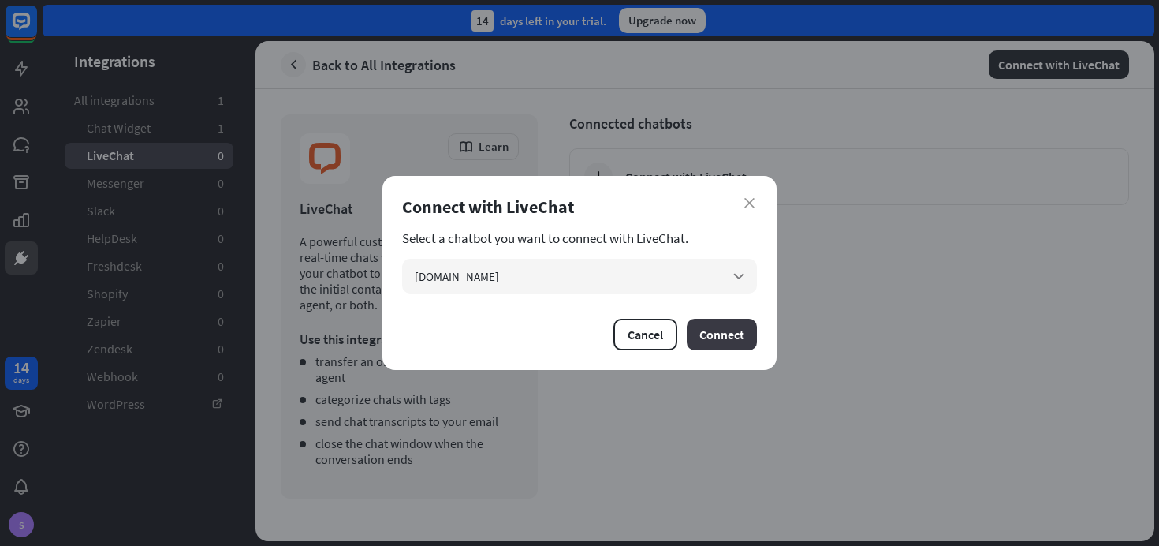
click at [730, 328] on button "Connect" at bounding box center [722, 335] width 70 height 32
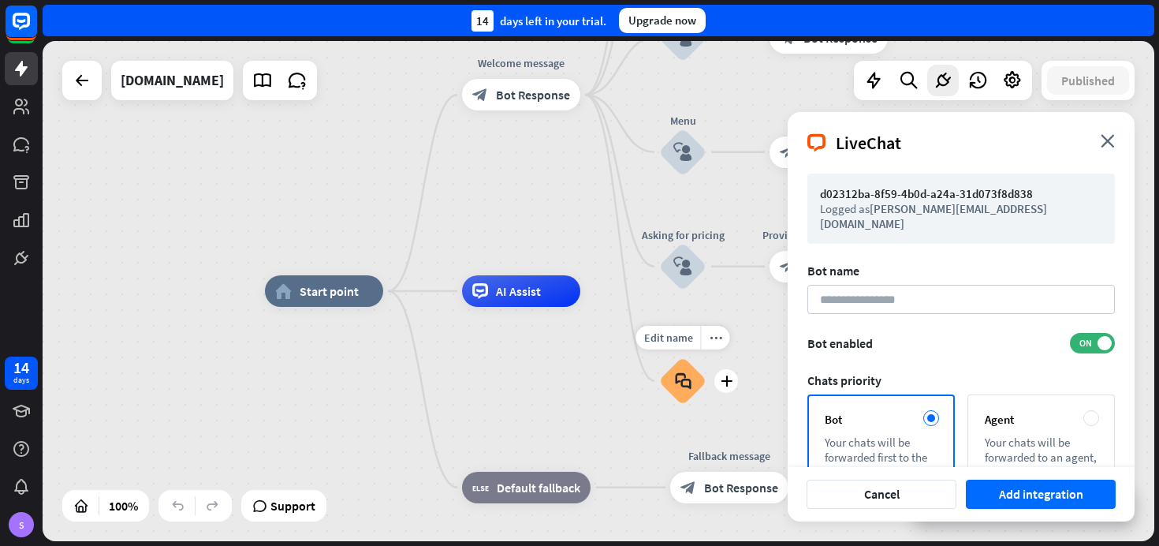
click at [684, 375] on icon "block_faq" at bounding box center [683, 380] width 17 height 17
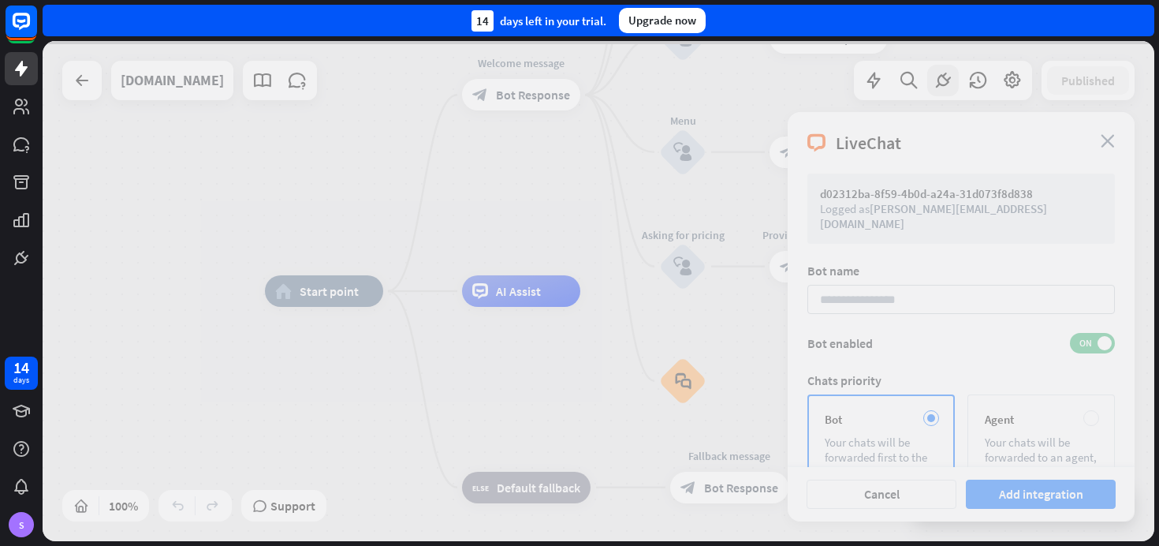
click at [684, 375] on div at bounding box center [599, 291] width 1112 height 500
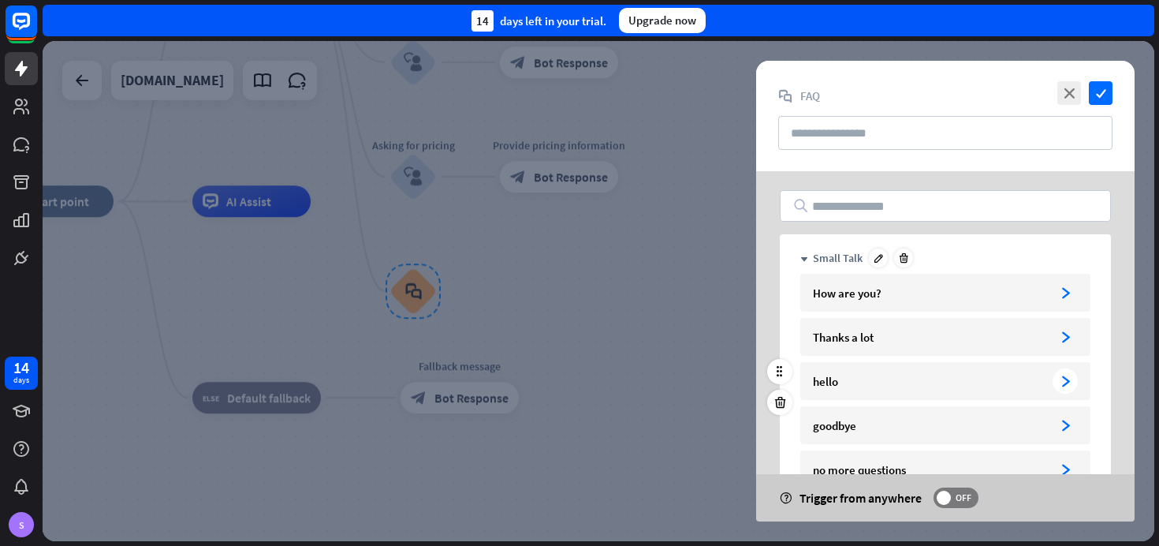
scroll to position [140, 0]
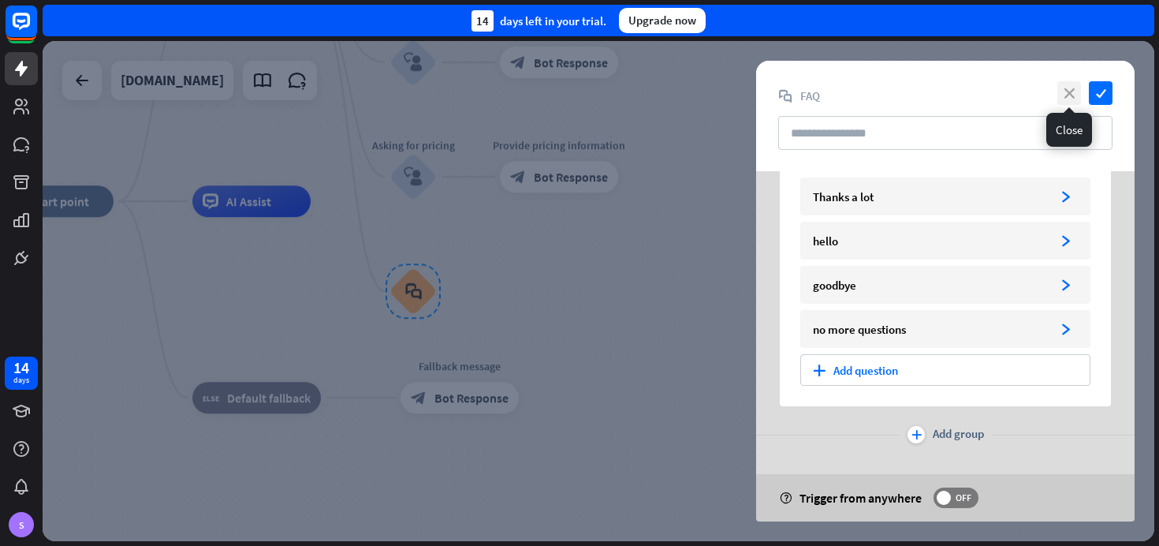
click at [1075, 91] on icon "close" at bounding box center [1070, 93] width 24 height 24
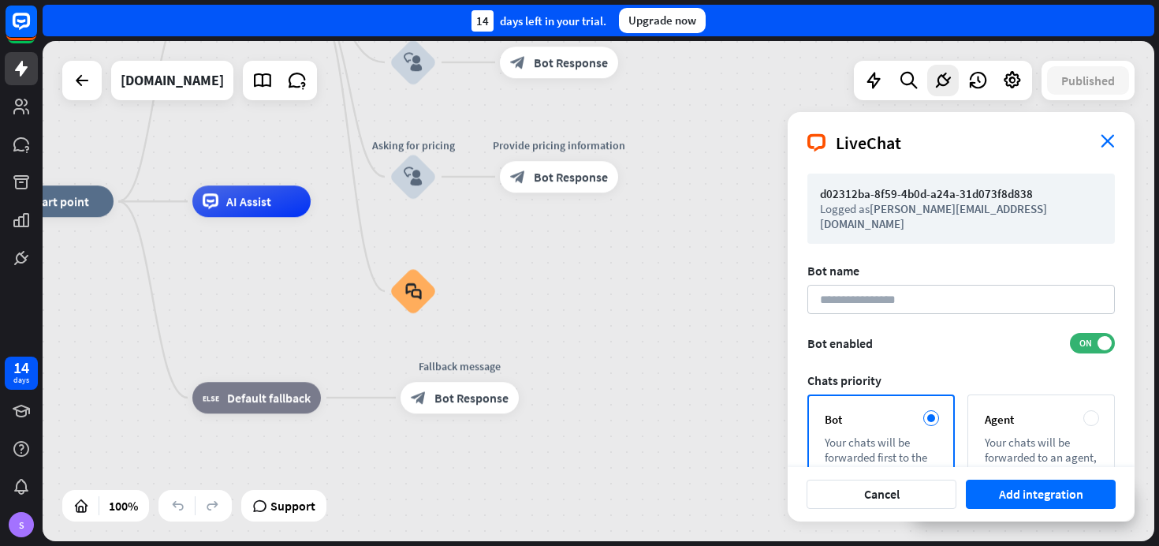
click at [1111, 140] on icon "close" at bounding box center [1108, 140] width 14 height 13
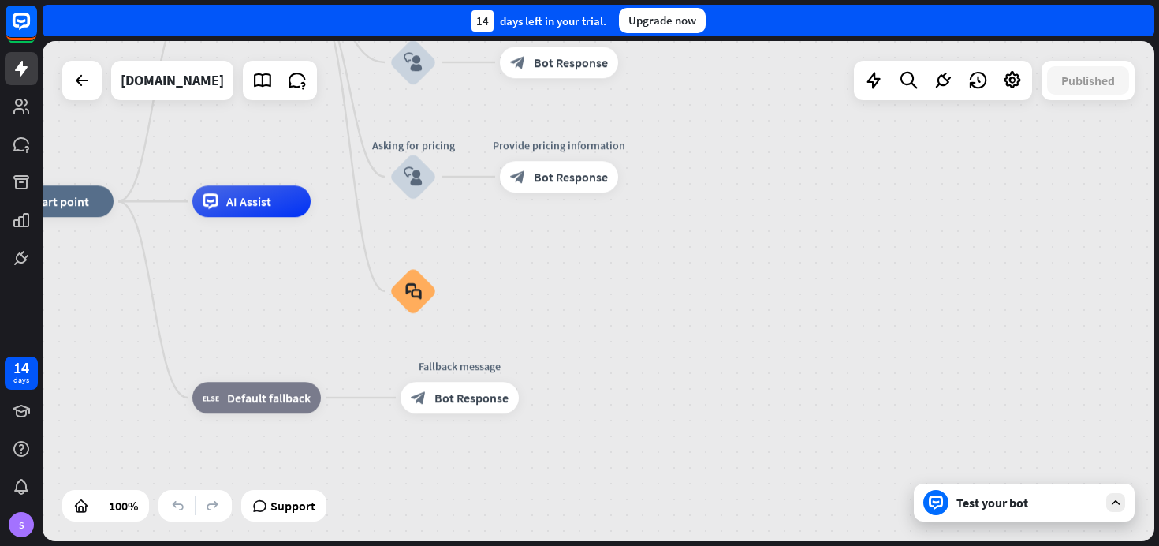
click at [1091, 96] on div "Published" at bounding box center [1088, 80] width 93 height 39
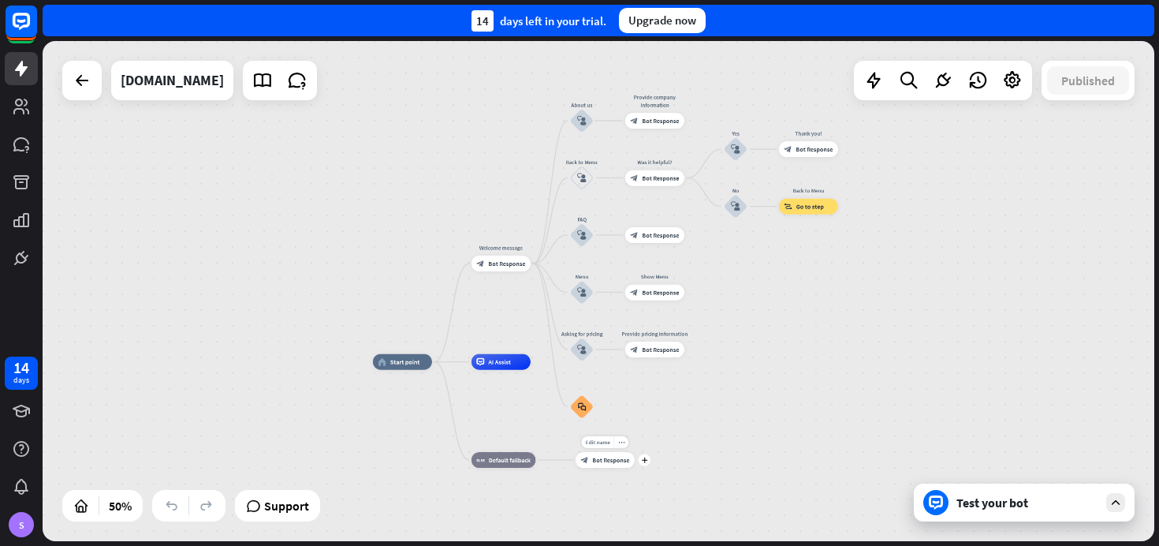
click at [602, 457] on span "Bot Response" at bounding box center [610, 460] width 37 height 8
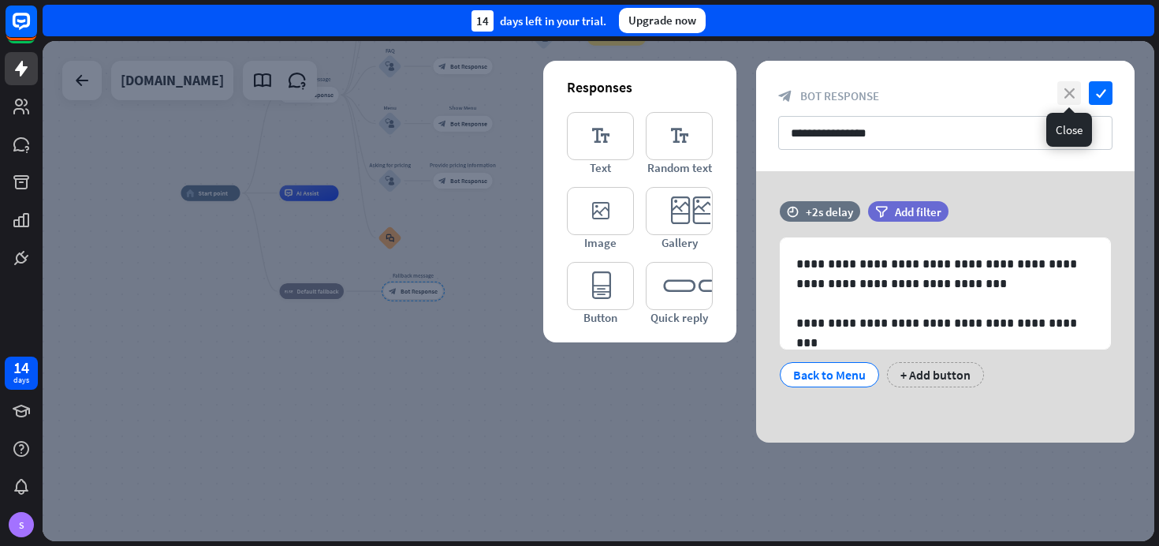
click at [1068, 91] on icon "close" at bounding box center [1070, 93] width 24 height 24
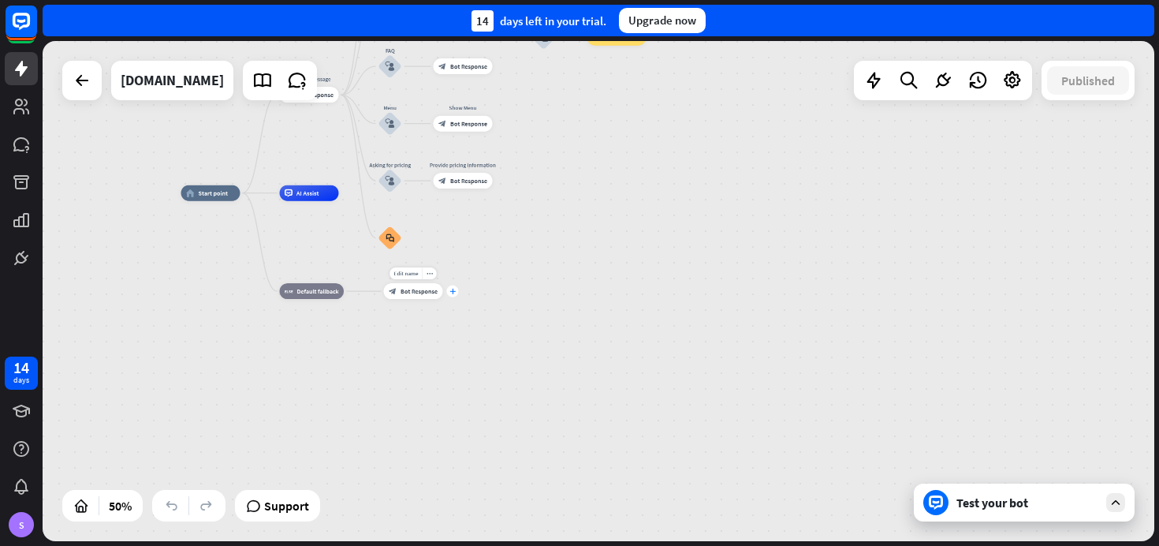
click at [456, 292] on div "plus" at bounding box center [453, 292] width 12 height 12
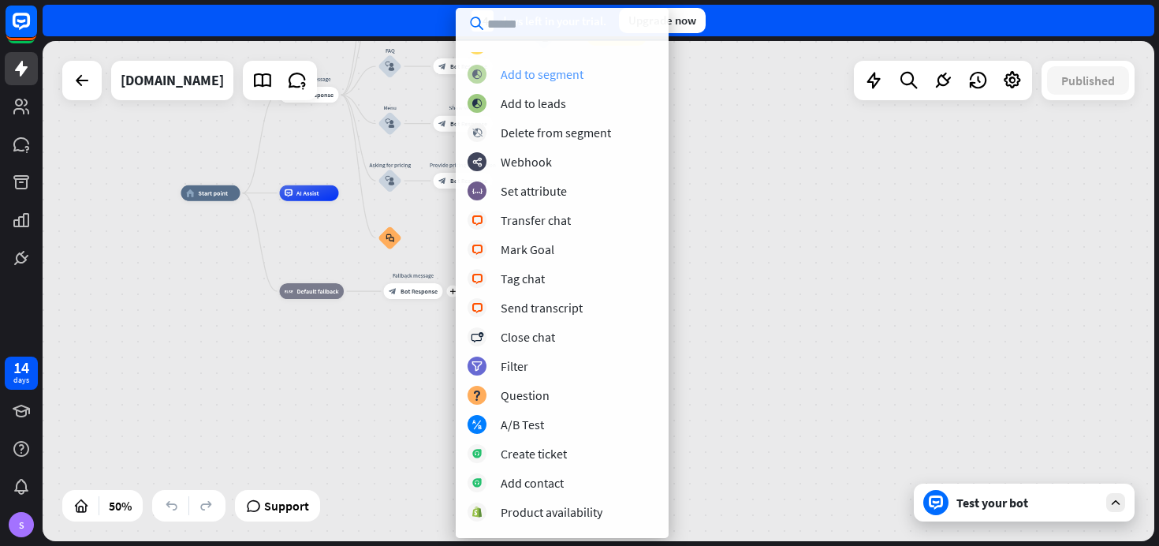
scroll to position [247, 0]
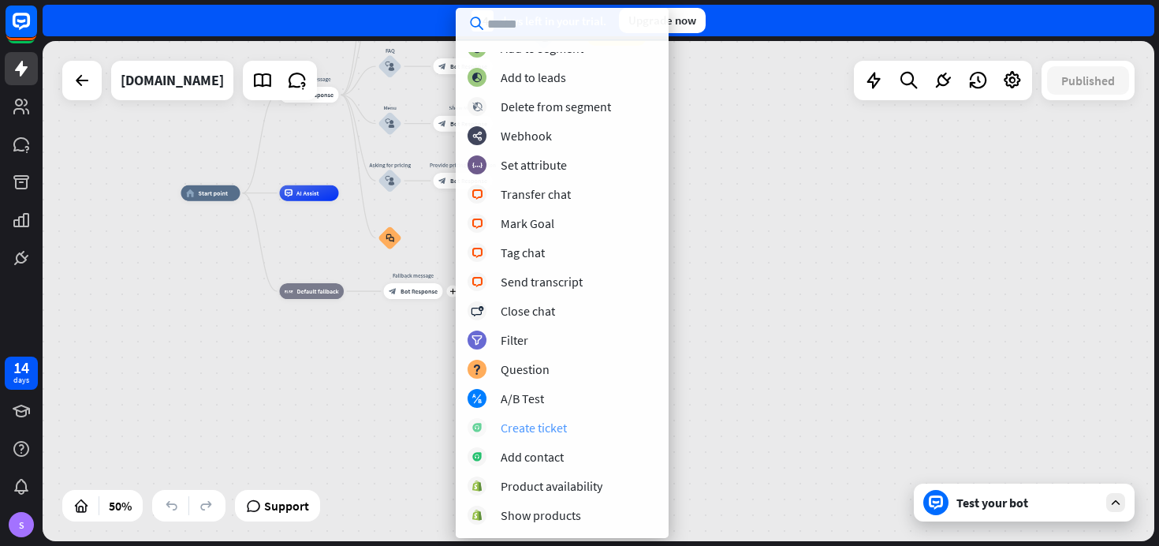
click at [525, 434] on div "Create ticket" at bounding box center [534, 428] width 66 height 16
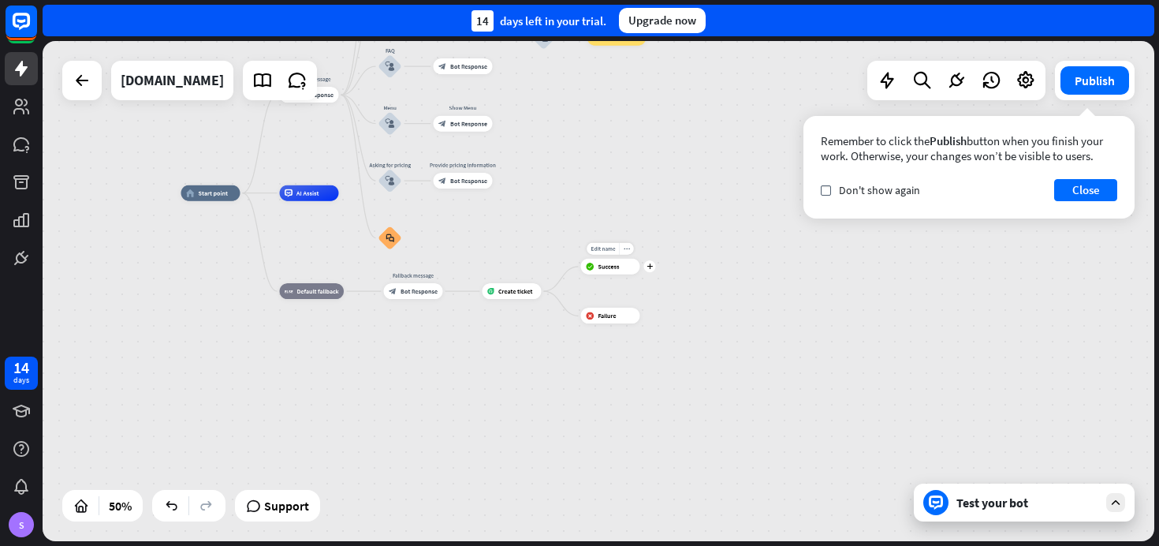
click at [607, 269] on span "Success" at bounding box center [609, 267] width 21 height 8
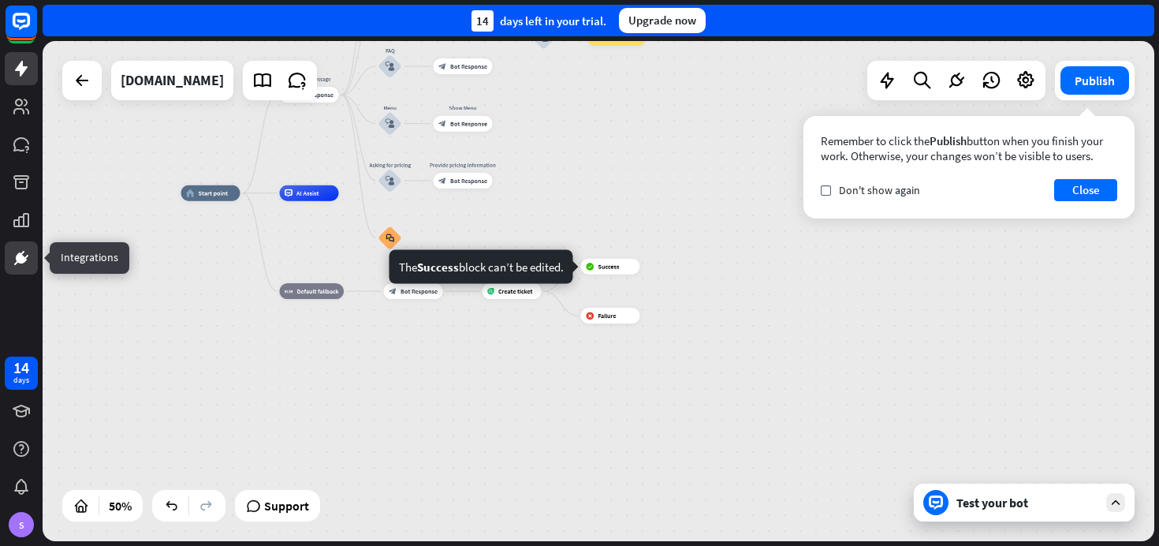
click at [25, 255] on icon at bounding box center [21, 257] width 19 height 19
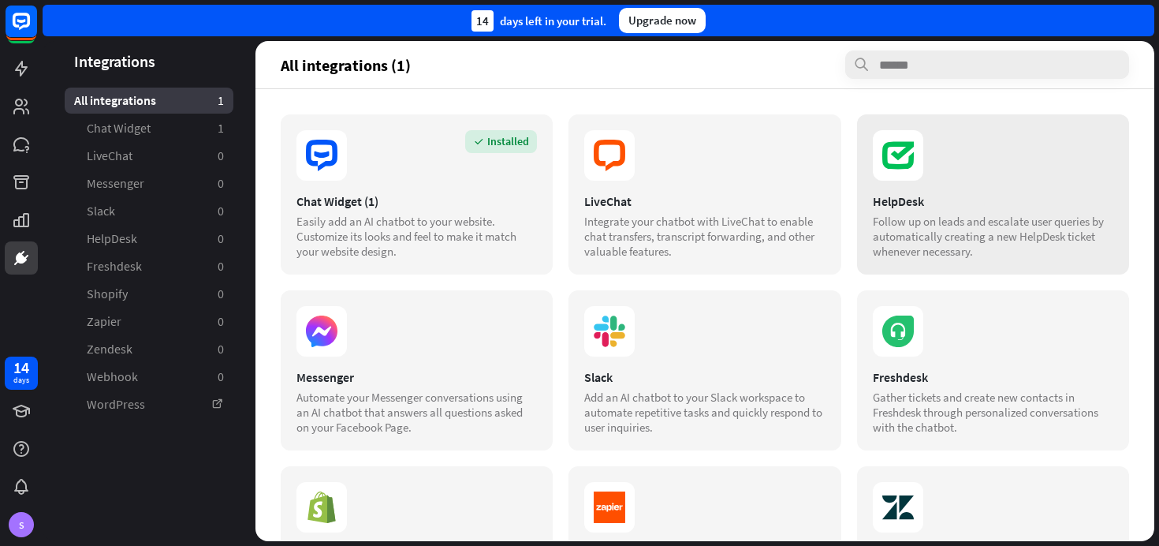
click at [888, 204] on div "HelpDesk" at bounding box center [993, 201] width 241 height 16
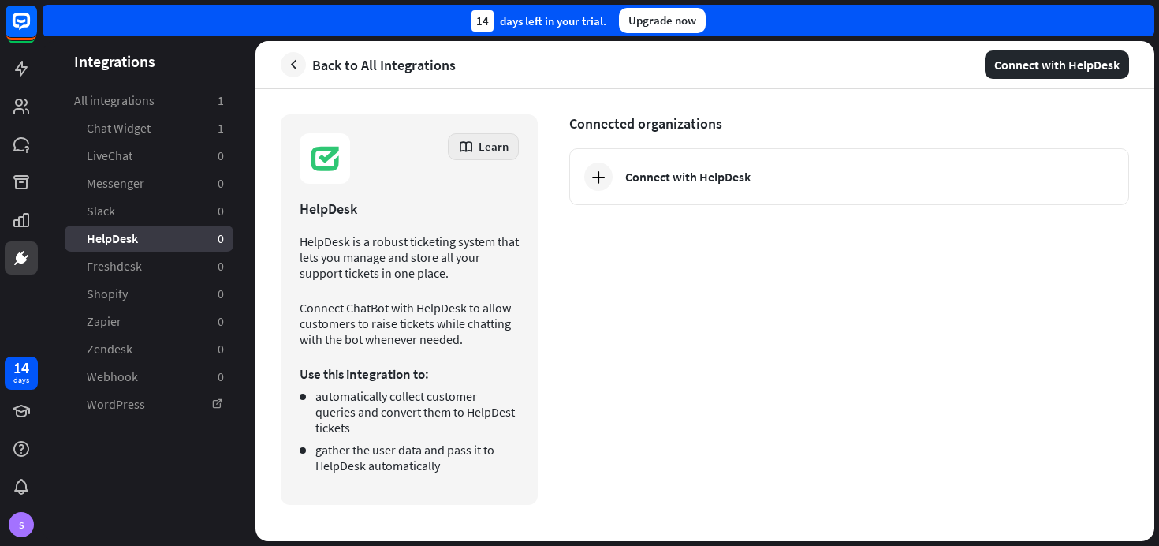
click at [468, 143] on icon at bounding box center [466, 147] width 16 height 16
click at [489, 189] on div "Installation guidelines" at bounding box center [517, 189] width 110 height 31
